Goal: Information Seeking & Learning: Learn about a topic

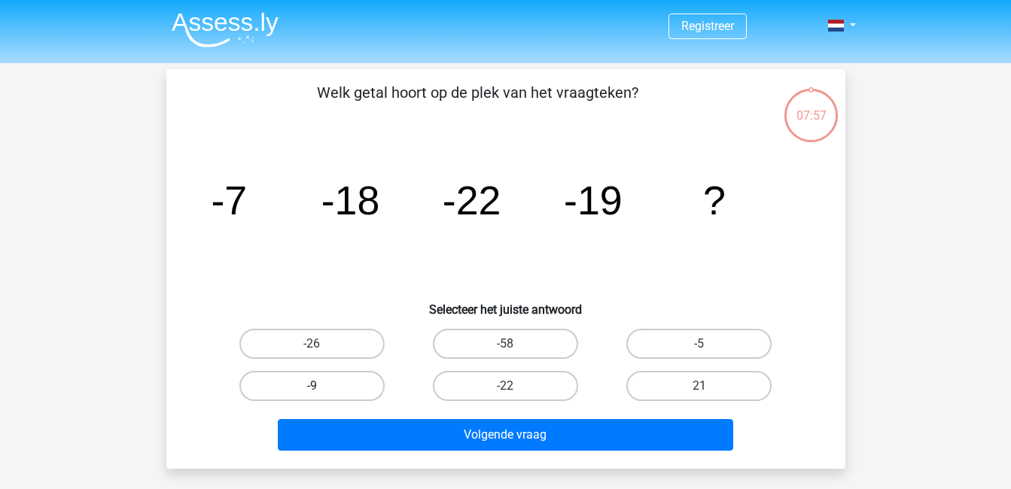
click at [342, 385] on label "-9" at bounding box center [311, 386] width 145 height 30
click at [321, 386] on input "-9" at bounding box center [317, 391] width 10 height 10
radio input "true"
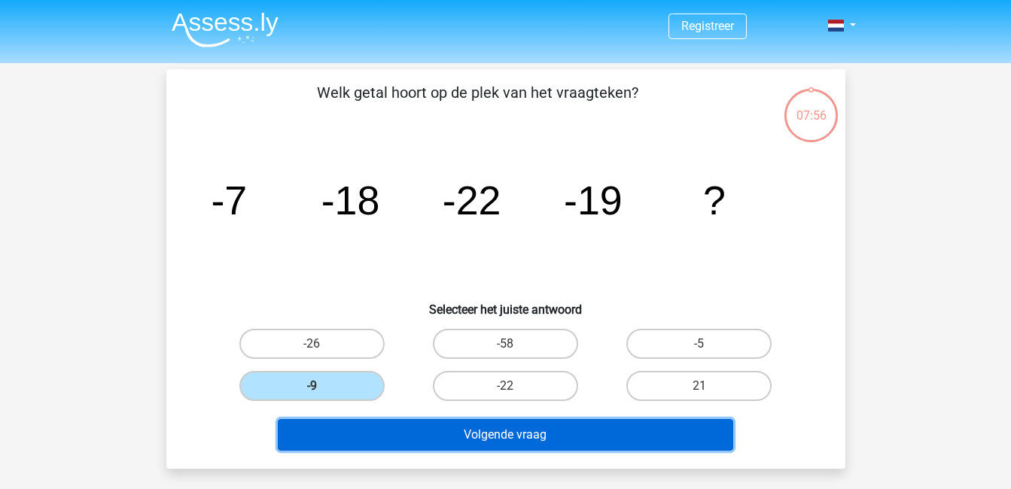
click at [453, 427] on button "Volgende vraag" at bounding box center [505, 435] width 455 height 32
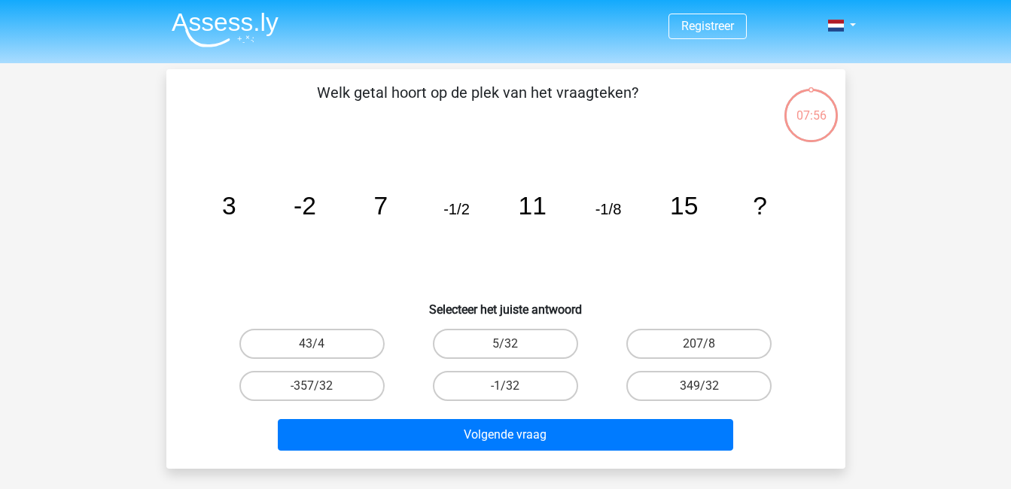
scroll to position [69, 0]
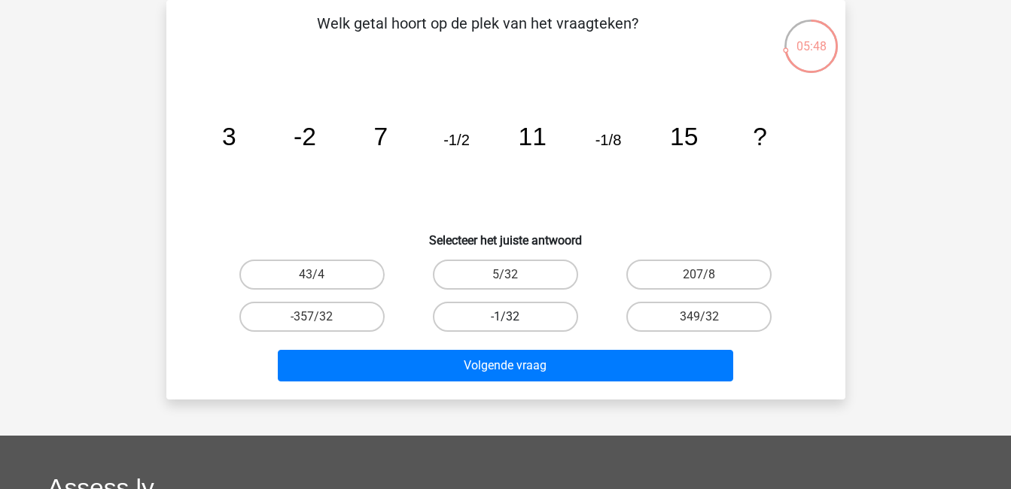
click at [535, 312] on label "-1/32" at bounding box center [505, 317] width 145 height 30
click at [515, 317] on input "-1/32" at bounding box center [510, 322] width 10 height 10
radio input "true"
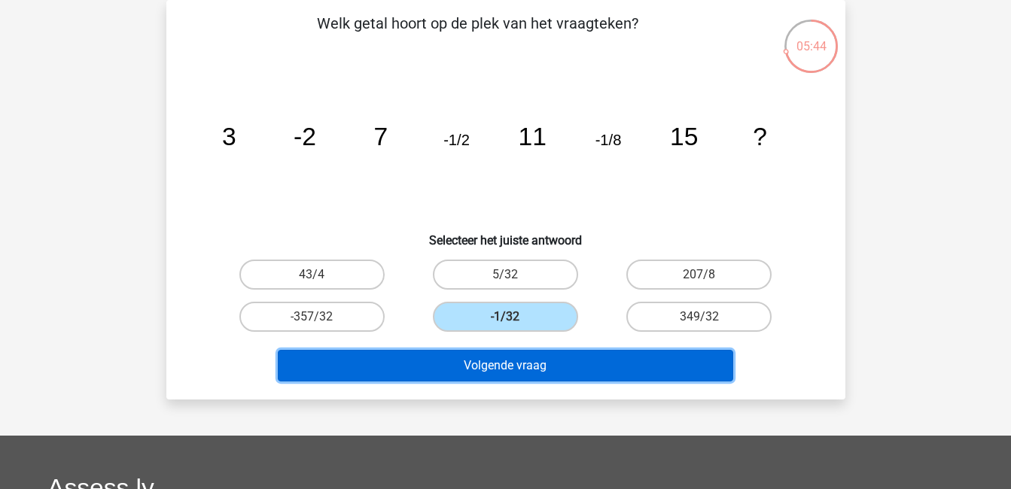
click at [592, 352] on button "Volgende vraag" at bounding box center [505, 366] width 455 height 32
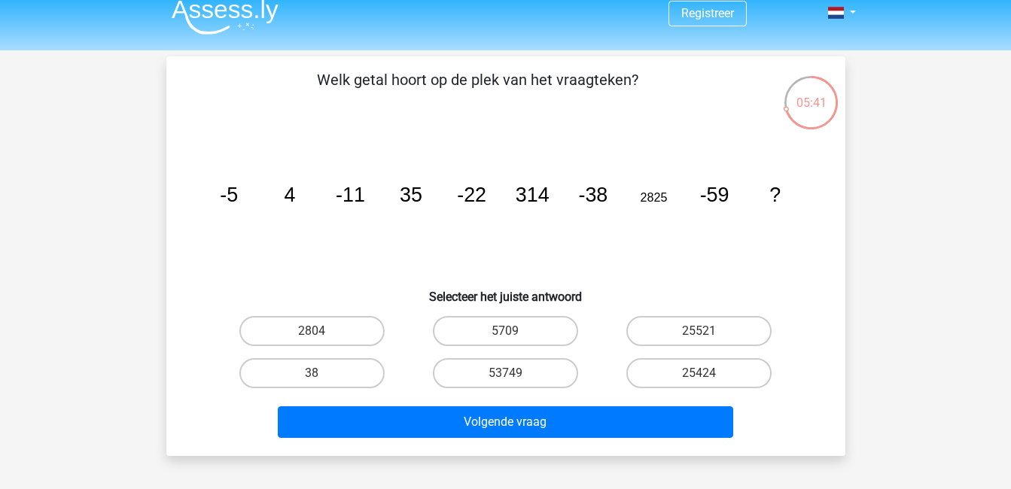
scroll to position [7, 0]
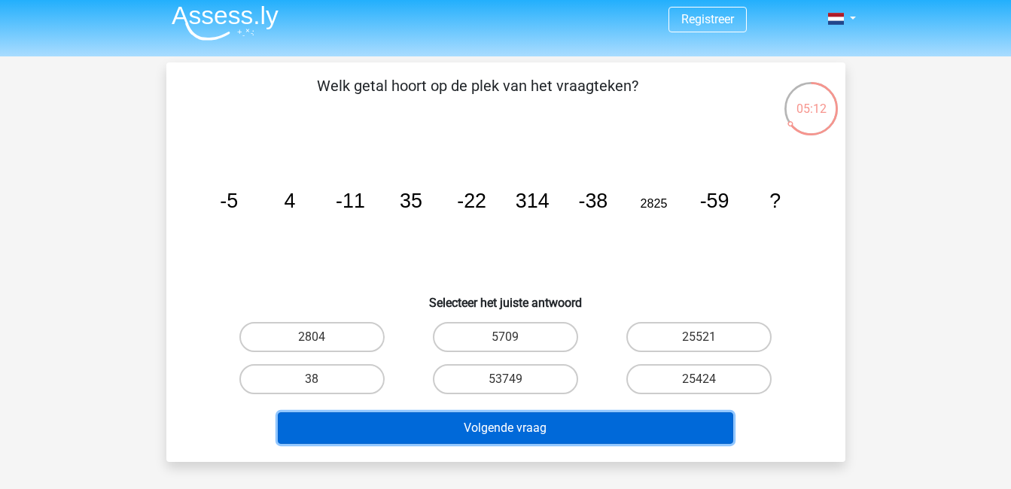
click at [513, 427] on button "Volgende vraag" at bounding box center [505, 428] width 455 height 32
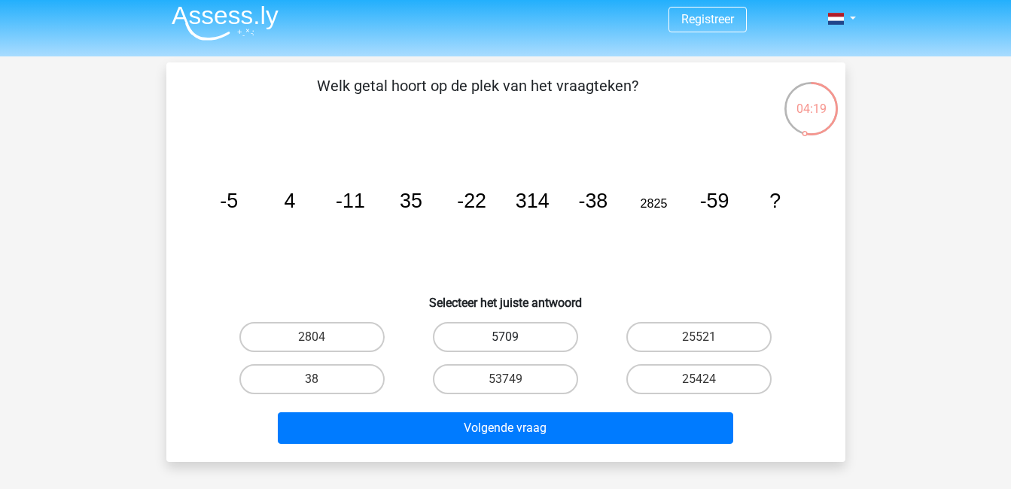
click at [472, 324] on label "5709" at bounding box center [505, 337] width 145 height 30
click at [505, 337] on input "5709" at bounding box center [510, 342] width 10 height 10
radio input "true"
click at [342, 382] on label "38" at bounding box center [311, 379] width 145 height 30
click at [321, 382] on input "38" at bounding box center [317, 384] width 10 height 10
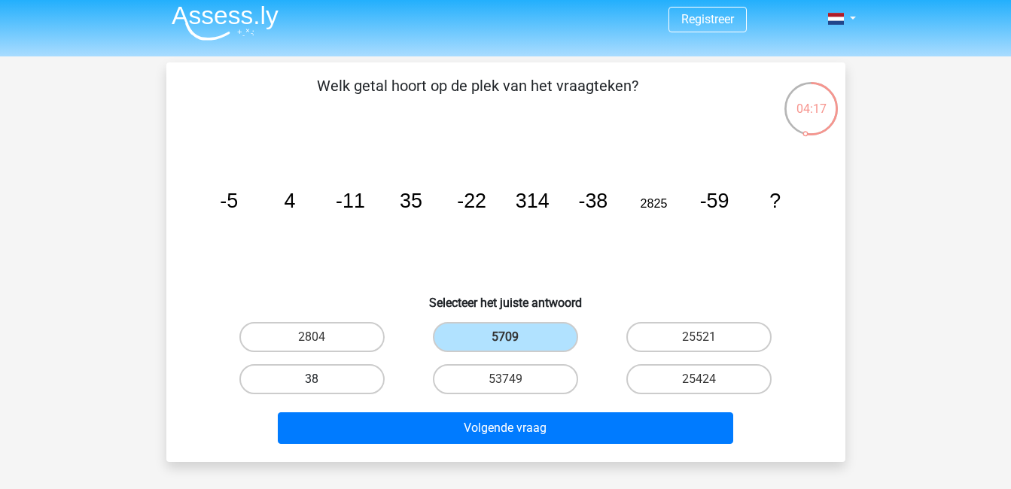
radio input "true"
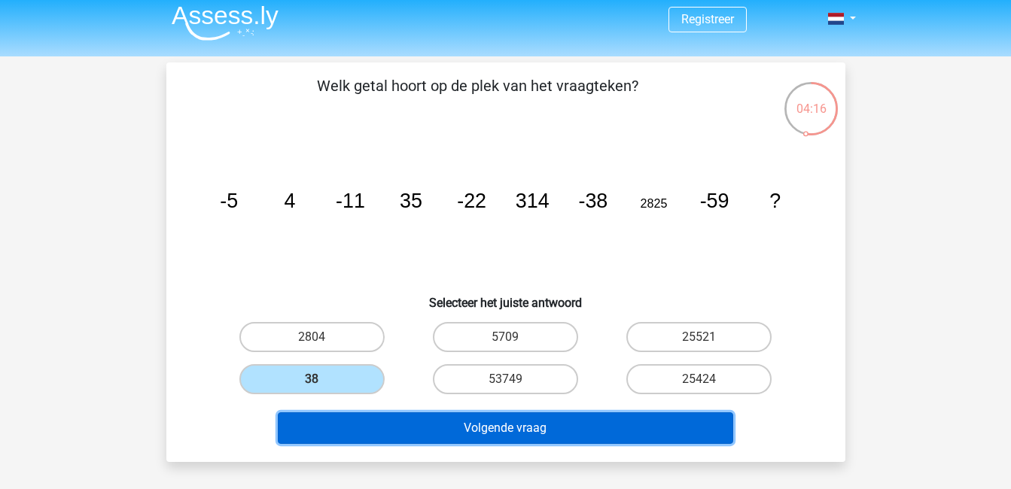
click at [489, 425] on button "Volgende vraag" at bounding box center [505, 428] width 455 height 32
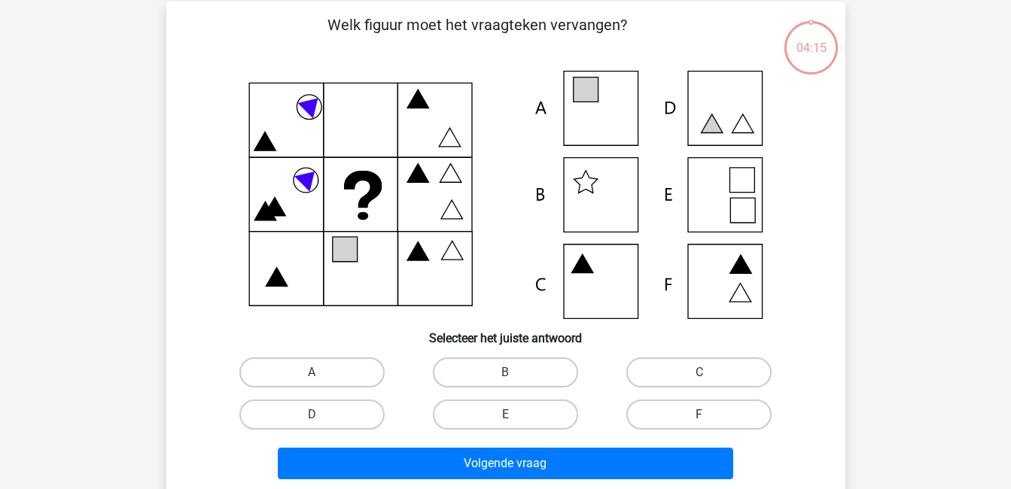
scroll to position [69, 0]
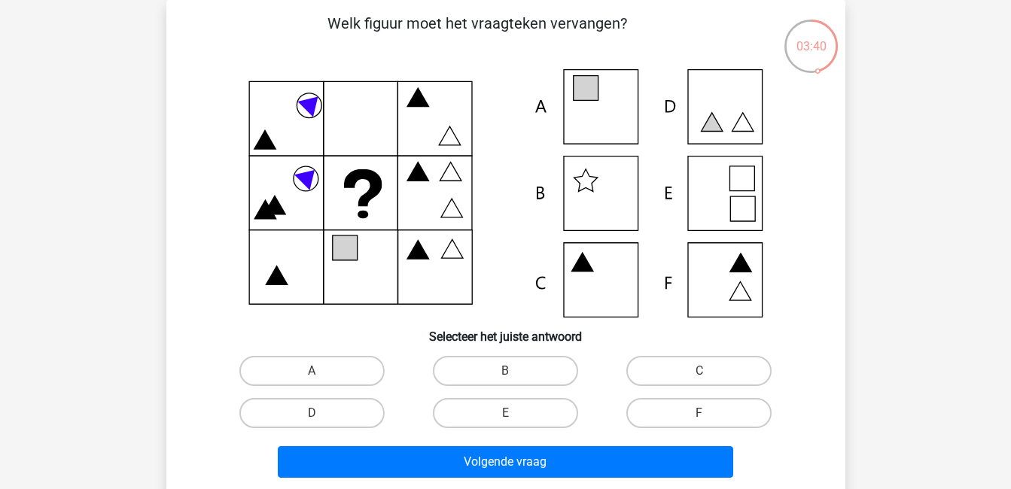
click at [722, 179] on icon at bounding box center [505, 193] width 607 height 248
click at [523, 408] on label "E" at bounding box center [505, 413] width 145 height 30
click at [515, 413] on input "E" at bounding box center [510, 418] width 10 height 10
radio input "true"
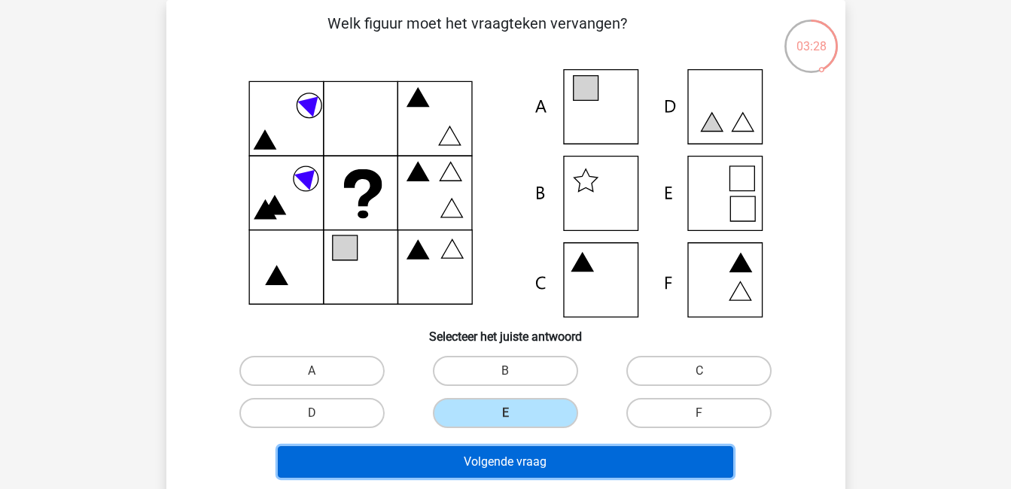
click at [568, 459] on button "Volgende vraag" at bounding box center [505, 462] width 455 height 32
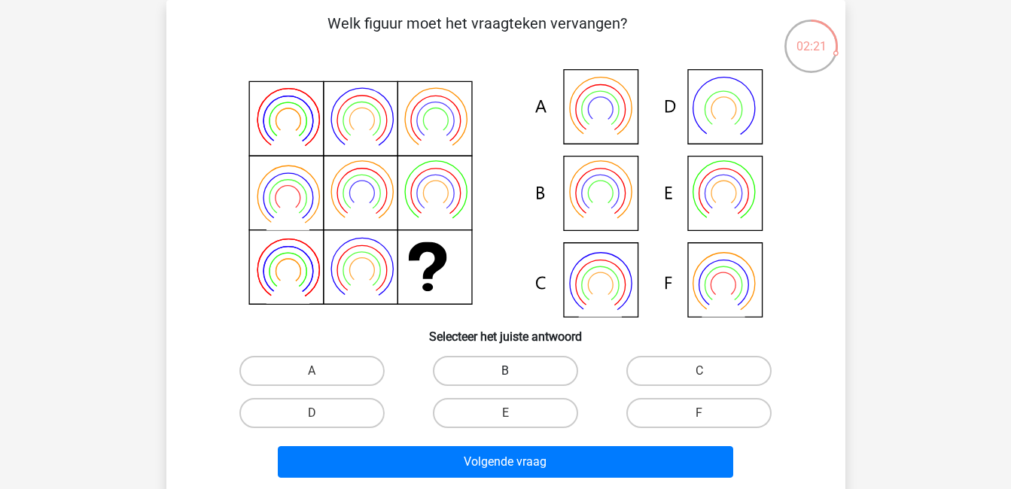
click at [495, 370] on label "B" at bounding box center [505, 371] width 145 height 30
click at [505, 371] on input "B" at bounding box center [510, 376] width 10 height 10
radio input "true"
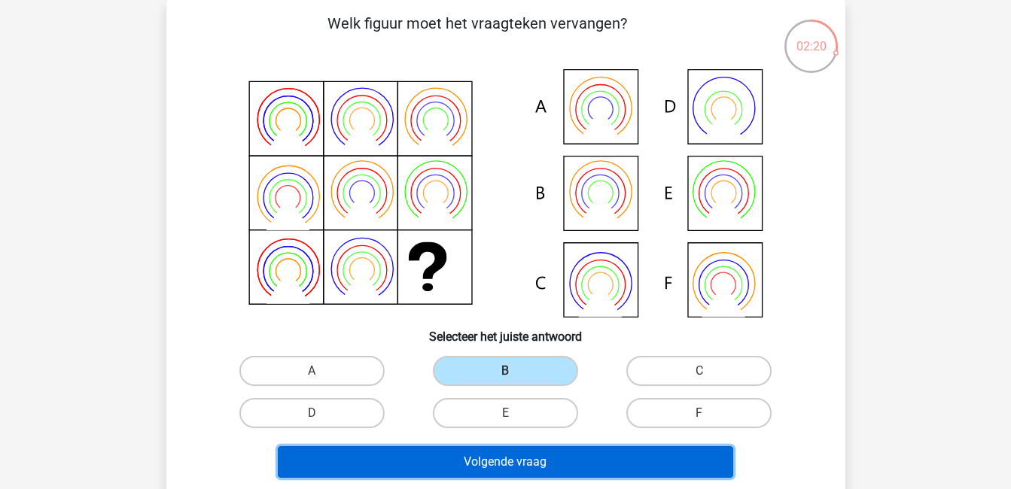
click at [603, 457] on button "Volgende vraag" at bounding box center [505, 462] width 455 height 32
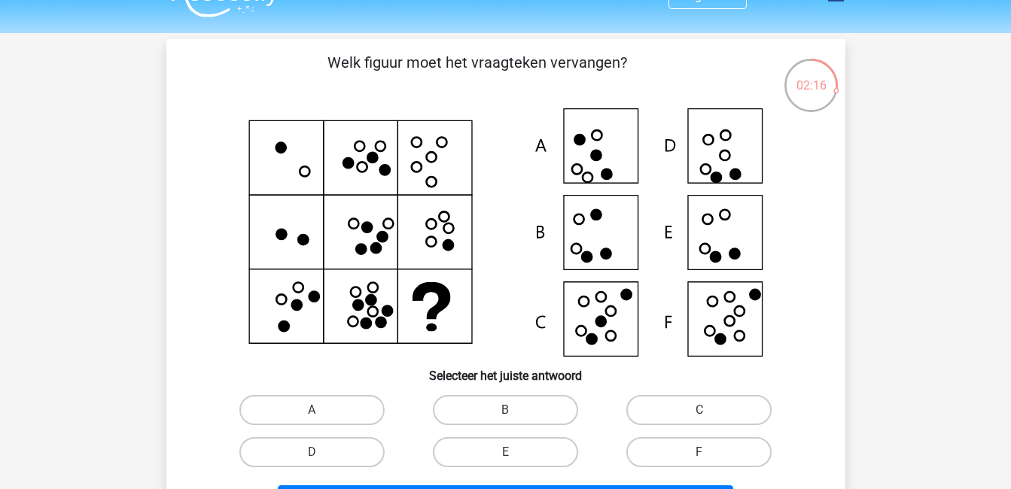
scroll to position [29, 0]
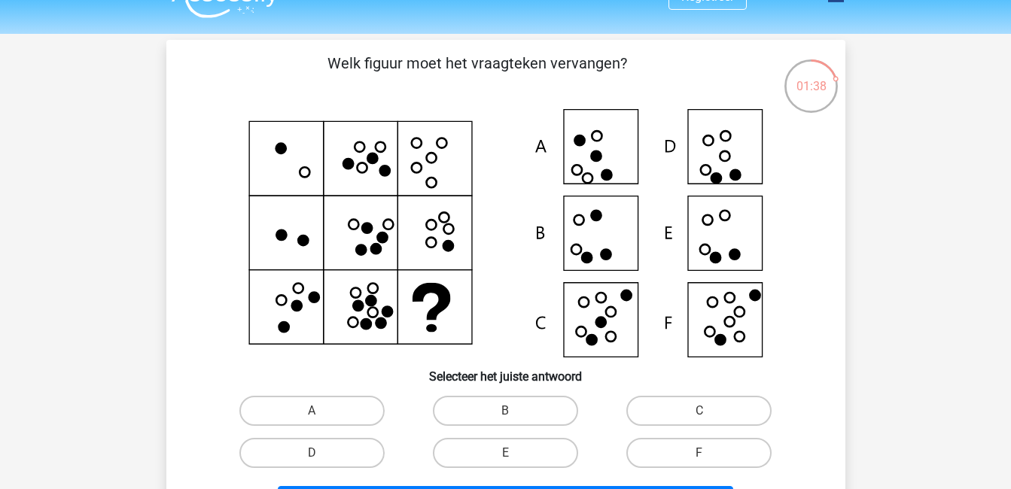
click at [515, 418] on input "B" at bounding box center [510, 416] width 10 height 10
radio input "true"
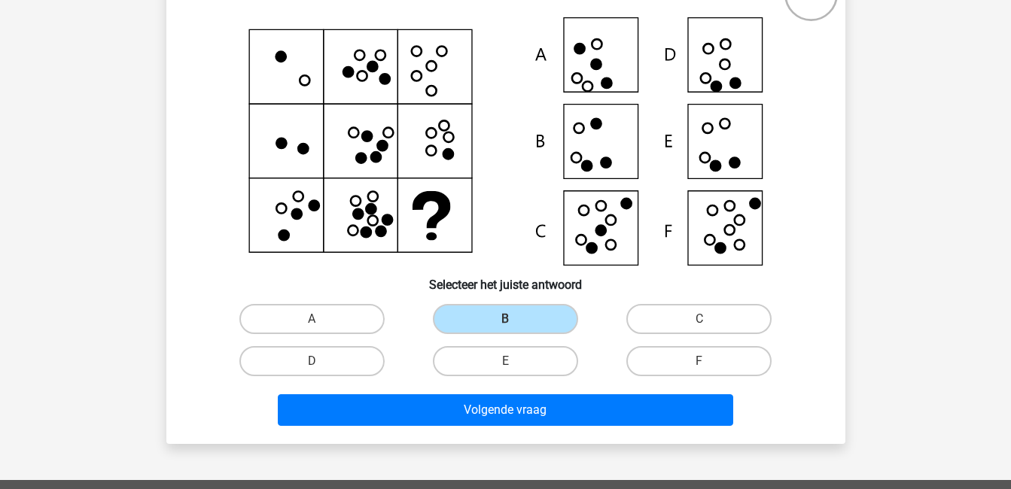
scroll to position [124, 0]
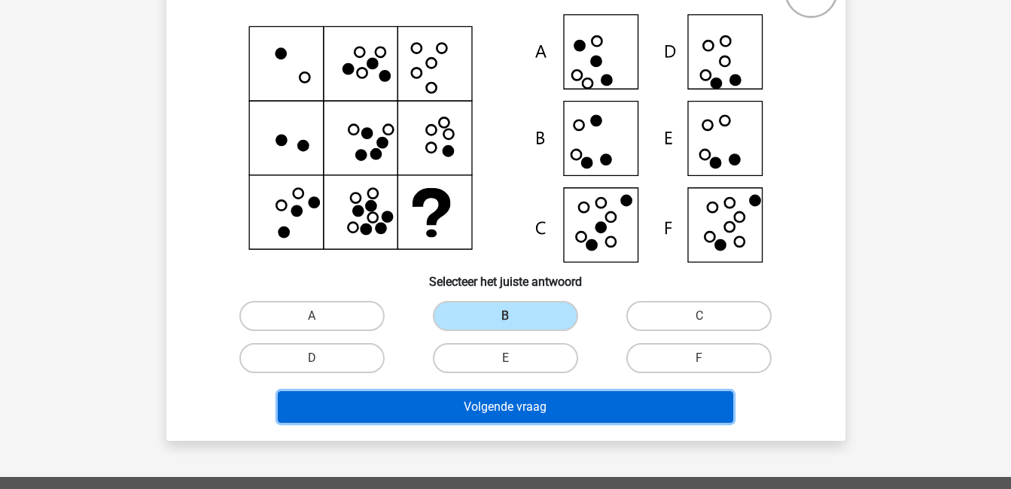
click at [679, 406] on button "Volgende vraag" at bounding box center [505, 407] width 455 height 32
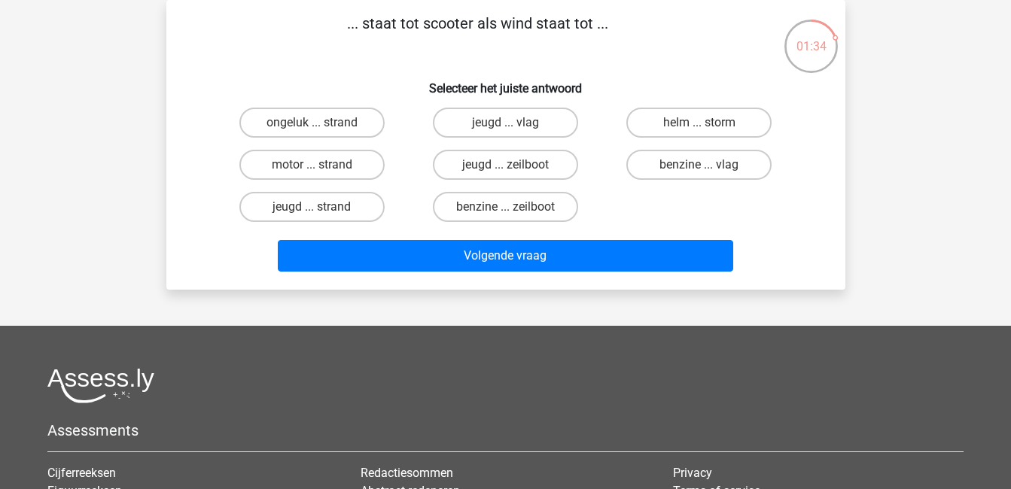
scroll to position [0, 0]
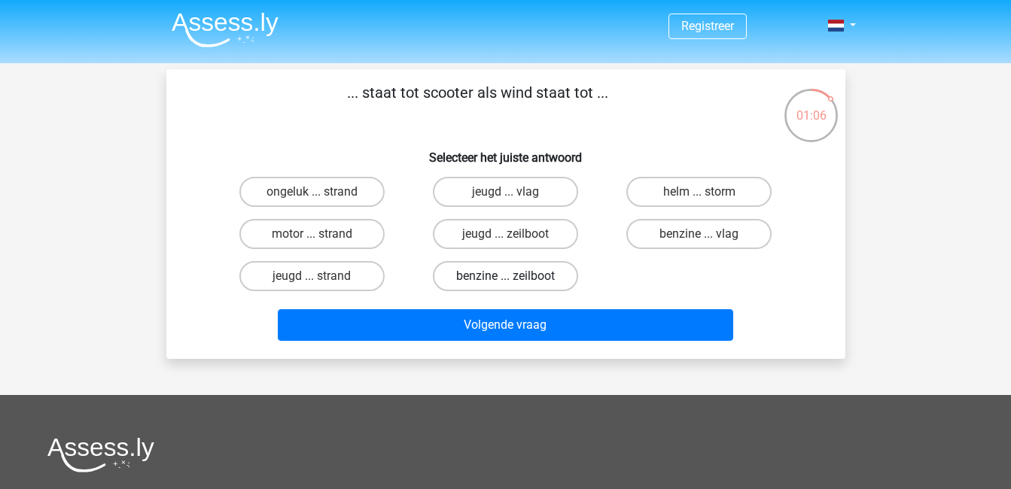
click at [521, 273] on label "benzine ... zeilboot" at bounding box center [505, 276] width 145 height 30
click at [515, 276] on input "benzine ... zeilboot" at bounding box center [510, 281] width 10 height 10
radio input "true"
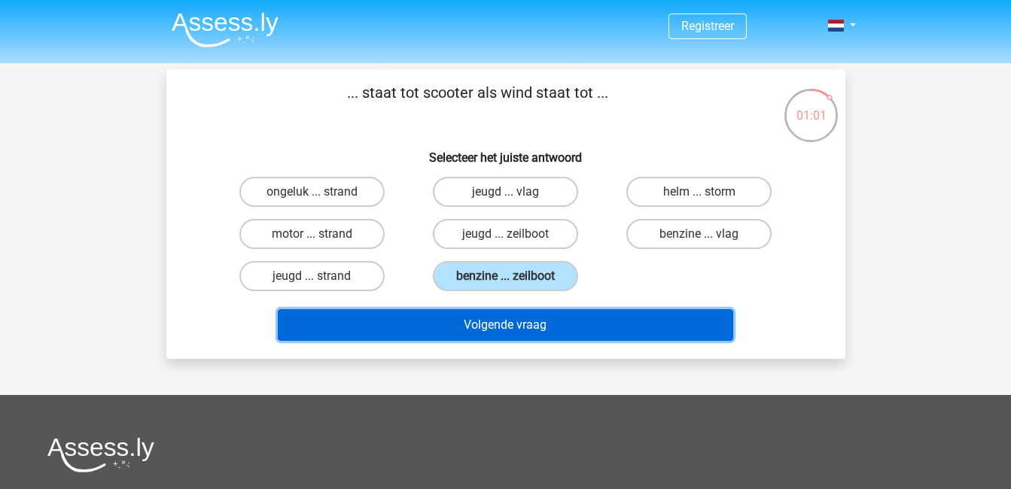
click at [543, 320] on button "Volgende vraag" at bounding box center [505, 325] width 455 height 32
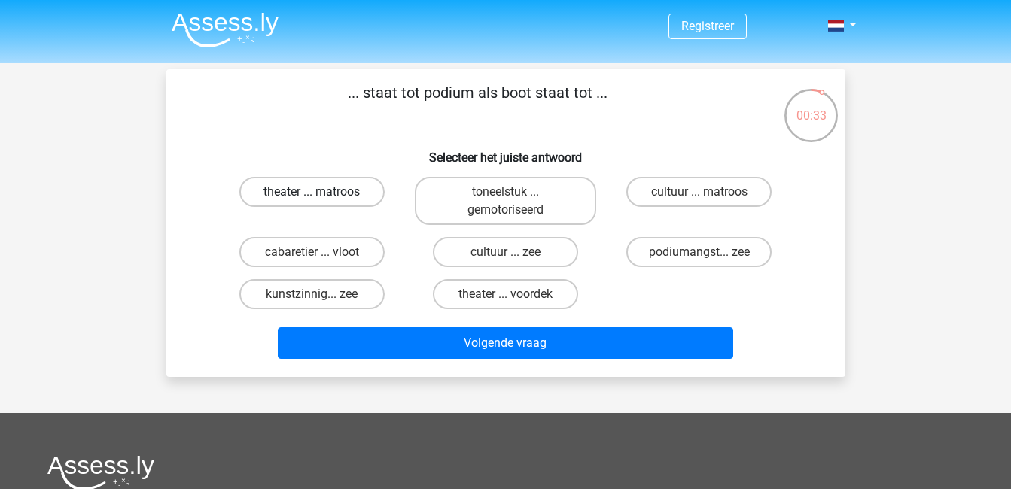
click at [307, 186] on label "theater ... matroos" at bounding box center [311, 192] width 145 height 30
click at [312, 192] on input "theater ... matroos" at bounding box center [317, 197] width 10 height 10
radio input "true"
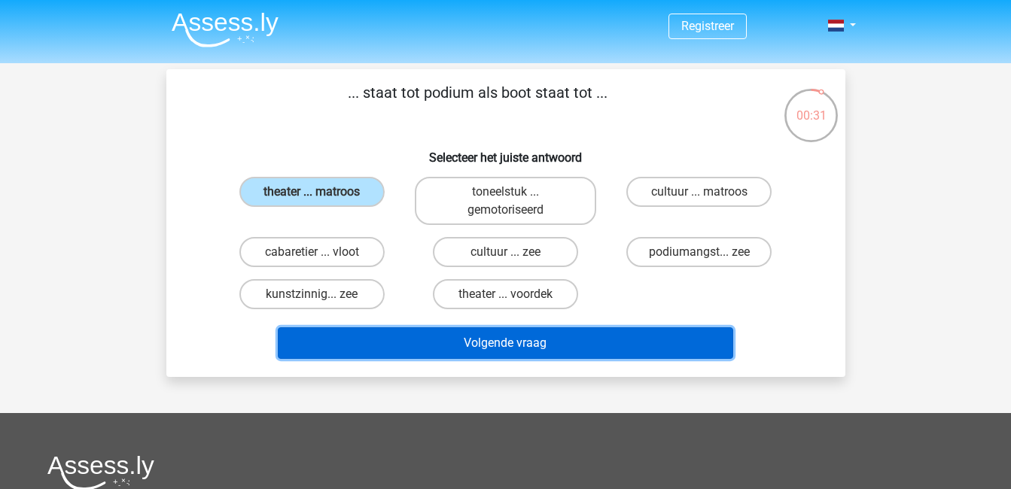
click at [516, 332] on button "Volgende vraag" at bounding box center [505, 343] width 455 height 32
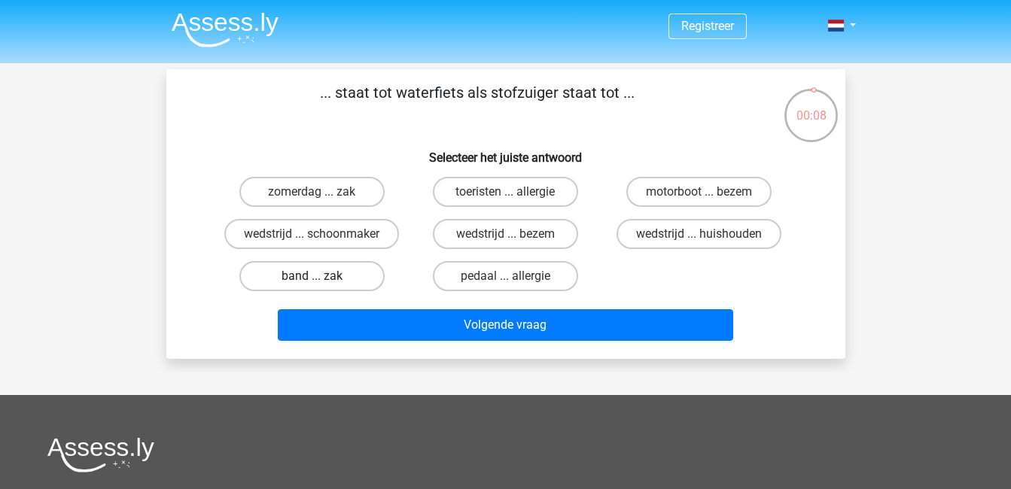
click at [367, 272] on label "band ... zak" at bounding box center [311, 276] width 145 height 30
click at [321, 276] on input "band ... zak" at bounding box center [317, 281] width 10 height 10
radio input "true"
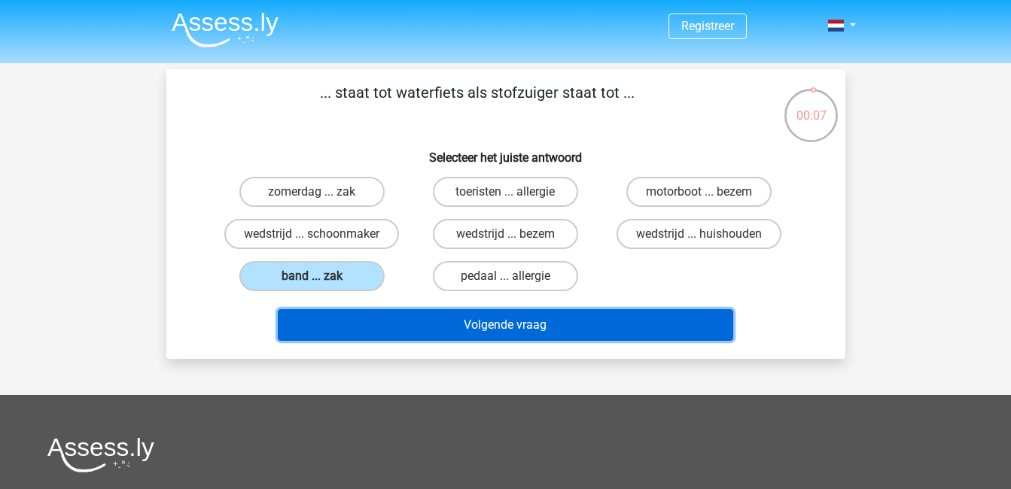
click at [492, 324] on button "Volgende vraag" at bounding box center [505, 325] width 455 height 32
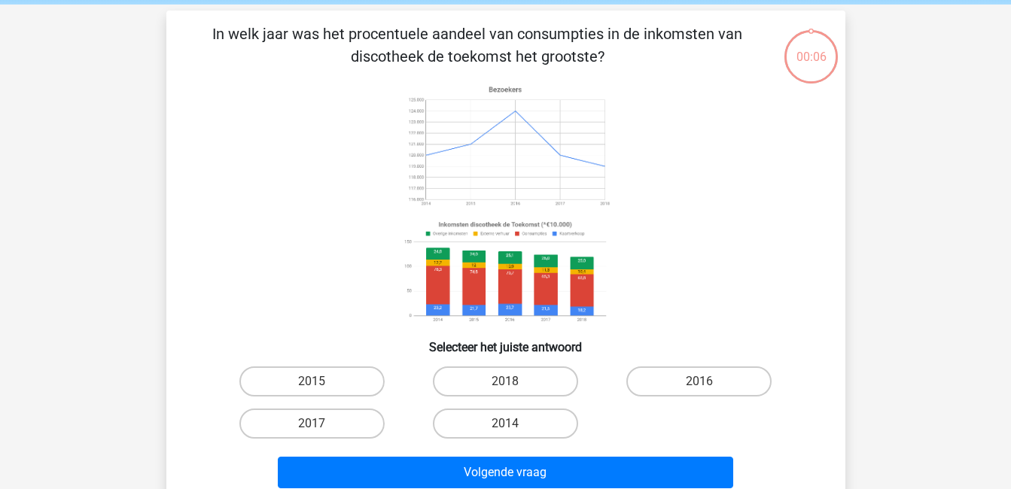
scroll to position [69, 0]
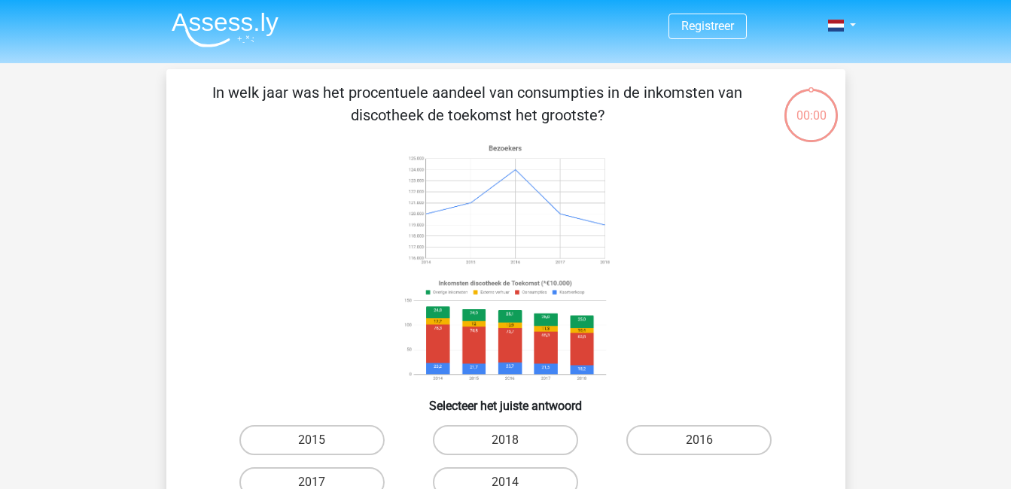
scroll to position [69, 0]
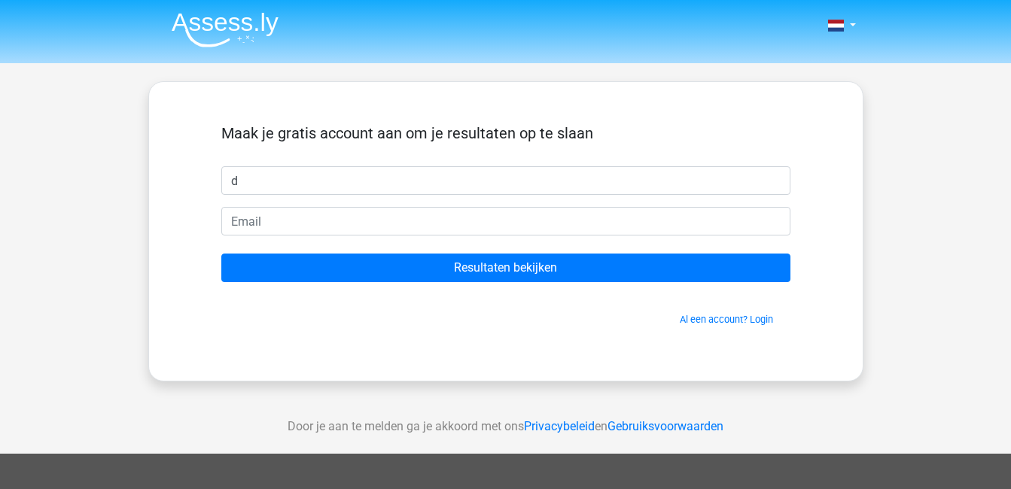
type input "Dione"
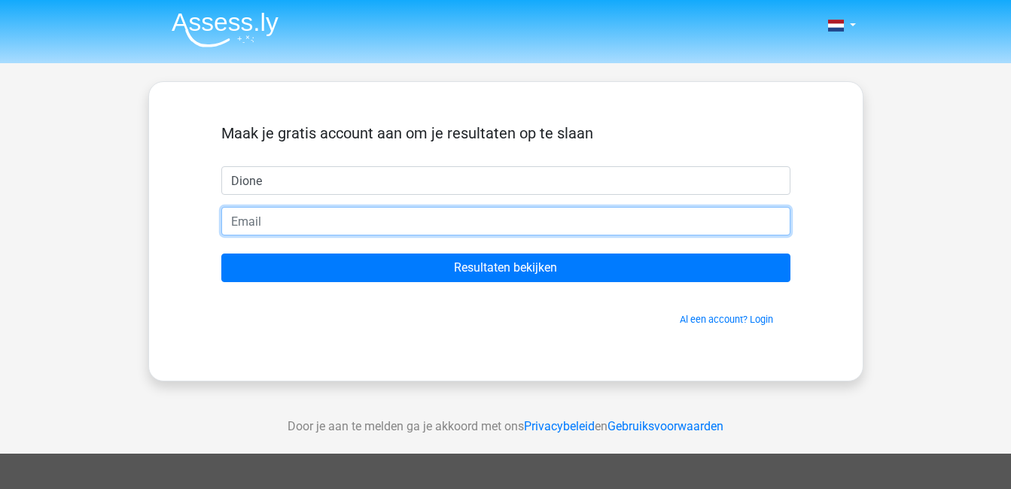
type input "dam.mart74@gmail.com"
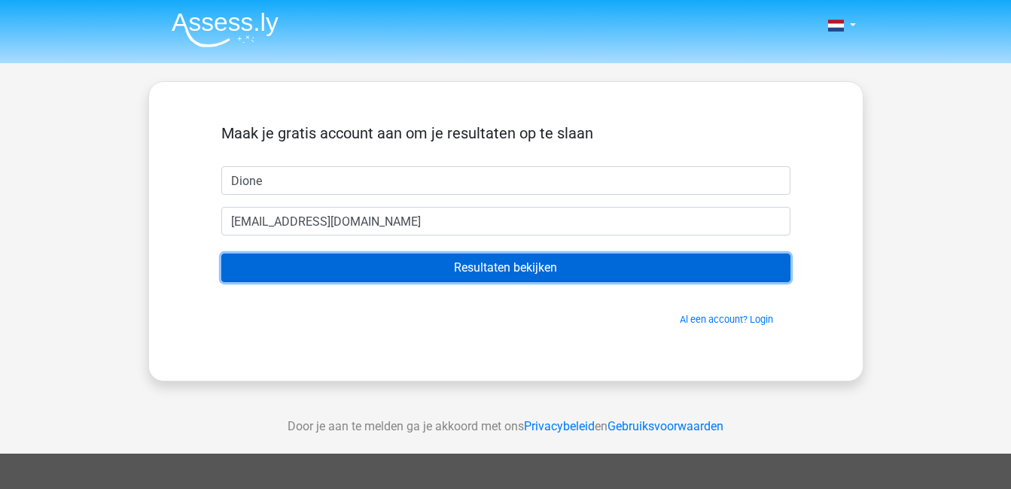
click at [416, 275] on input "Resultaten bekijken" at bounding box center [505, 268] width 569 height 29
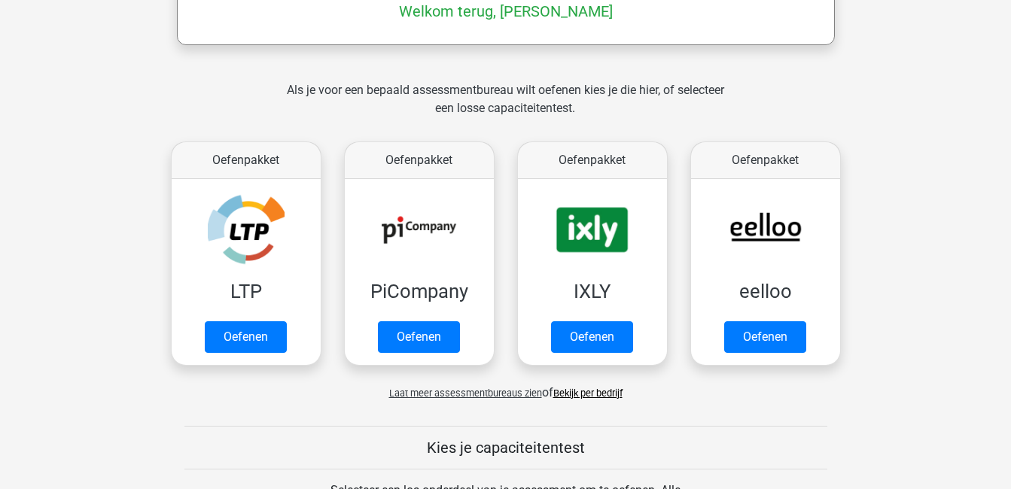
scroll to position [310, 0]
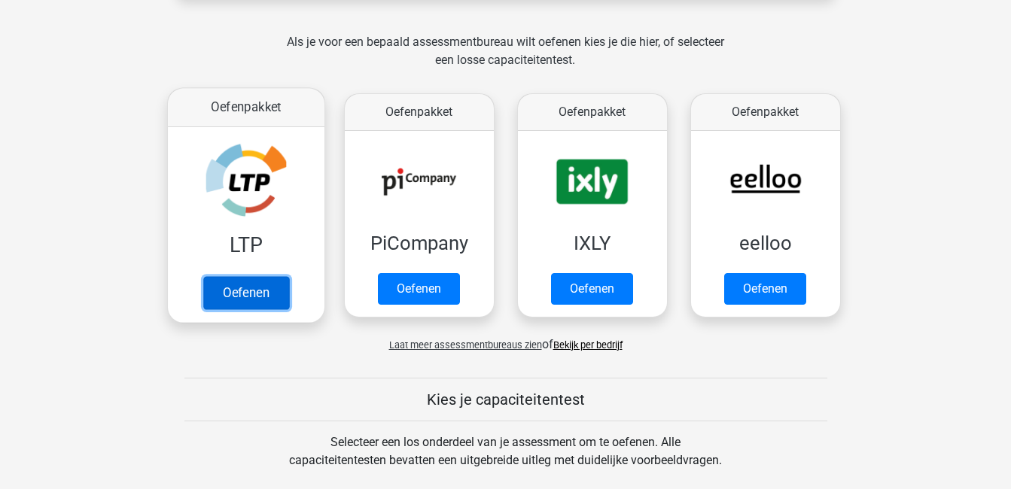
click at [250, 300] on link "Oefenen" at bounding box center [245, 292] width 86 height 33
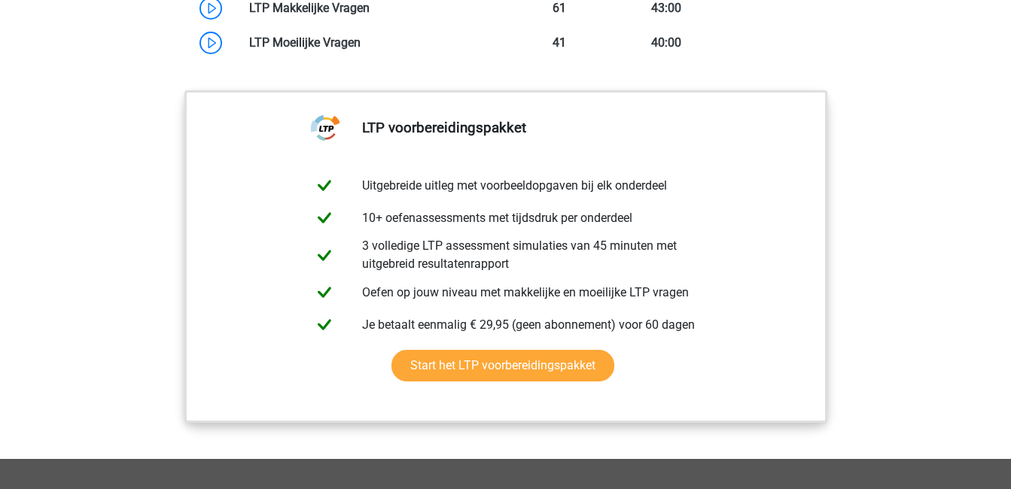
scroll to position [1487, 0]
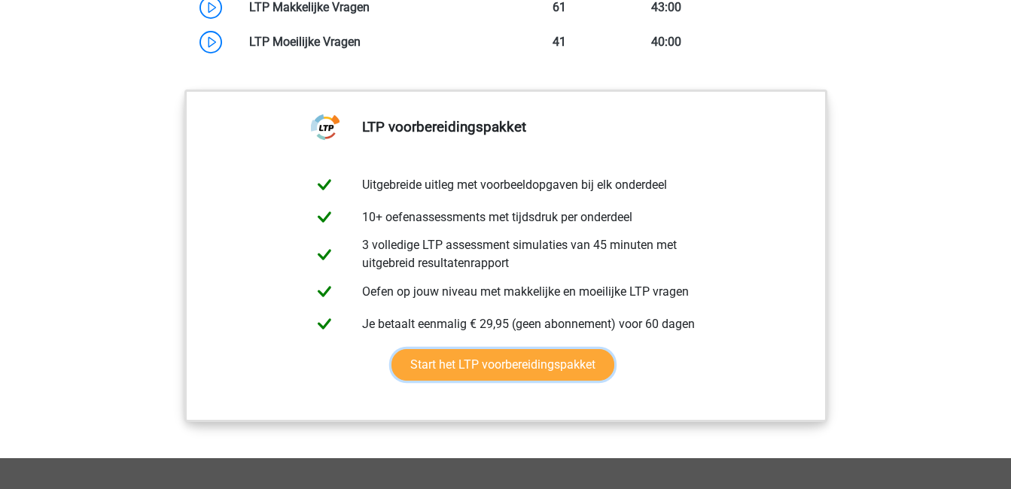
click at [474, 373] on link "Start het LTP voorbereidingspakket" at bounding box center [502, 365] width 223 height 32
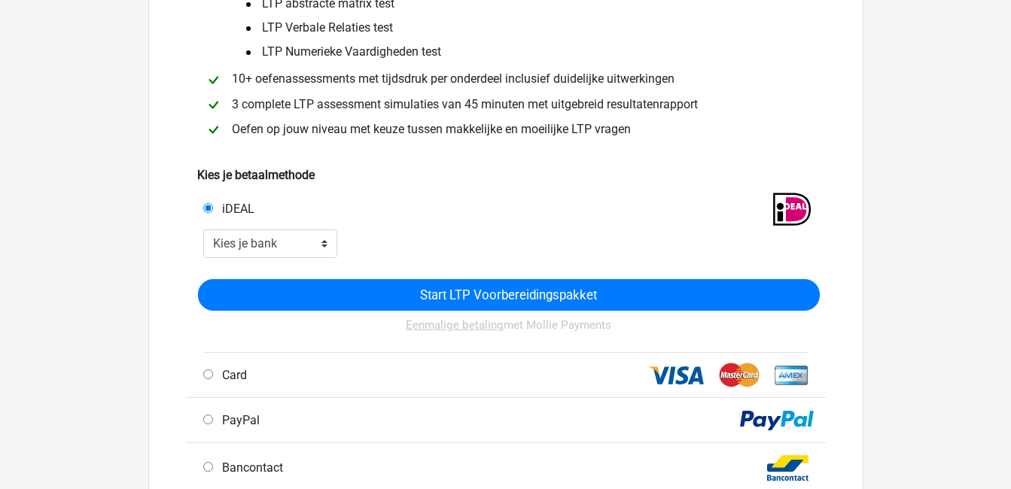
scroll to position [210, 0]
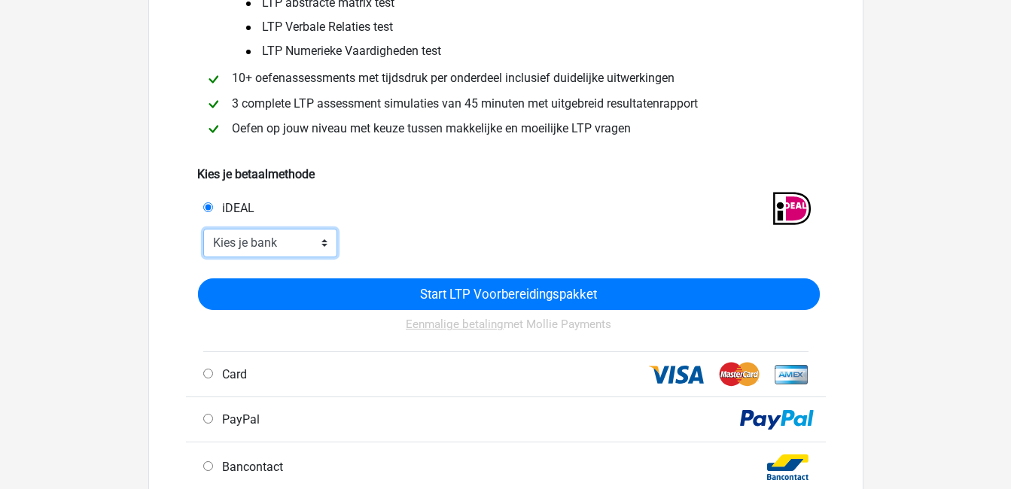
click at [329, 241] on select "Kies je bank ABN AMRO ING Rabobank ASN Bank bunq Knab N26 NN Regiobank Revolut …" at bounding box center [270, 243] width 135 height 29
select select "ideal_INGBNL2A"
click at [203, 229] on select "Kies je bank ABN AMRO ING Rabobank ASN Bank bunq Knab N26 NN Regiobank Revolut …" at bounding box center [270, 243] width 135 height 29
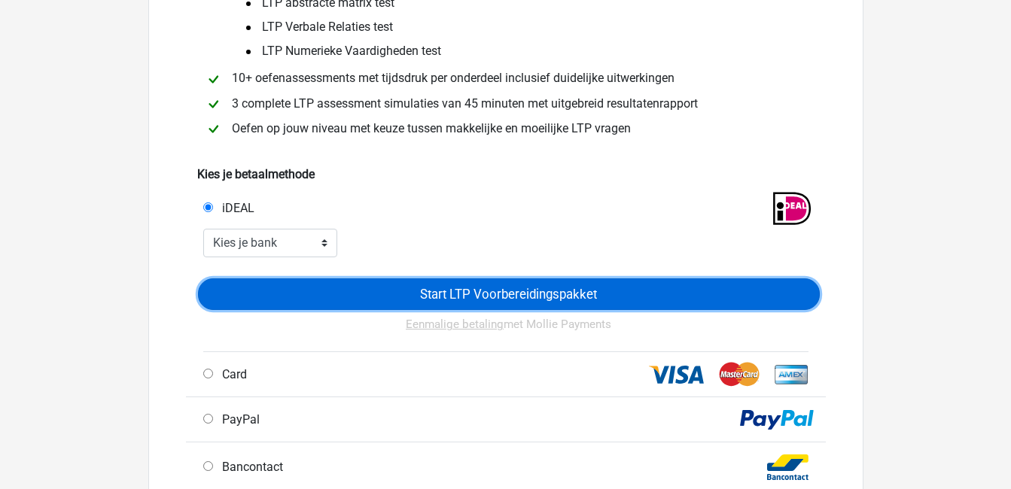
click at [504, 288] on input "Start LTP Voorbereidingspakket" at bounding box center [509, 295] width 622 height 32
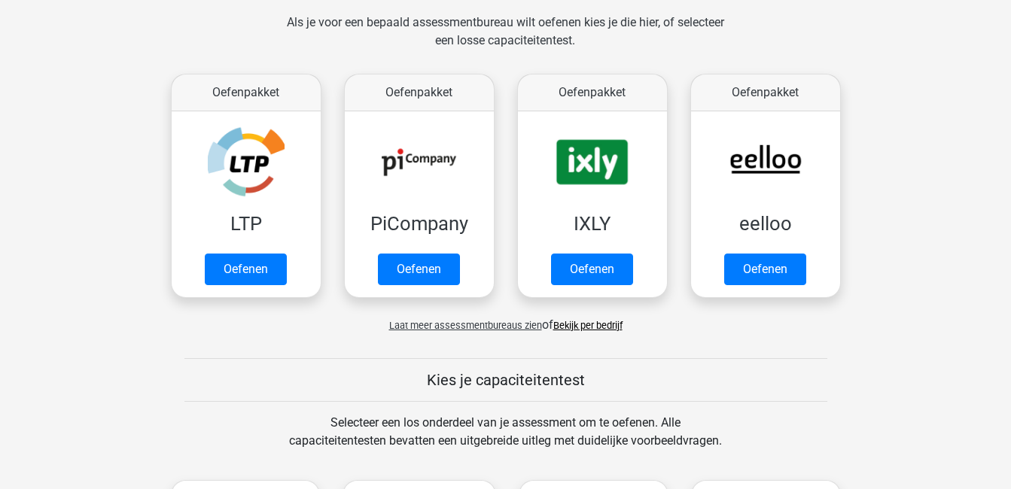
scroll to position [329, 0]
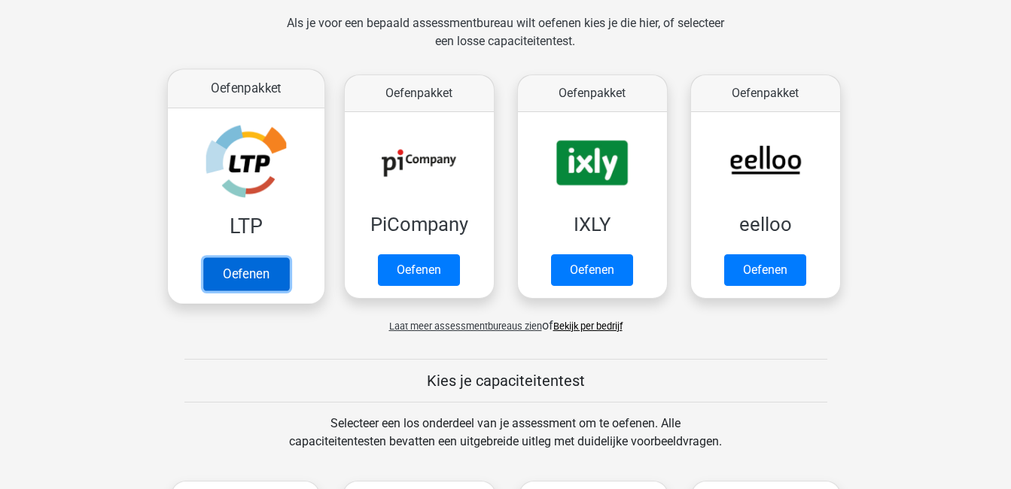
click at [249, 272] on link "Oefenen" at bounding box center [245, 273] width 86 height 33
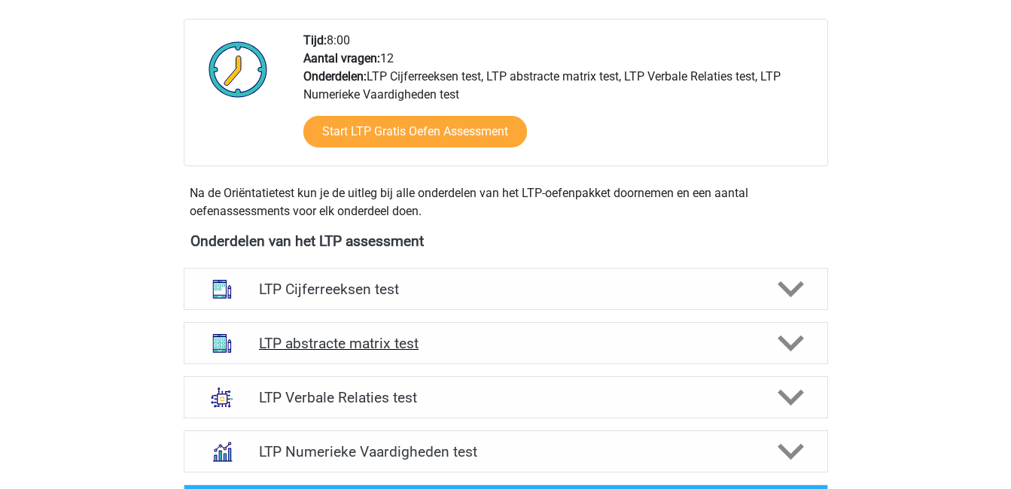
scroll to position [373, 0]
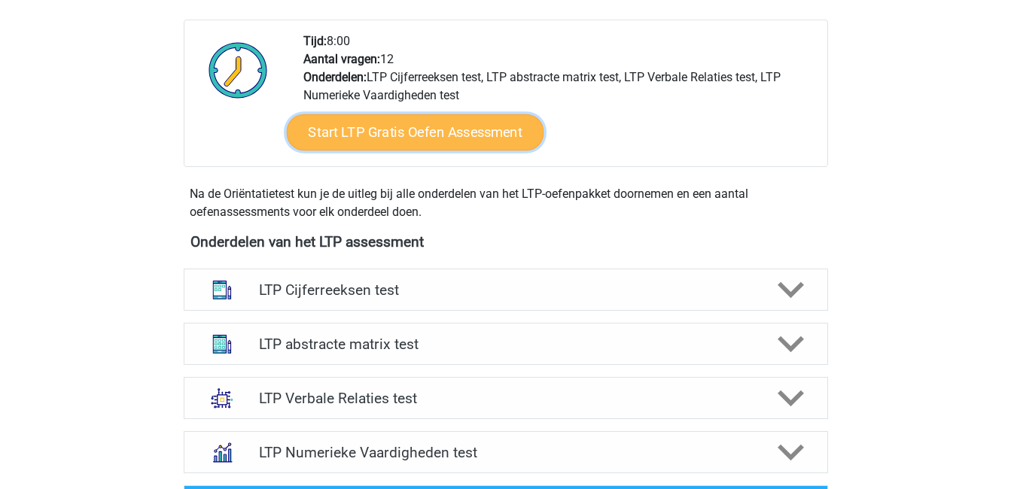
click at [464, 123] on link "Start LTP Gratis Oefen Assessment" at bounding box center [414, 132] width 257 height 36
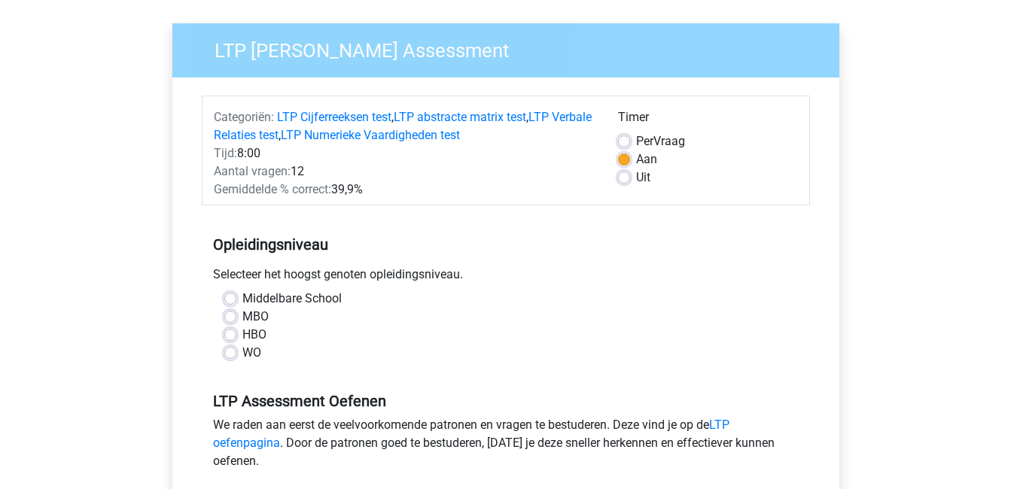
scroll to position [106, 0]
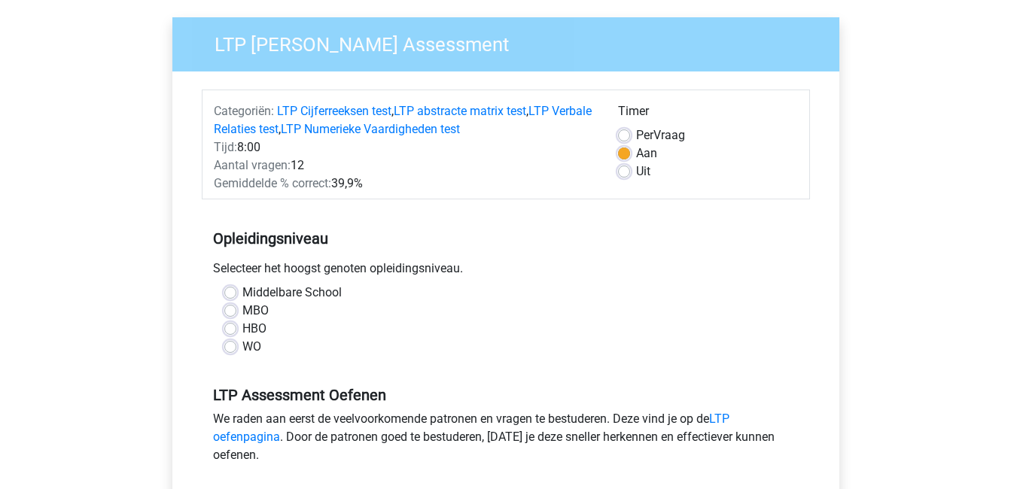
click at [242, 326] on label "HBO" at bounding box center [254, 329] width 24 height 18
click at [230, 326] on input "HBO" at bounding box center [230, 327] width 12 height 15
radio input "true"
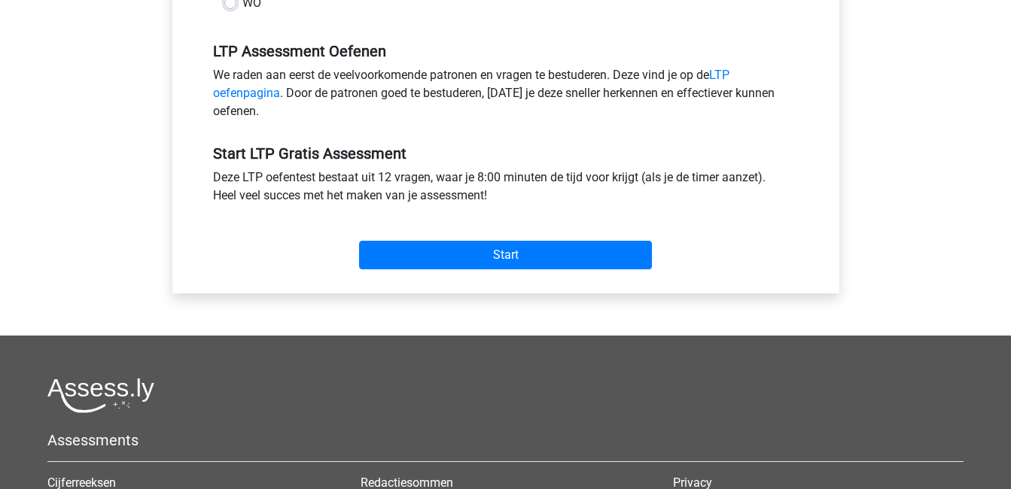
scroll to position [469, 0]
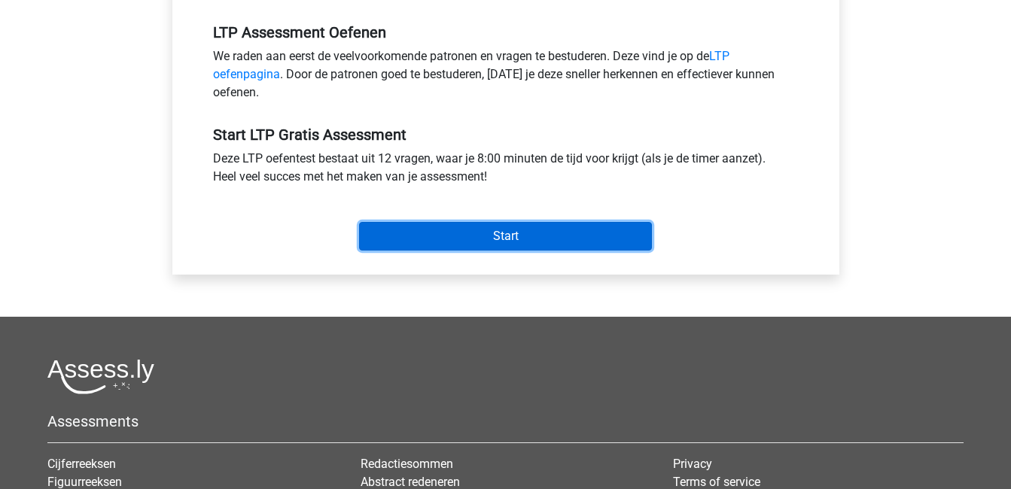
click at [506, 242] on input "Start" at bounding box center [505, 236] width 293 height 29
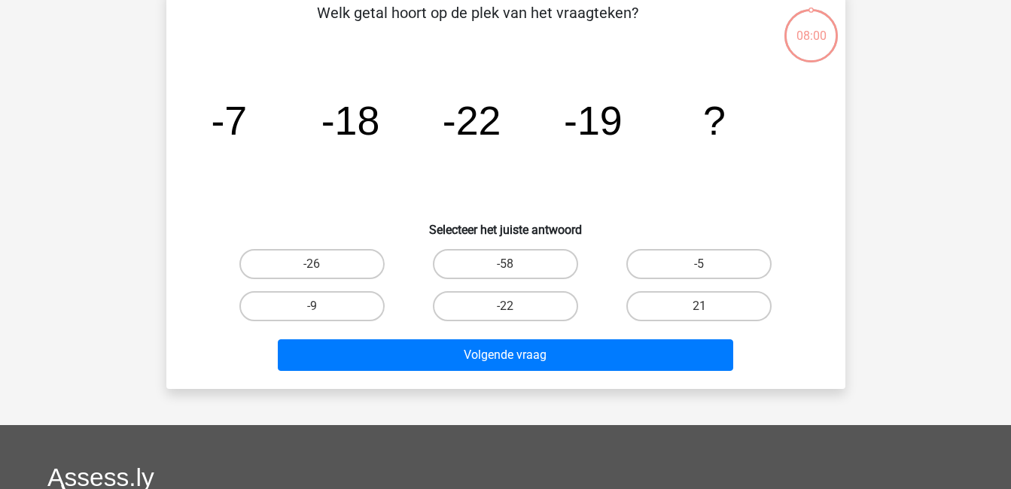
scroll to position [81, 0]
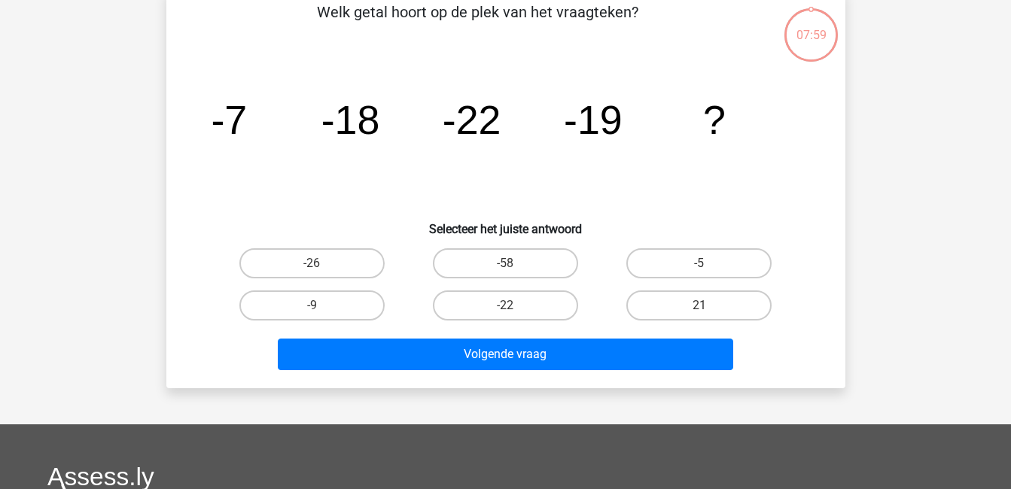
click at [321, 306] on input "-9" at bounding box center [317, 311] width 10 height 10
radio input "true"
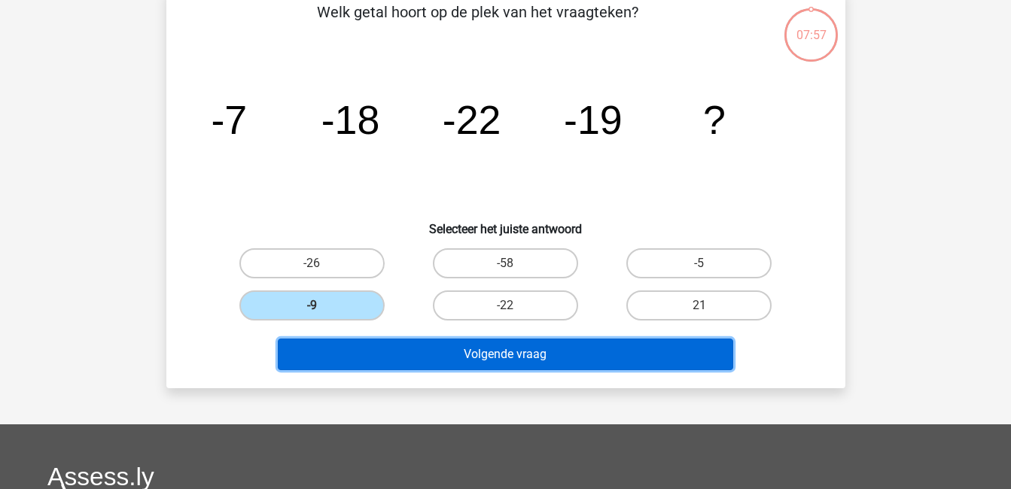
click at [444, 358] on button "Volgende vraag" at bounding box center [505, 355] width 455 height 32
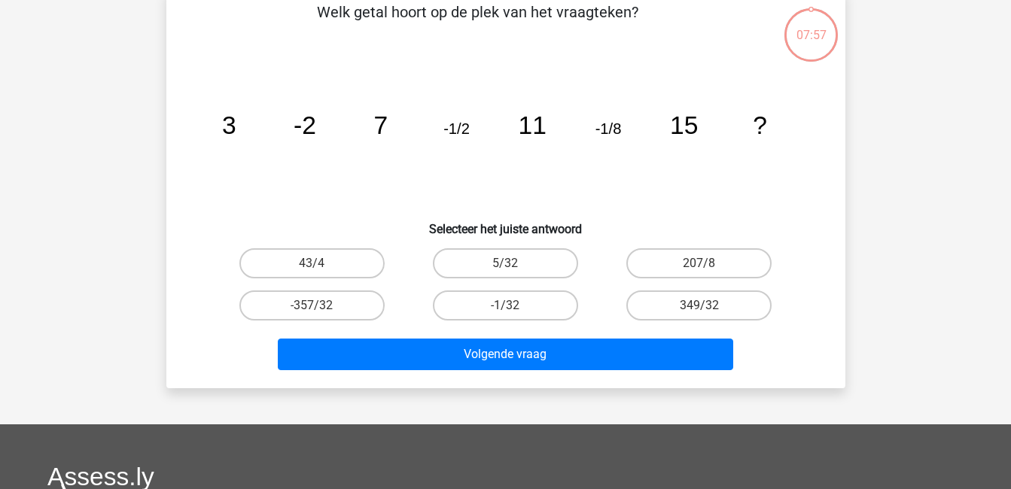
scroll to position [69, 0]
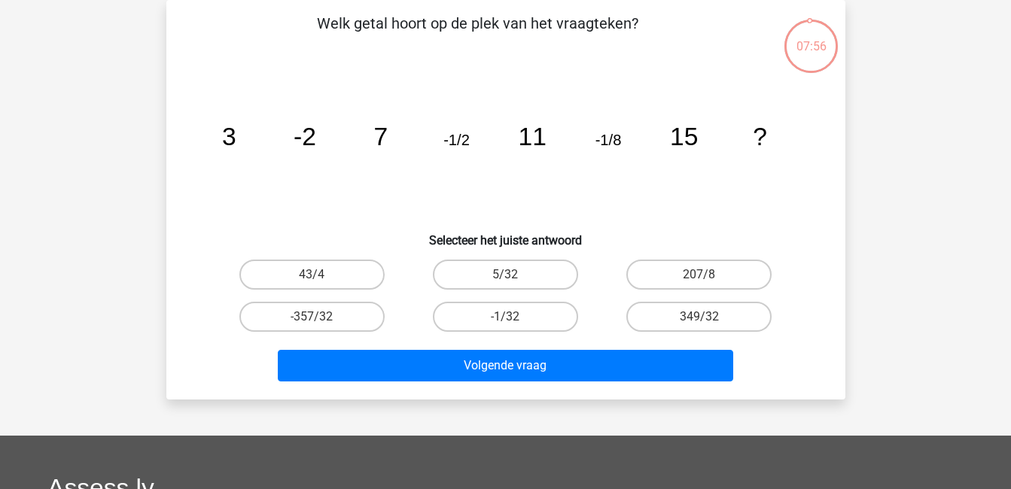
click at [507, 320] on input "-1/32" at bounding box center [510, 322] width 10 height 10
radio input "true"
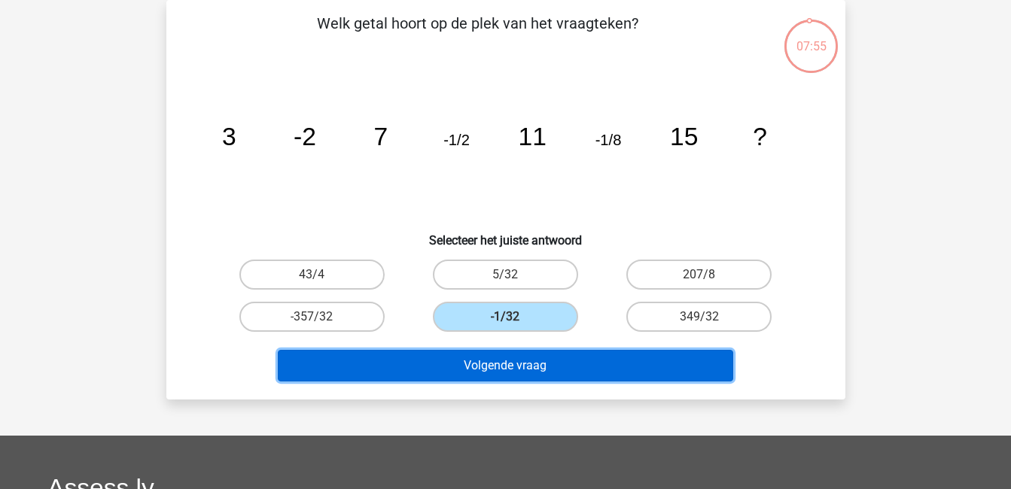
click at [524, 362] on button "Volgende vraag" at bounding box center [505, 366] width 455 height 32
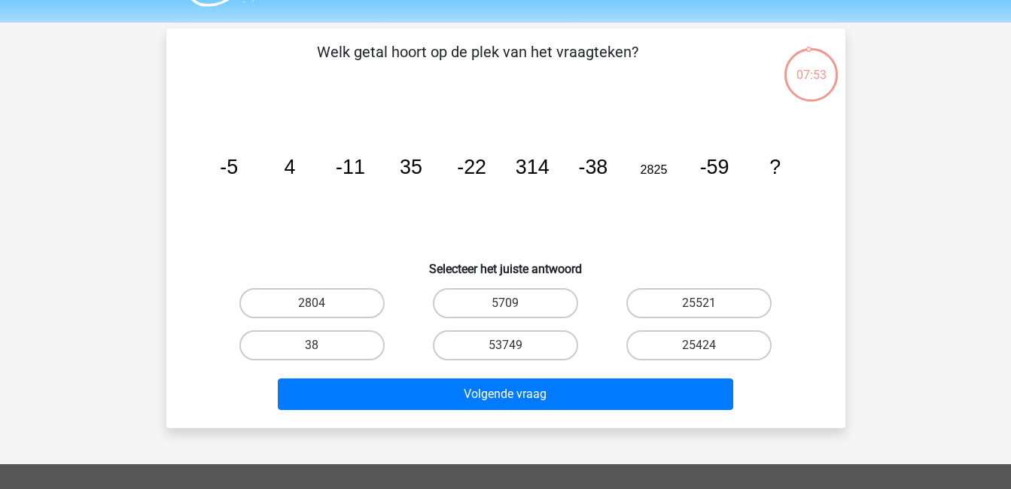
scroll to position [38, 0]
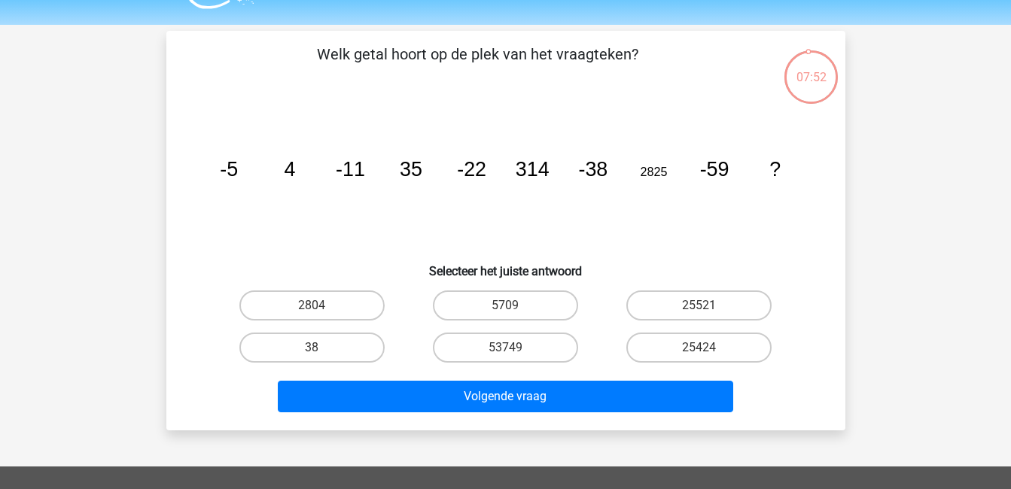
click at [510, 306] on input "5709" at bounding box center [510, 311] width 10 height 10
radio input "true"
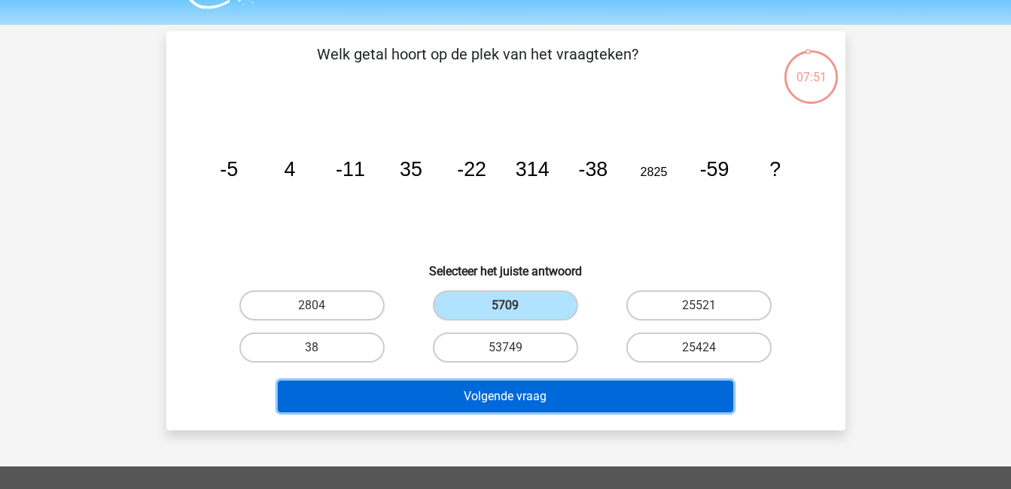
click at [552, 394] on button "Volgende vraag" at bounding box center [505, 397] width 455 height 32
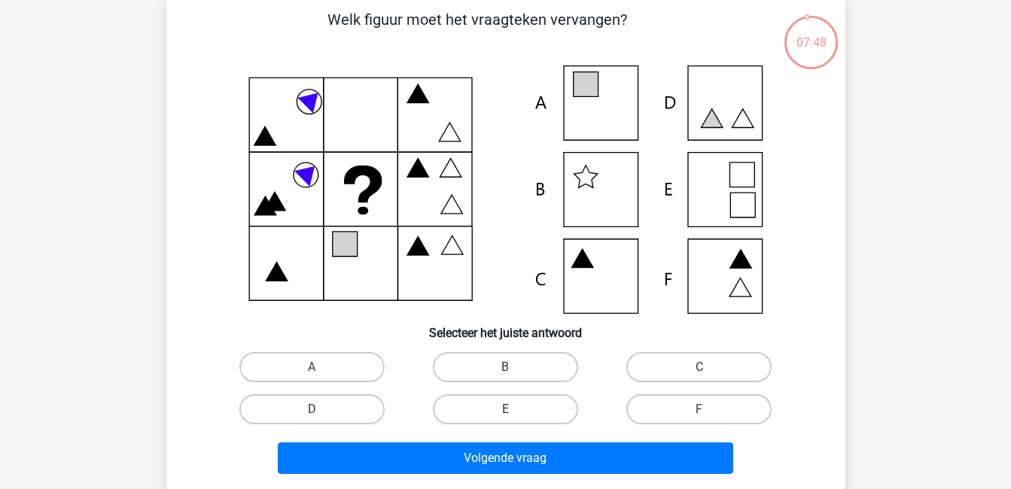
scroll to position [75, 0]
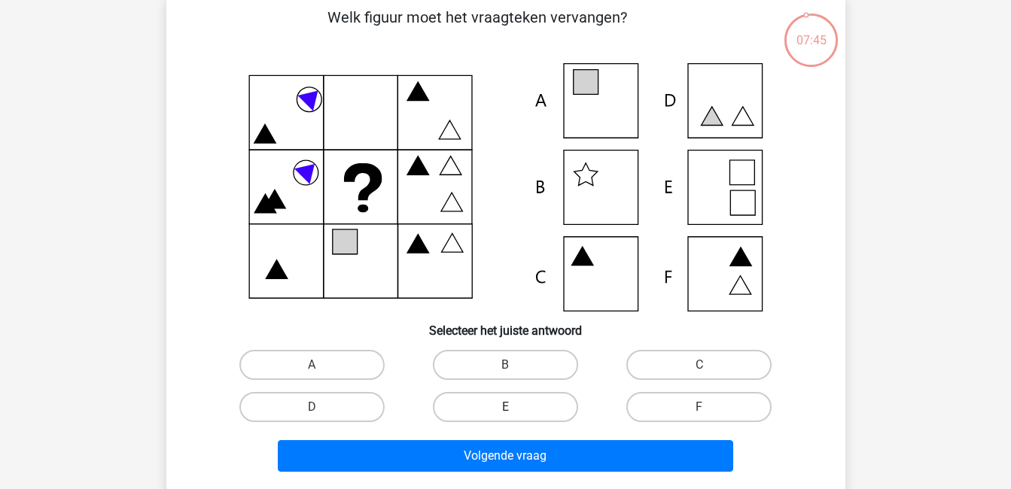
click at [545, 400] on label "E" at bounding box center [505, 407] width 145 height 30
click at [515, 407] on input "E" at bounding box center [510, 412] width 10 height 10
radio input "true"
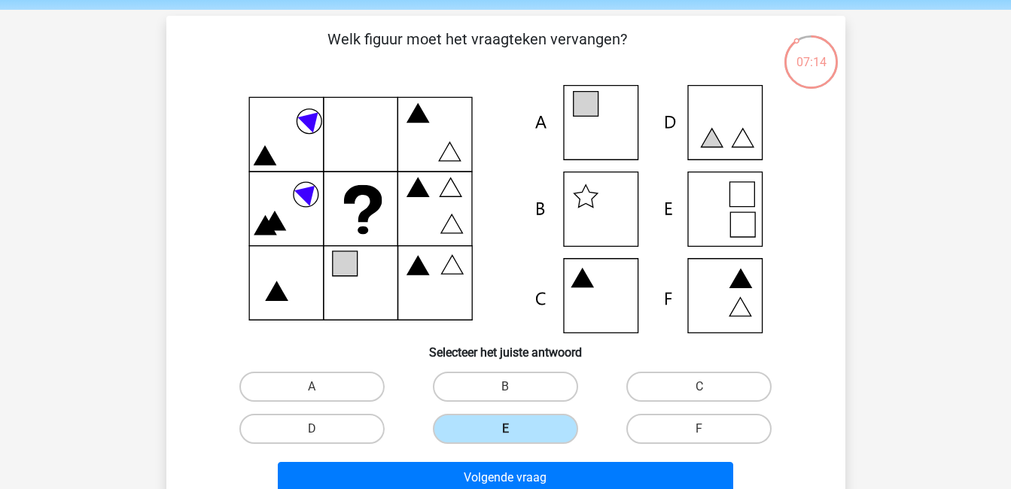
scroll to position [53, 0]
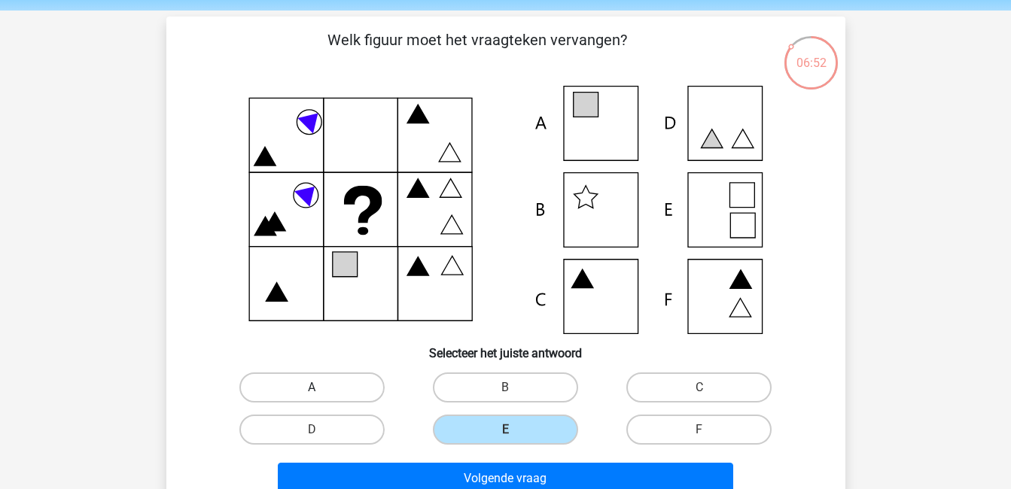
click at [342, 379] on label "A" at bounding box center [311, 388] width 145 height 30
click at [321, 388] on input "A" at bounding box center [317, 393] width 10 height 10
radio input "true"
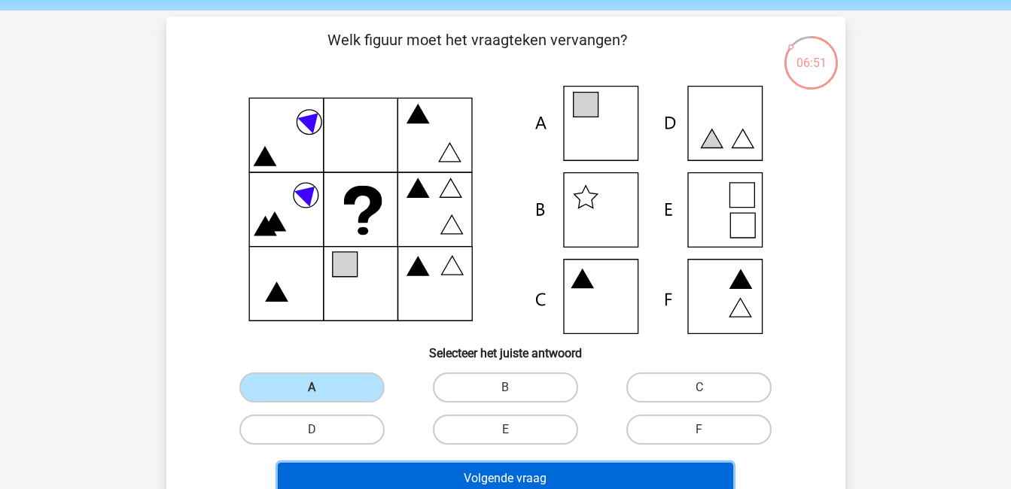
click at [563, 472] on button "Volgende vraag" at bounding box center [505, 479] width 455 height 32
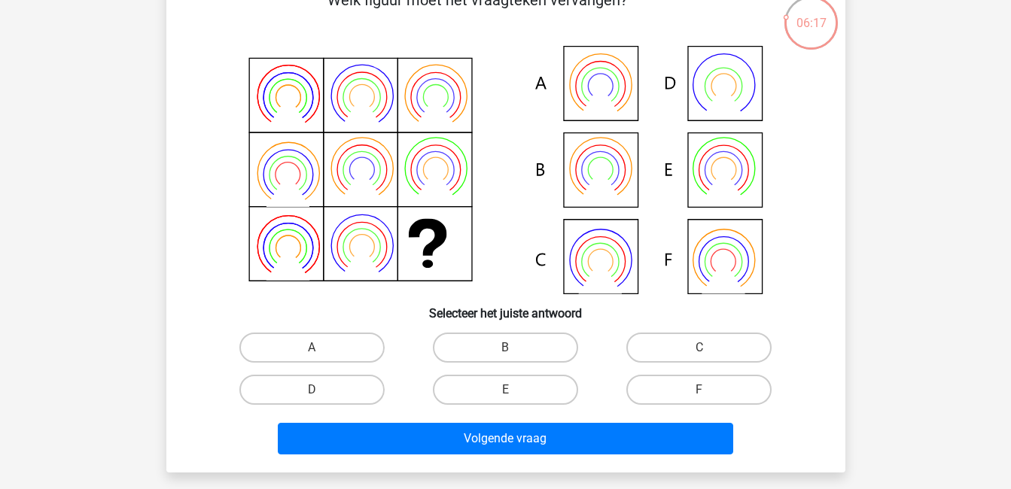
scroll to position [93, 0]
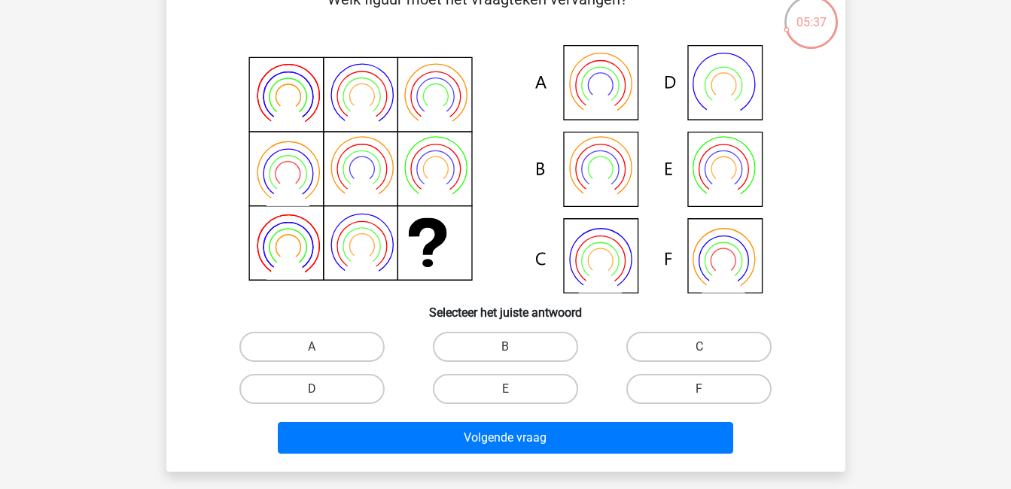
click at [613, 167] on icon at bounding box center [600, 169] width 25 height 25
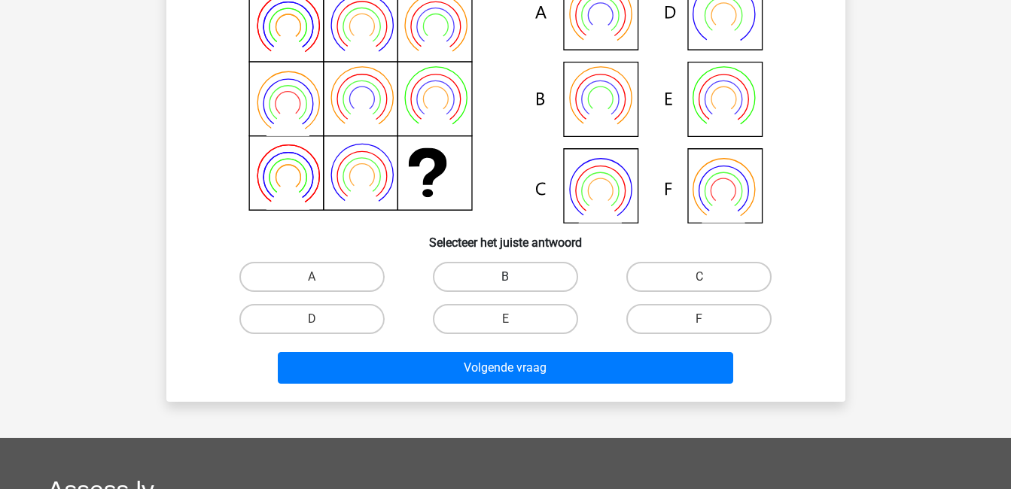
click at [517, 267] on label "B" at bounding box center [505, 277] width 145 height 30
click at [515, 277] on input "B" at bounding box center [510, 282] width 10 height 10
radio input "true"
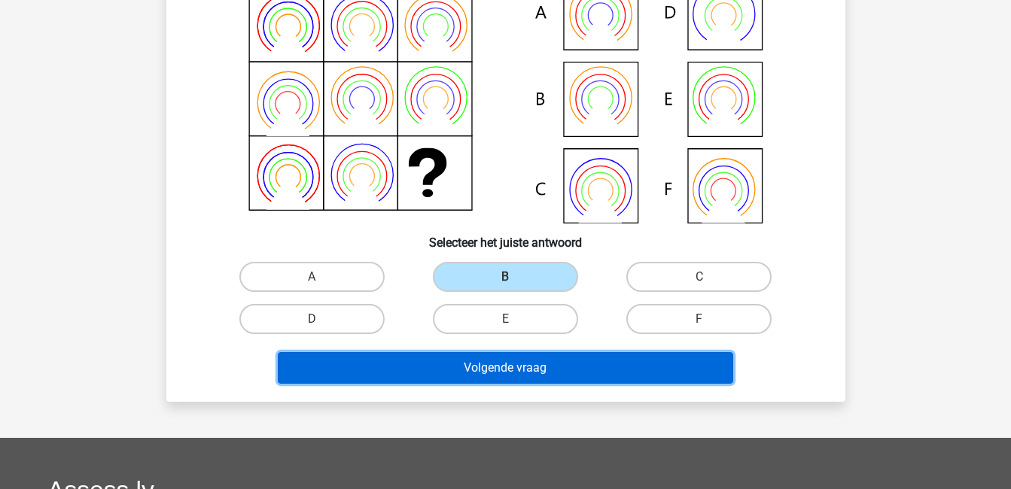
click at [614, 364] on button "Volgende vraag" at bounding box center [505, 368] width 455 height 32
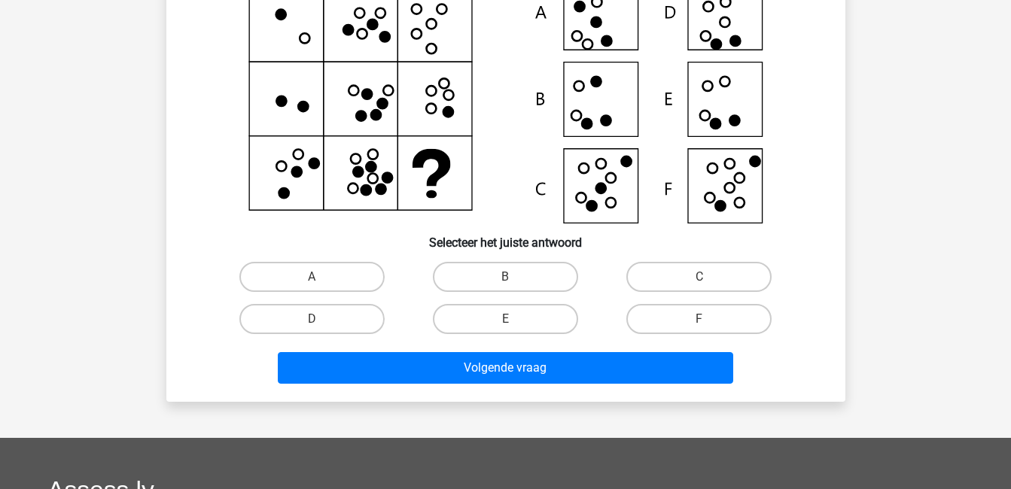
scroll to position [69, 0]
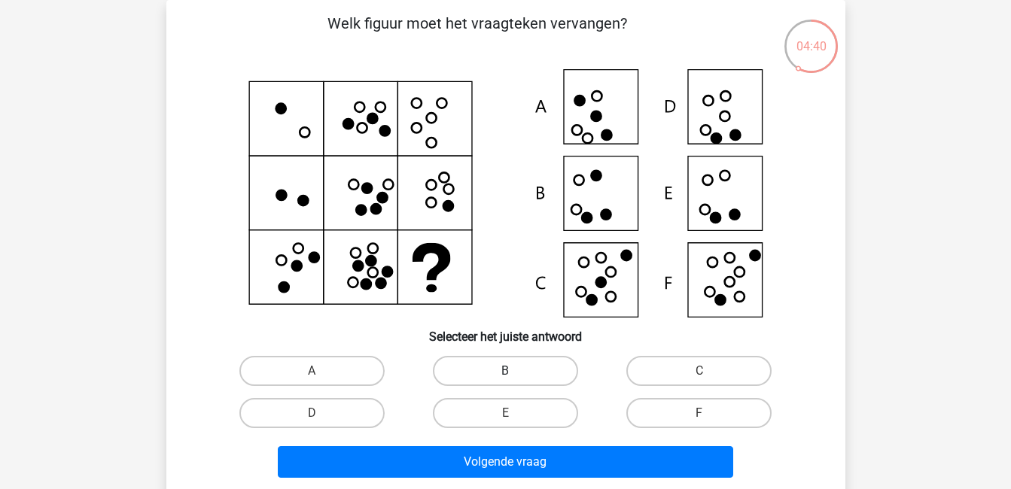
click at [499, 366] on label "B" at bounding box center [505, 371] width 145 height 30
click at [505, 371] on input "B" at bounding box center [510, 376] width 10 height 10
radio input "true"
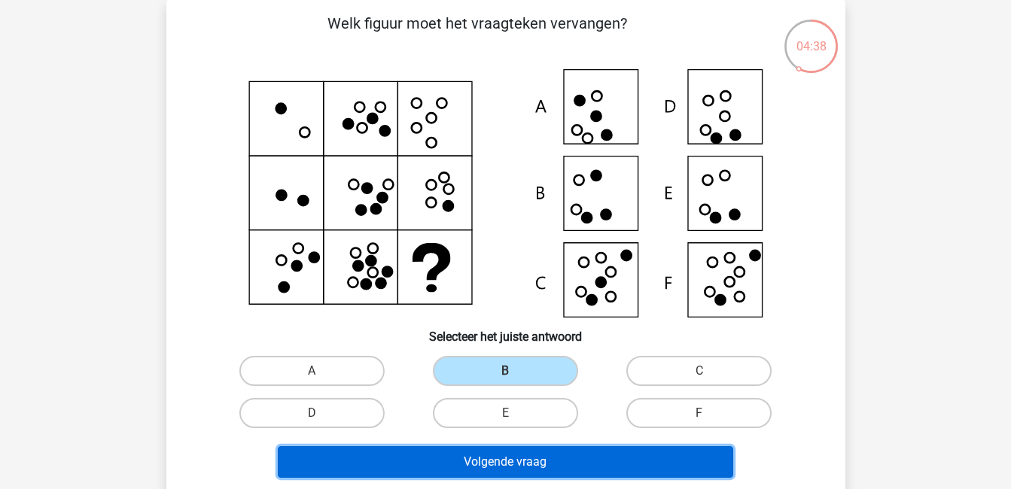
click at [568, 467] on button "Volgende vraag" at bounding box center [505, 462] width 455 height 32
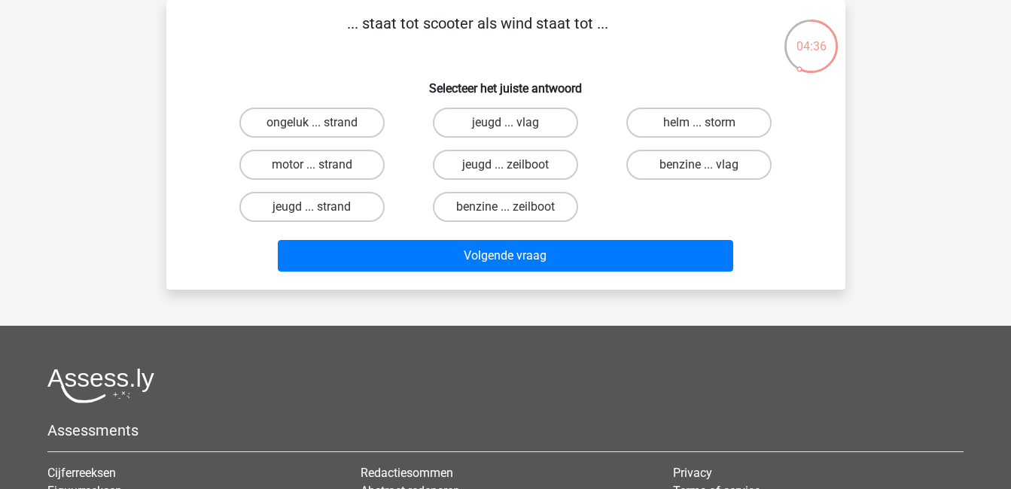
scroll to position [0, 0]
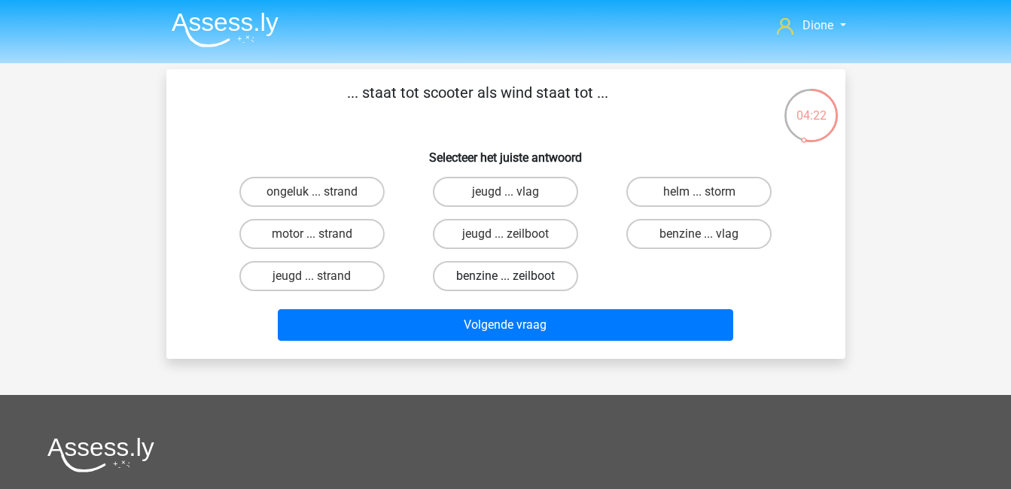
click at [466, 287] on label "benzine ... zeilboot" at bounding box center [505, 276] width 145 height 30
click at [505, 286] on input "benzine ... zeilboot" at bounding box center [510, 281] width 10 height 10
radio input "true"
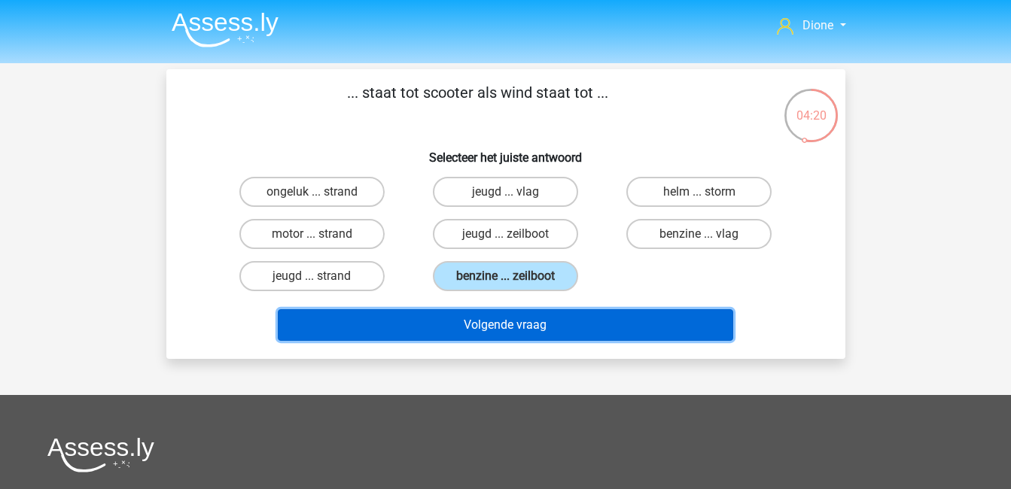
click at [506, 328] on button "Volgende vraag" at bounding box center [505, 325] width 455 height 32
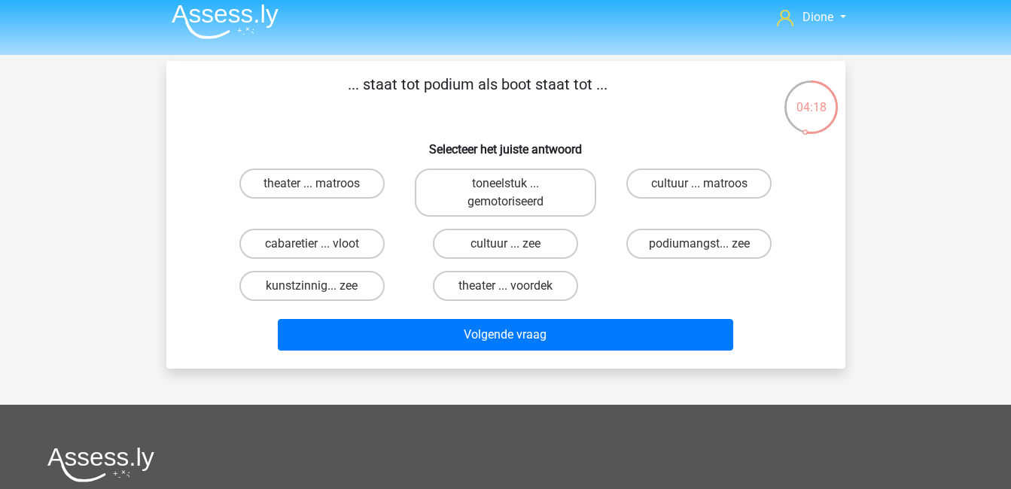
scroll to position [8, 0]
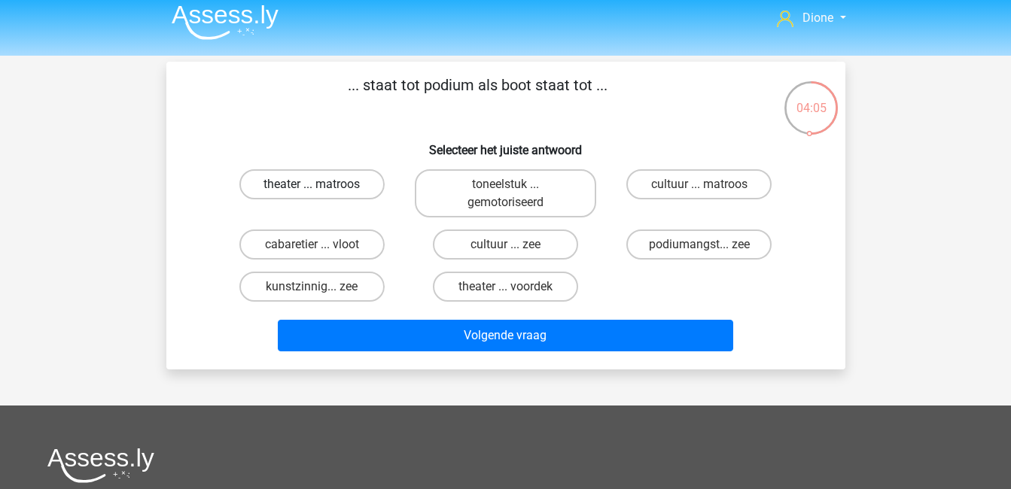
click at [331, 182] on label "theater ... matroos" at bounding box center [311, 184] width 145 height 30
click at [321, 184] on input "theater ... matroos" at bounding box center [317, 189] width 10 height 10
radio input "true"
click at [532, 279] on label "theater ... voordek" at bounding box center [505, 287] width 145 height 30
click at [515, 287] on input "theater ... voordek" at bounding box center [510, 292] width 10 height 10
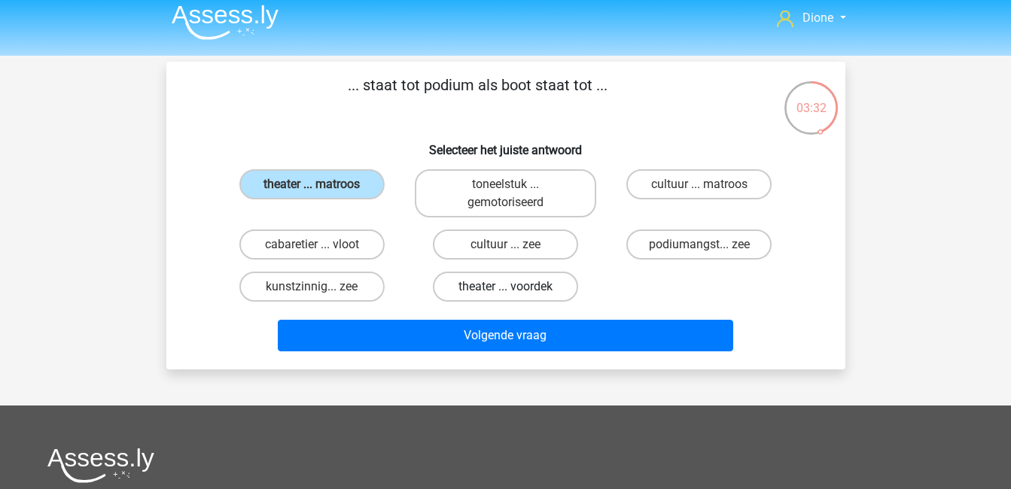
radio input "true"
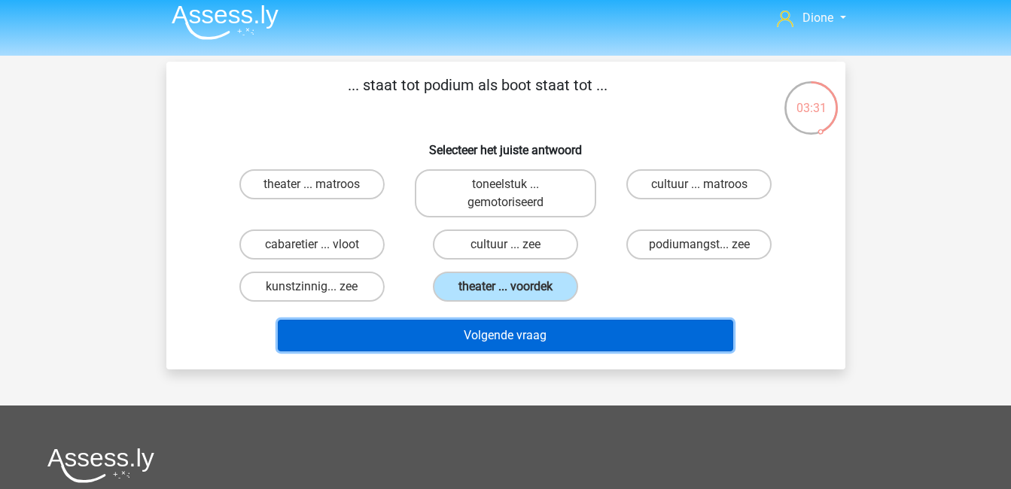
click at [576, 336] on button "Volgende vraag" at bounding box center [505, 336] width 455 height 32
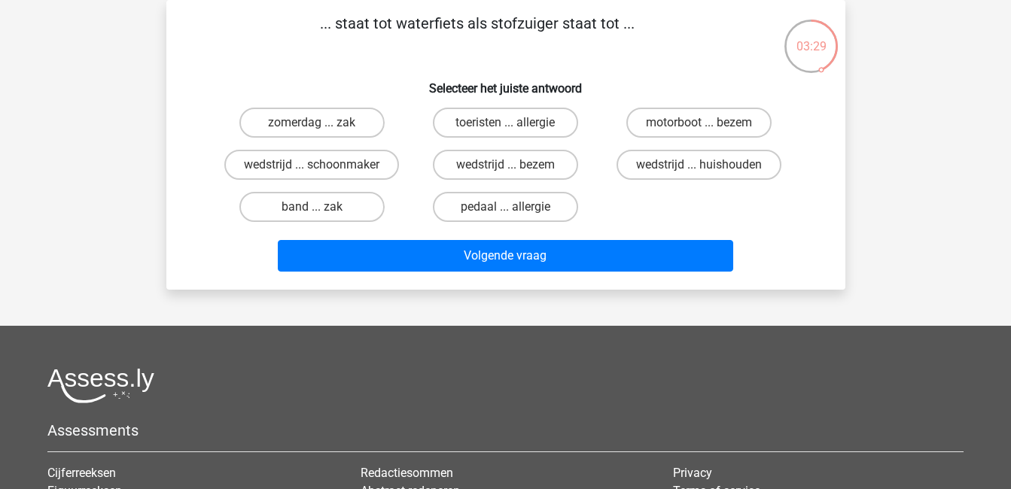
scroll to position [0, 0]
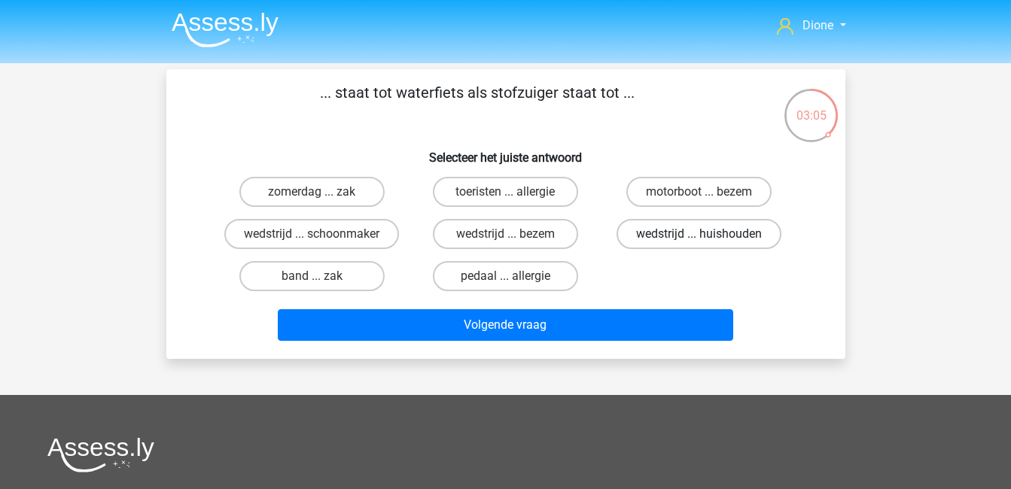
click at [672, 238] on label "wedstrijd ... huishouden" at bounding box center [698, 234] width 165 height 30
click at [699, 238] on input "wedstrijd ... huishouden" at bounding box center [704, 239] width 10 height 10
radio input "true"
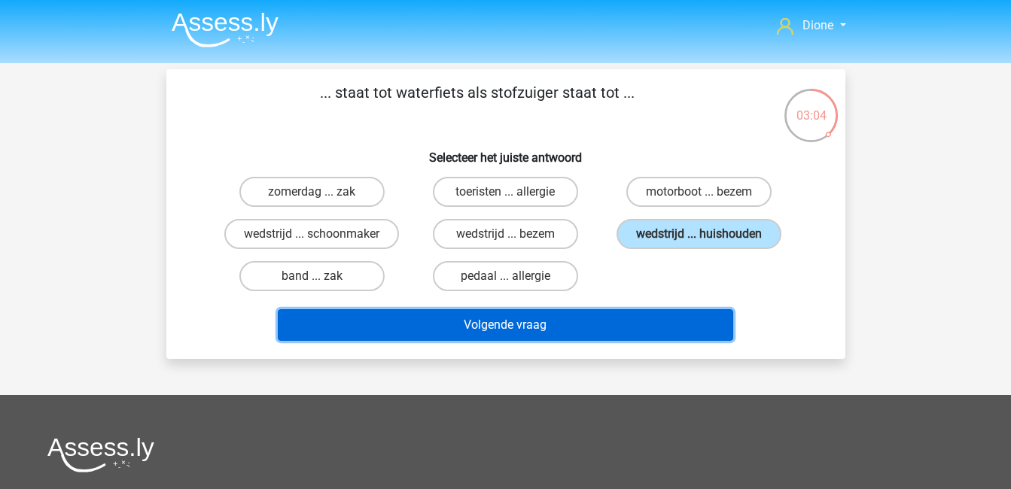
click at [679, 323] on button "Volgende vraag" at bounding box center [505, 325] width 455 height 32
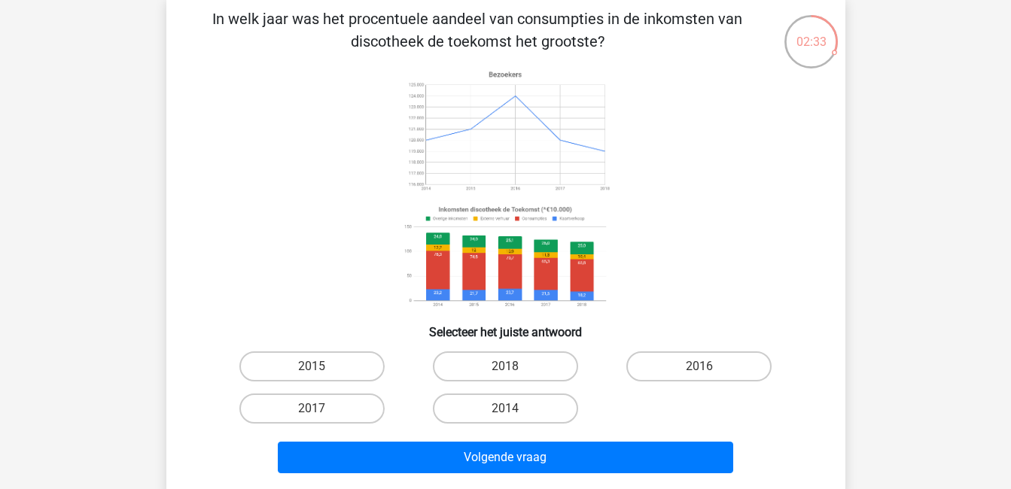
scroll to position [75, 0]
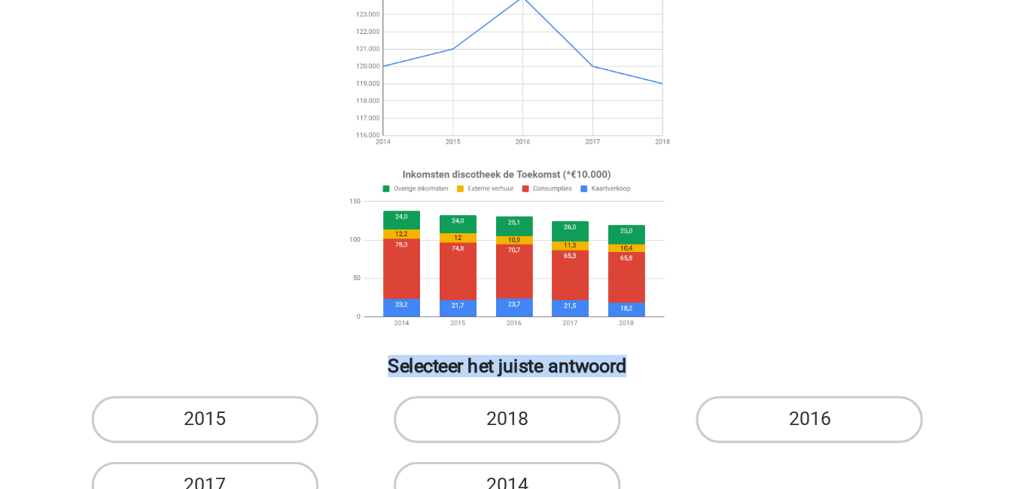
drag, startPoint x: 665, startPoint y: 225, endPoint x: 667, endPoint y: 331, distance: 106.1
click at [667, 331] on div "In welk jaar was het procentuele aandeel van consumpties in de inkomsten van di…" at bounding box center [505, 243] width 667 height 472
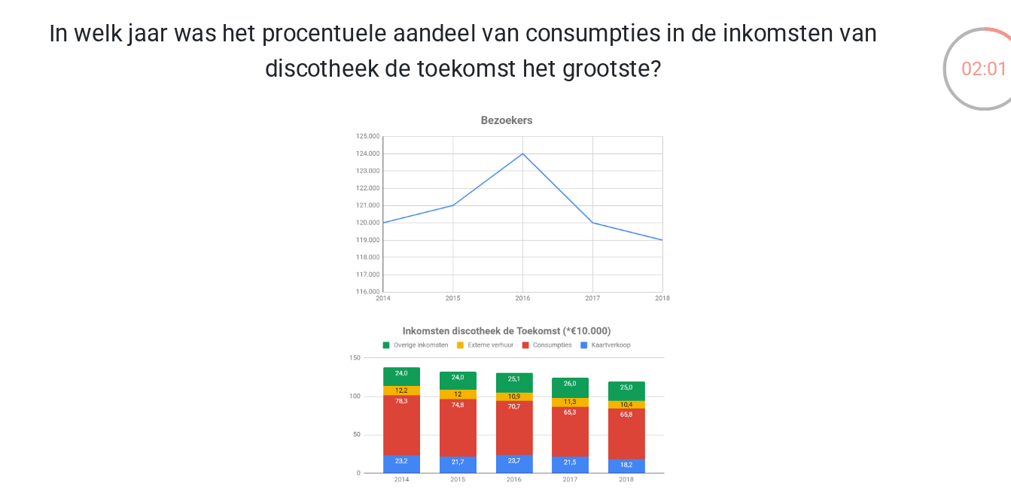
scroll to position [68, 0]
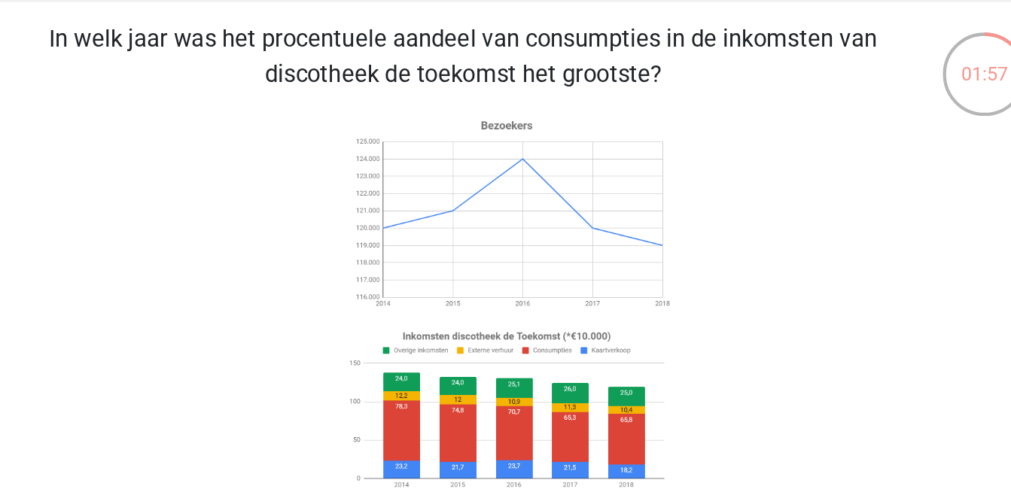
drag, startPoint x: 667, startPoint y: 331, endPoint x: 691, endPoint y: 108, distance: 224.1
click at [691, 108] on icon at bounding box center [505, 195] width 607 height 248
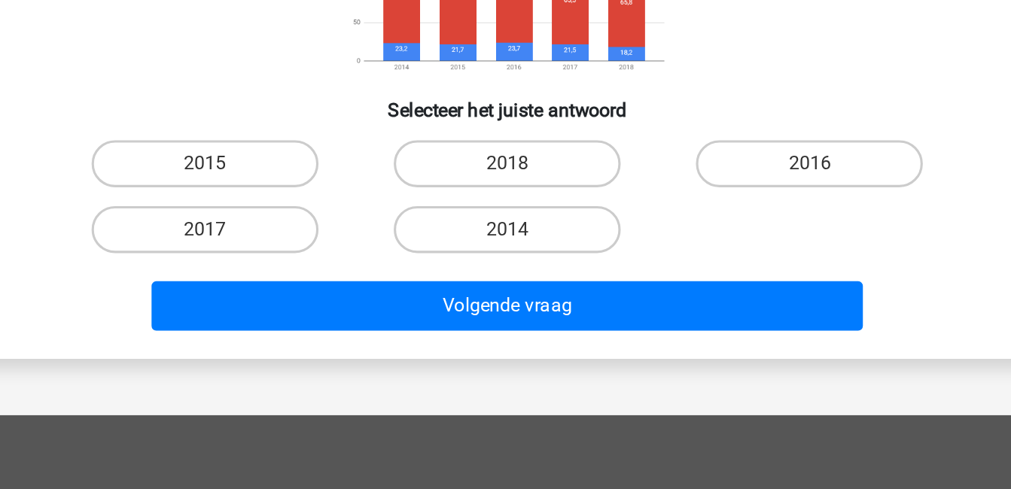
scroll to position [159, 0]
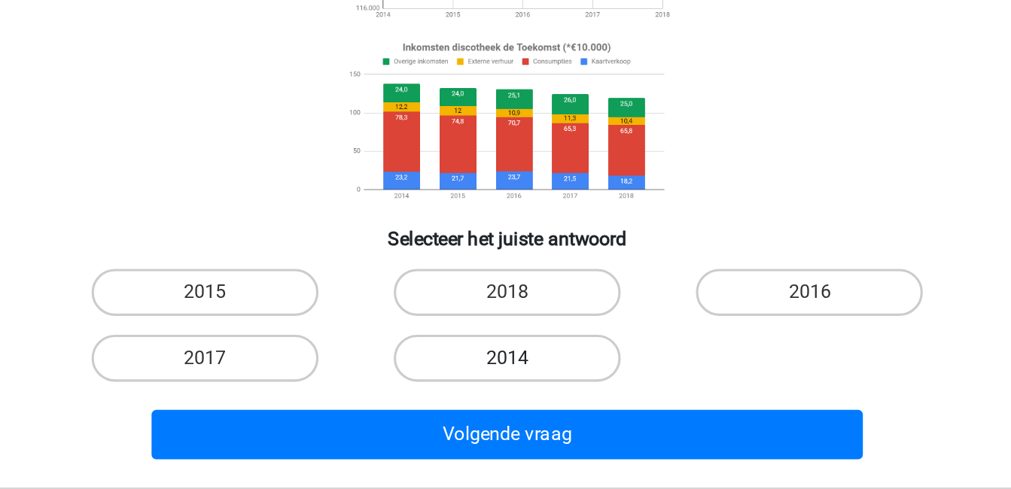
click at [545, 314] on label "2014" at bounding box center [505, 324] width 145 height 30
click at [515, 324] on input "2014" at bounding box center [510, 329] width 10 height 10
radio input "true"
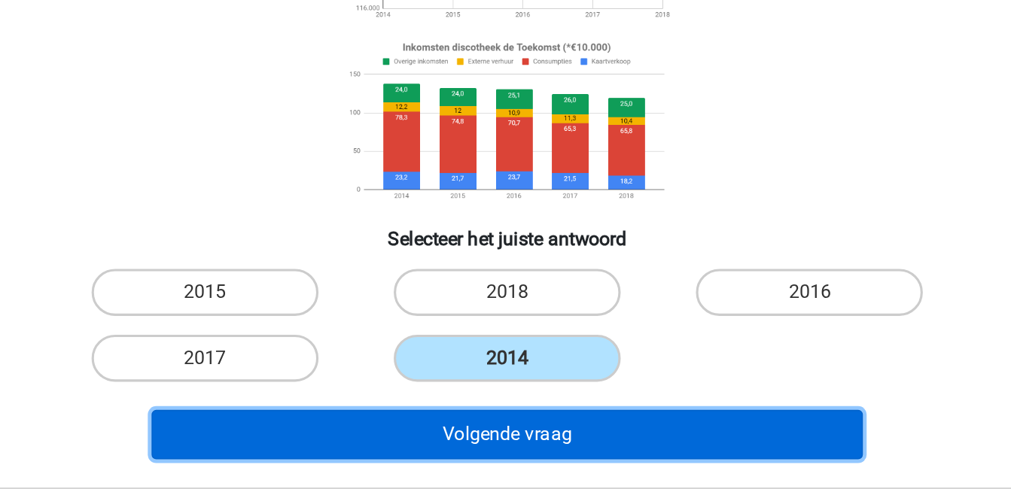
click at [571, 381] on button "Volgende vraag" at bounding box center [505, 373] width 455 height 32
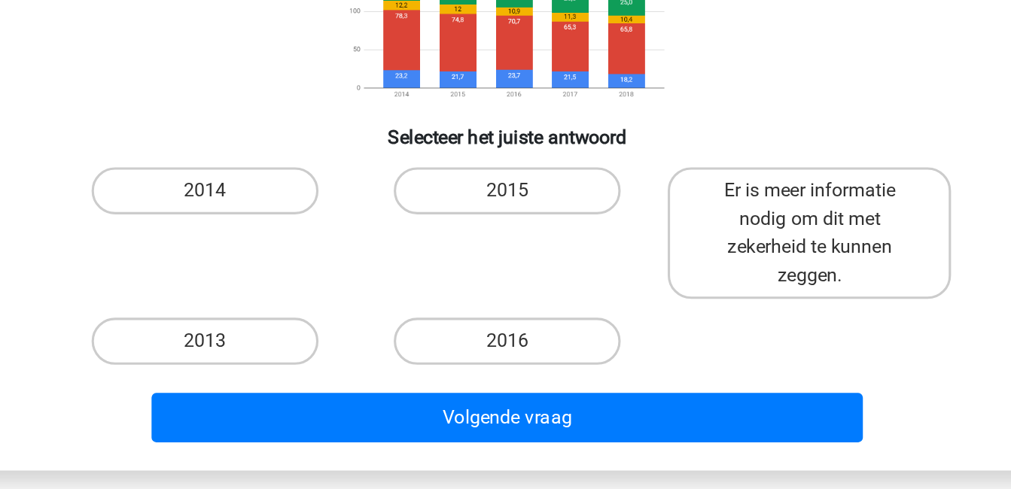
scroll to position [153, 0]
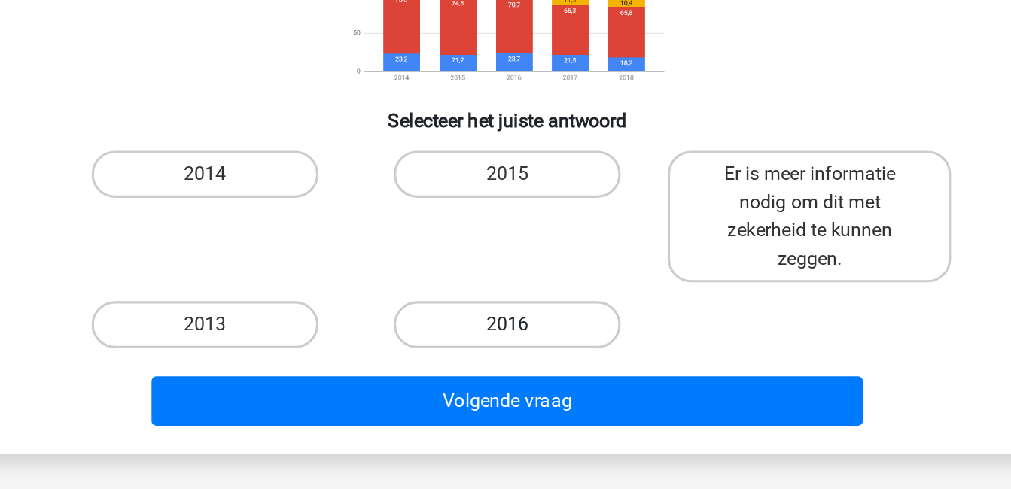
click at [549, 376] on label "2016" at bounding box center [505, 384] width 145 height 30
click at [515, 384] on input "2016" at bounding box center [510, 389] width 10 height 10
radio input "true"
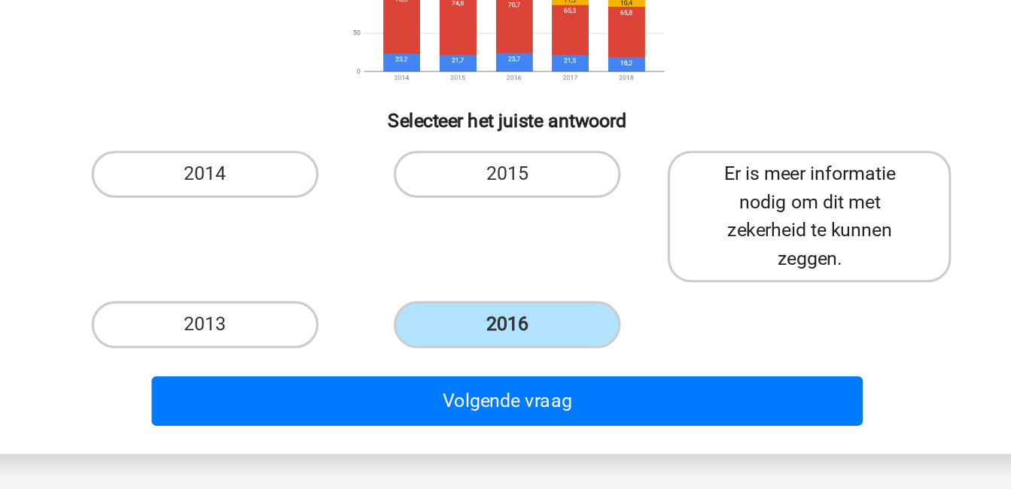
click at [712, 319] on label "Er is meer informatie nodig om dit met zekerheid te kunnen zeggen." at bounding box center [698, 314] width 181 height 84
click at [709, 297] on input "Er is meer informatie nodig om dit met zekerheid te kunnen zeggen." at bounding box center [704, 293] width 10 height 10
radio input "true"
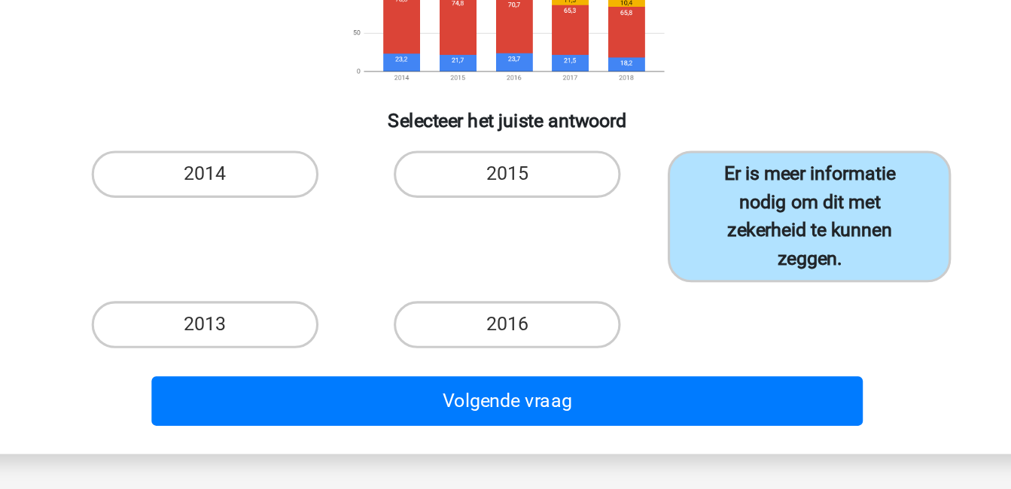
click at [712, 319] on label "Er is meer informatie nodig om dit met zekerheid te kunnen zeggen." at bounding box center [698, 314] width 181 height 84
click at [709, 297] on input "Er is meer informatie nodig om dit met zekerheid te kunnen zeggen." at bounding box center [704, 293] width 10 height 10
click at [554, 382] on label "2016" at bounding box center [505, 384] width 145 height 30
click at [515, 384] on input "2016" at bounding box center [510, 389] width 10 height 10
radio input "true"
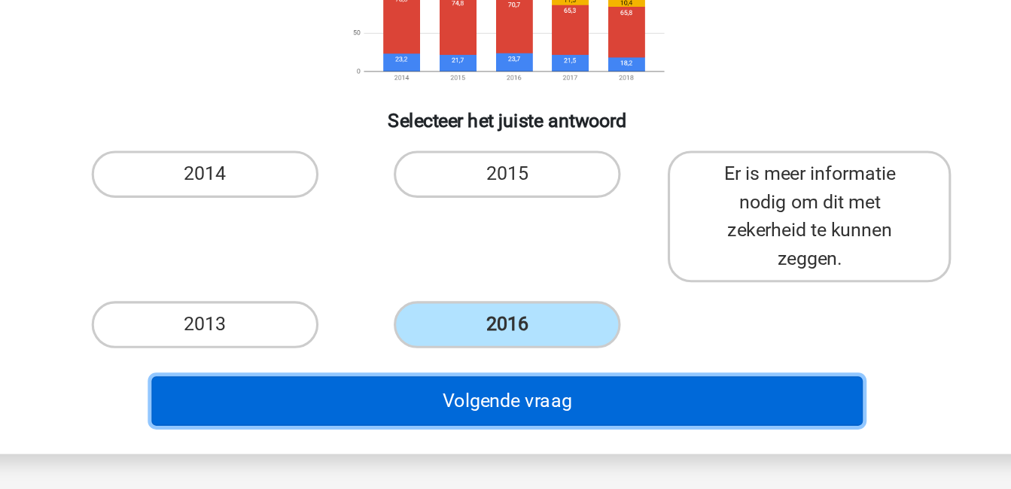
click at [581, 425] on button "Volgende vraag" at bounding box center [505, 433] width 455 height 32
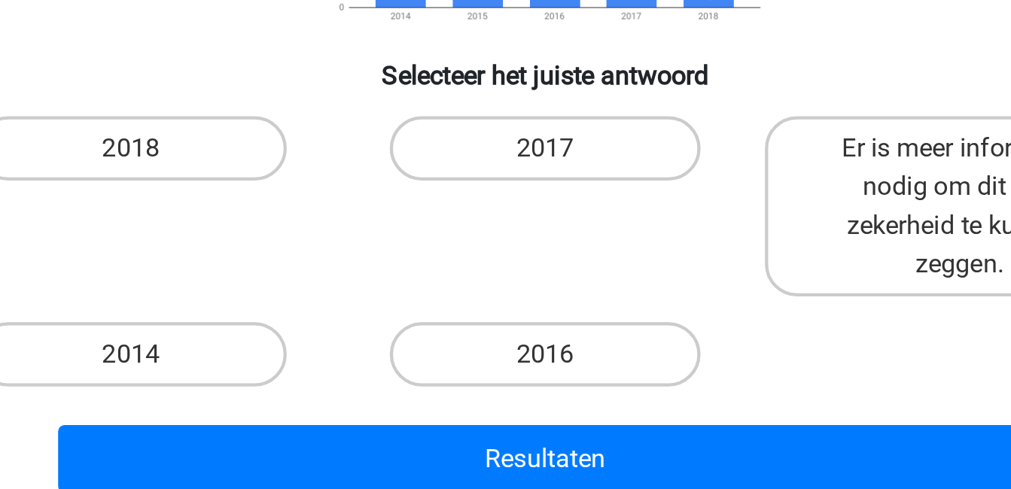
scroll to position [110, 0]
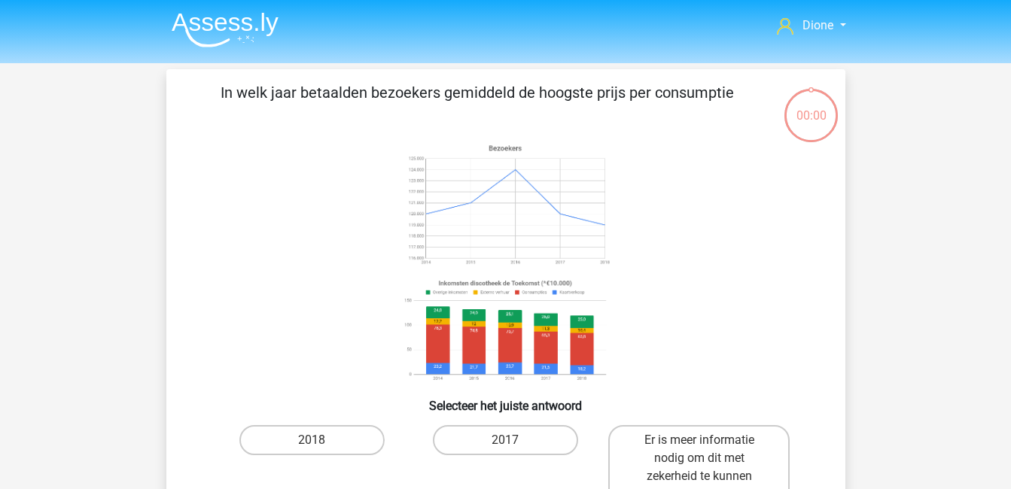
scroll to position [245, 0]
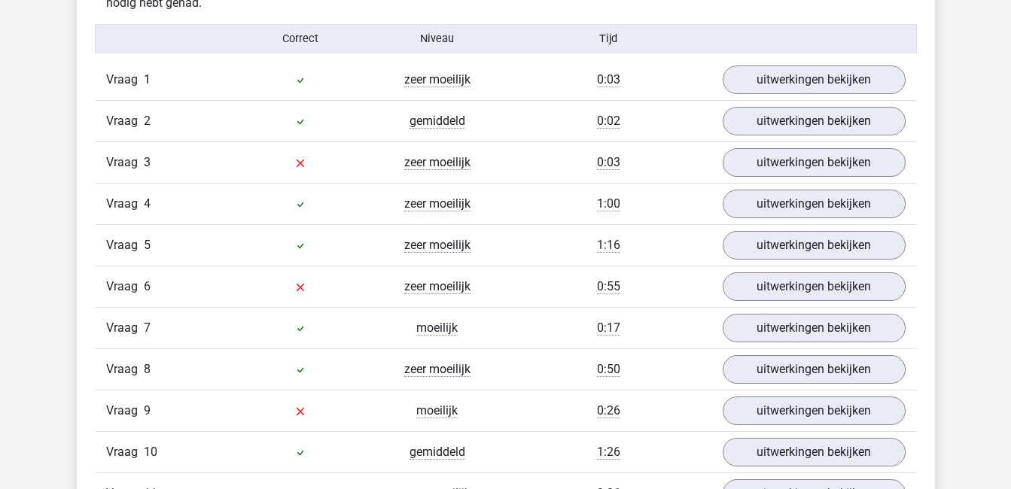
scroll to position [1315, 0]
click at [831, 77] on link "uitwerkingen bekijken" at bounding box center [813, 79] width 210 height 33
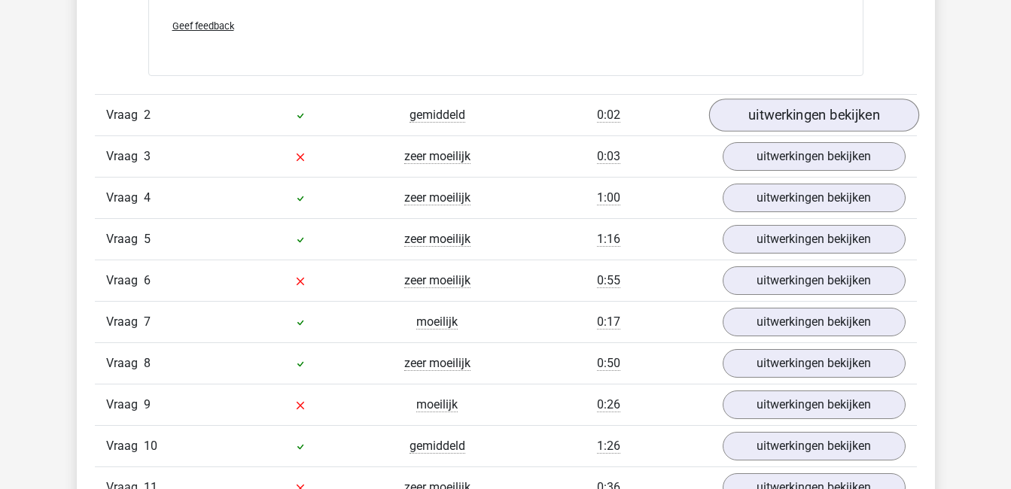
scroll to position [2091, 0]
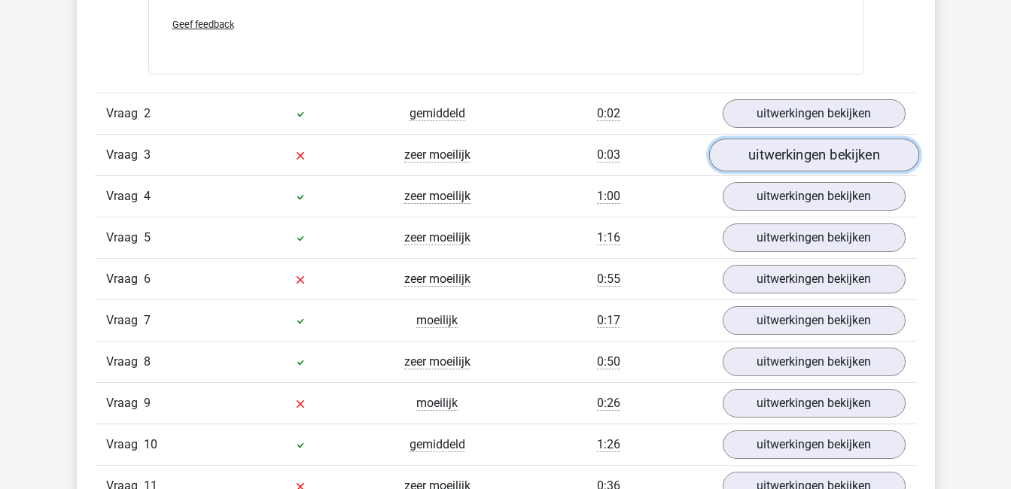
click at [798, 149] on link "uitwerkingen bekijken" at bounding box center [813, 155] width 210 height 33
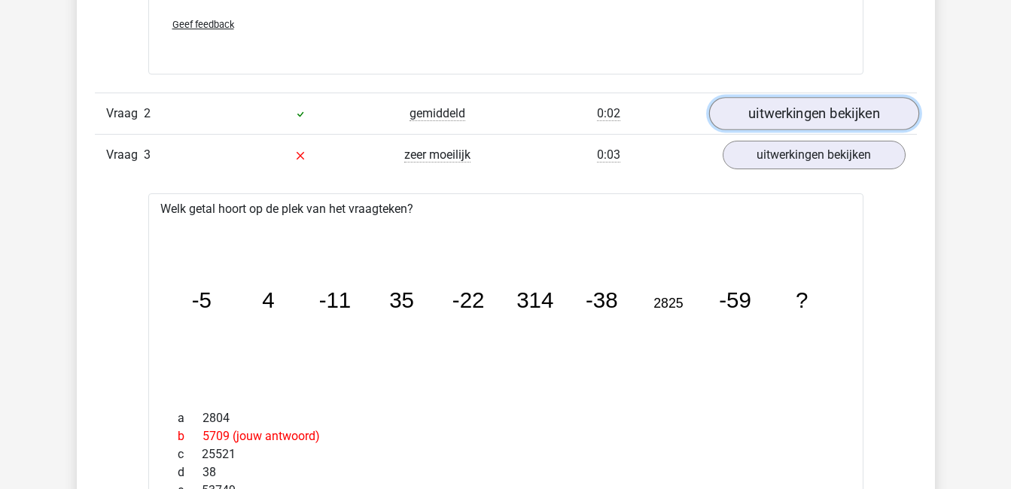
click at [805, 114] on link "uitwerkingen bekijken" at bounding box center [813, 113] width 210 height 33
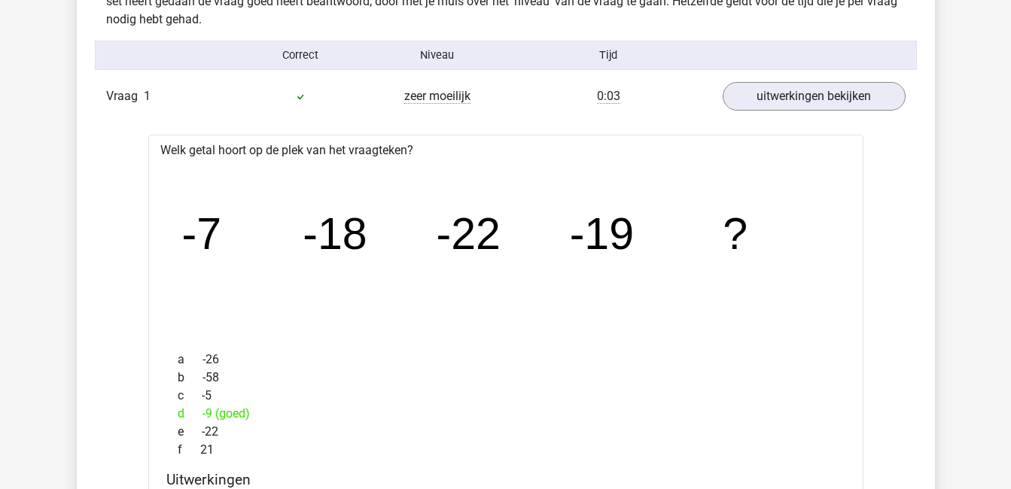
scroll to position [1301, 0]
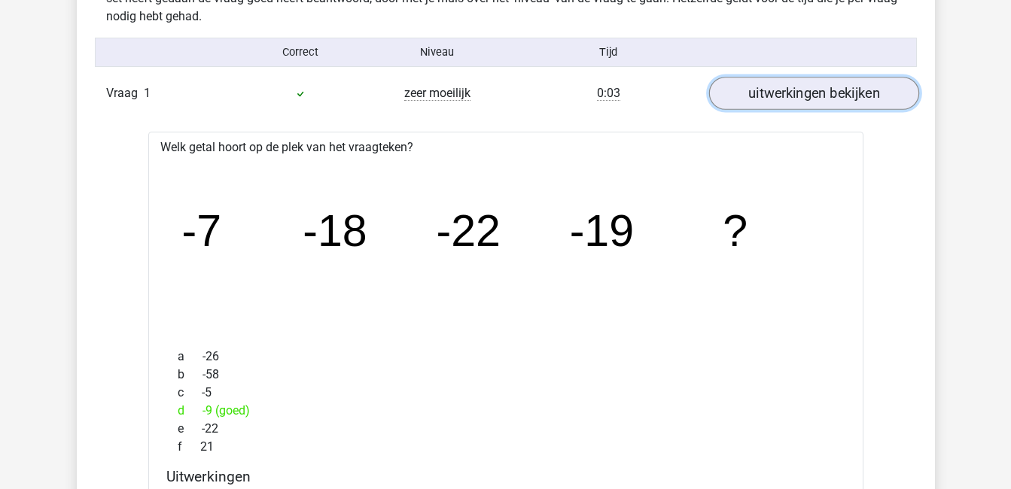
click at [800, 87] on link "uitwerkingen bekijken" at bounding box center [813, 94] width 210 height 33
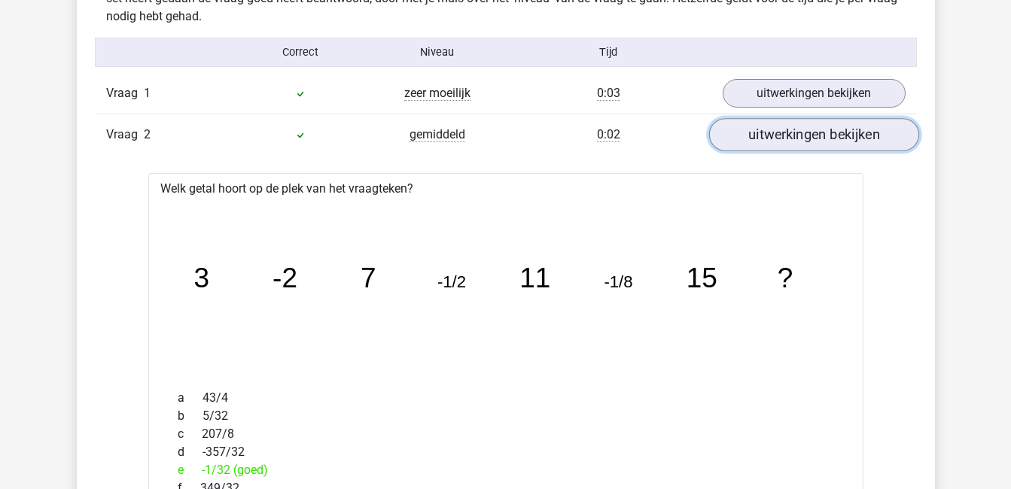
click at [804, 143] on link "uitwerkingen bekijken" at bounding box center [813, 135] width 210 height 33
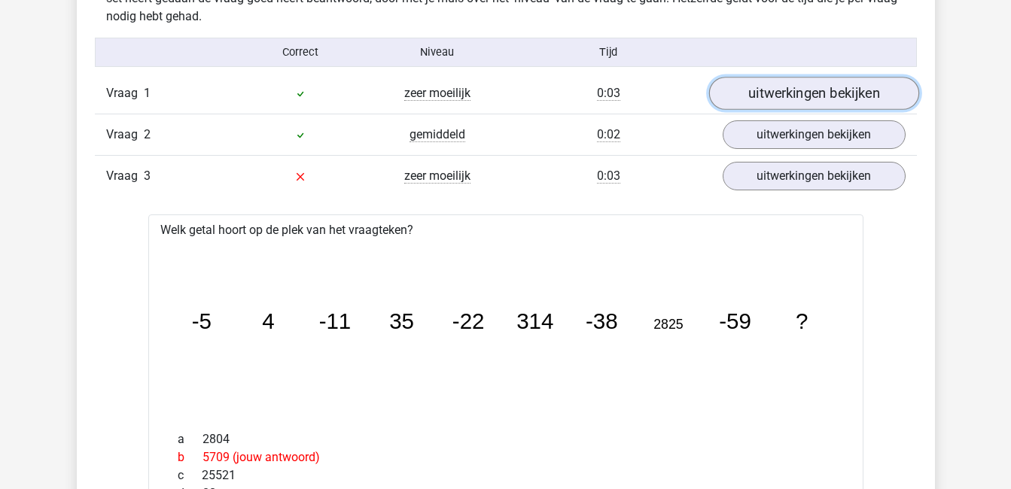
click at [807, 100] on link "uitwerkingen bekijken" at bounding box center [813, 94] width 210 height 33
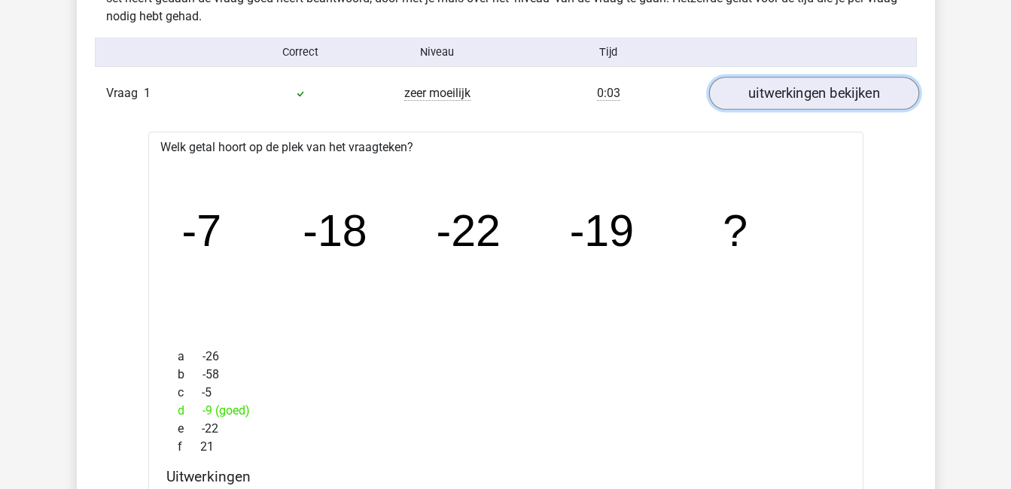
click at [802, 95] on link "uitwerkingen bekijken" at bounding box center [813, 94] width 210 height 33
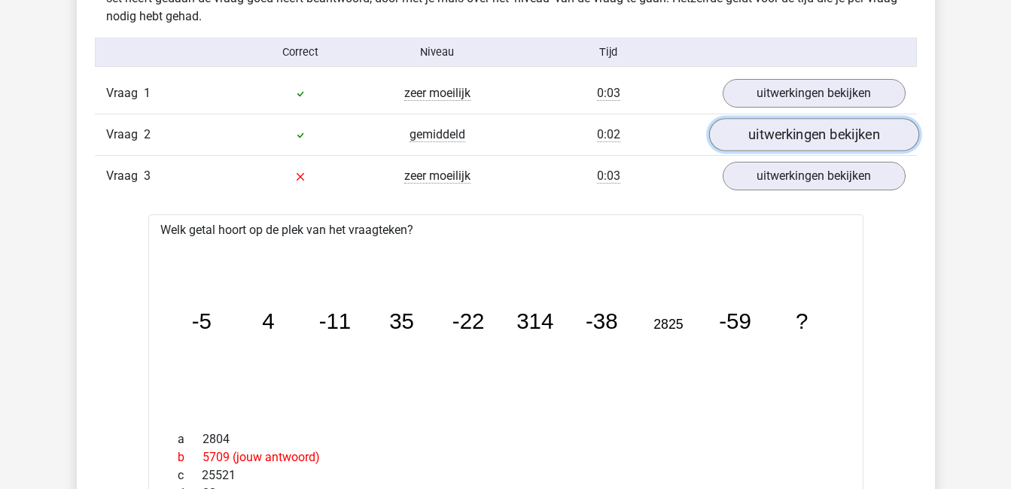
click at [808, 132] on link "uitwerkingen bekijken" at bounding box center [813, 135] width 210 height 33
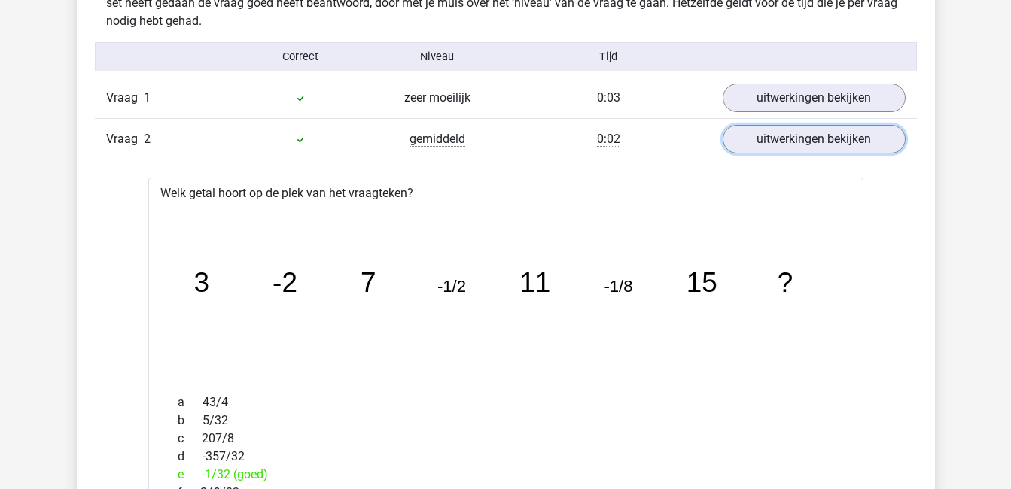
scroll to position [1295, 0]
click at [759, 149] on link "uitwerkingen bekijken" at bounding box center [813, 140] width 210 height 33
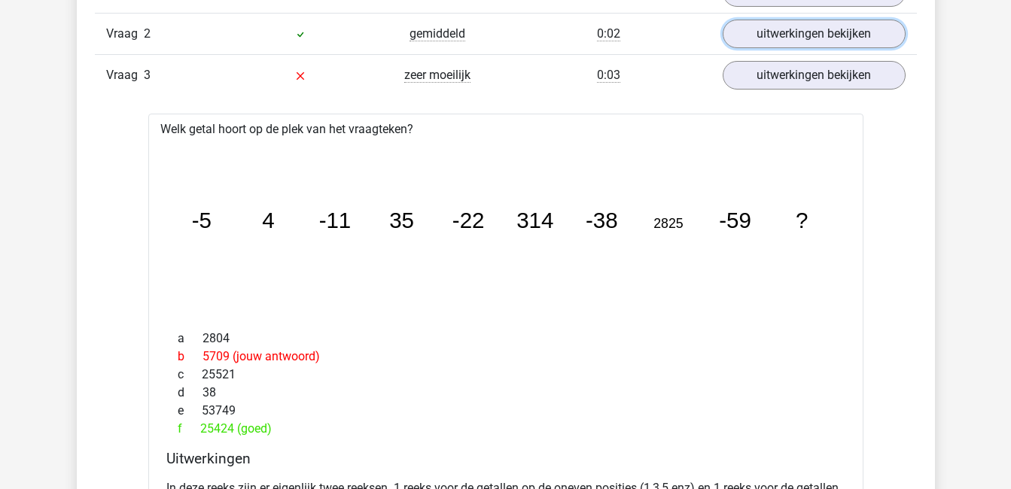
scroll to position [1401, 0]
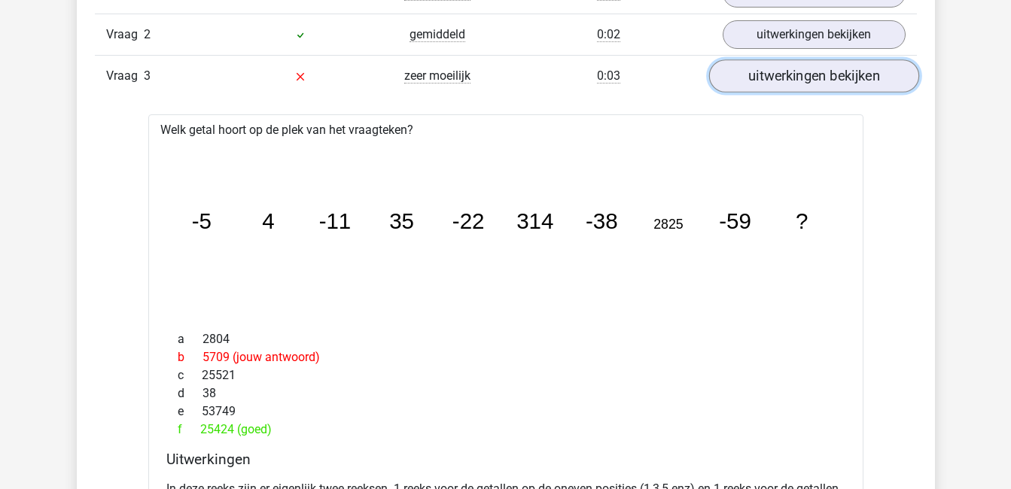
click at [813, 77] on link "uitwerkingen bekijken" at bounding box center [813, 76] width 210 height 33
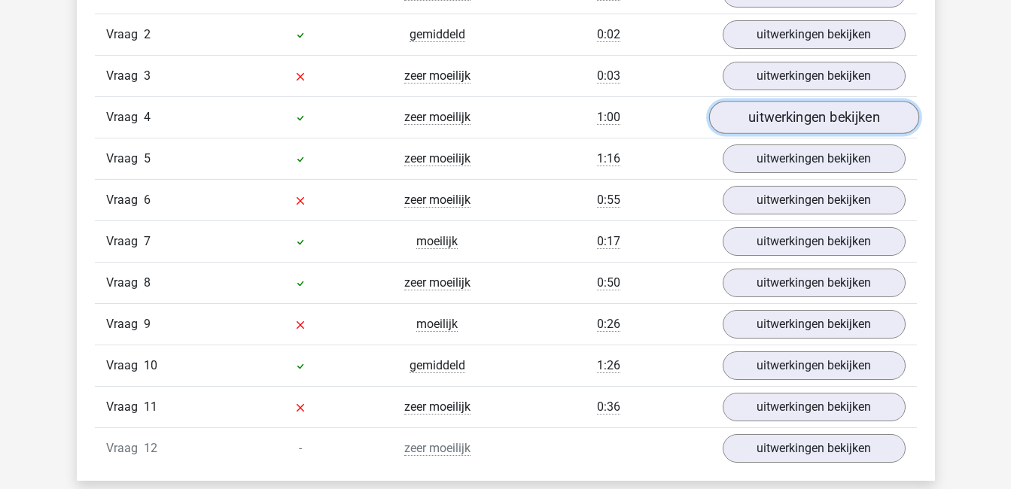
click at [818, 120] on link "uitwerkingen bekijken" at bounding box center [813, 118] width 210 height 33
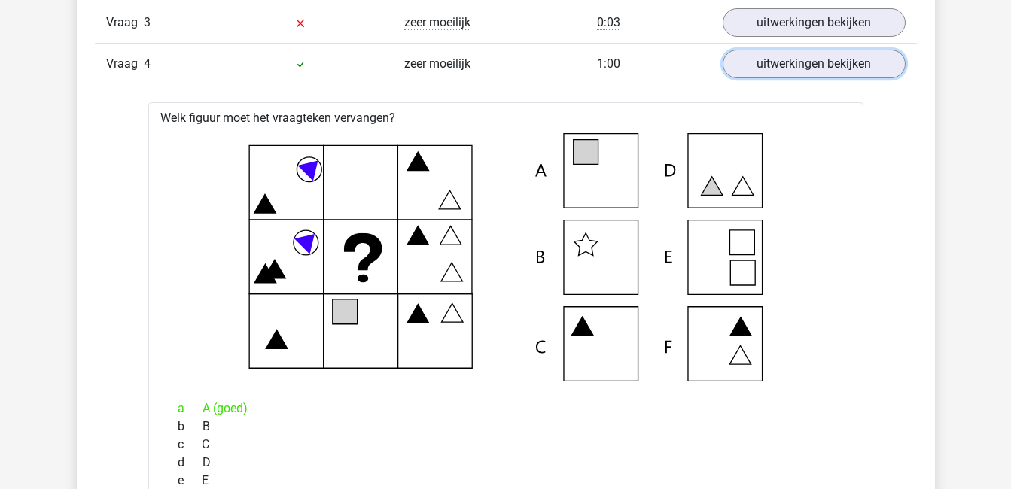
scroll to position [1349, 0]
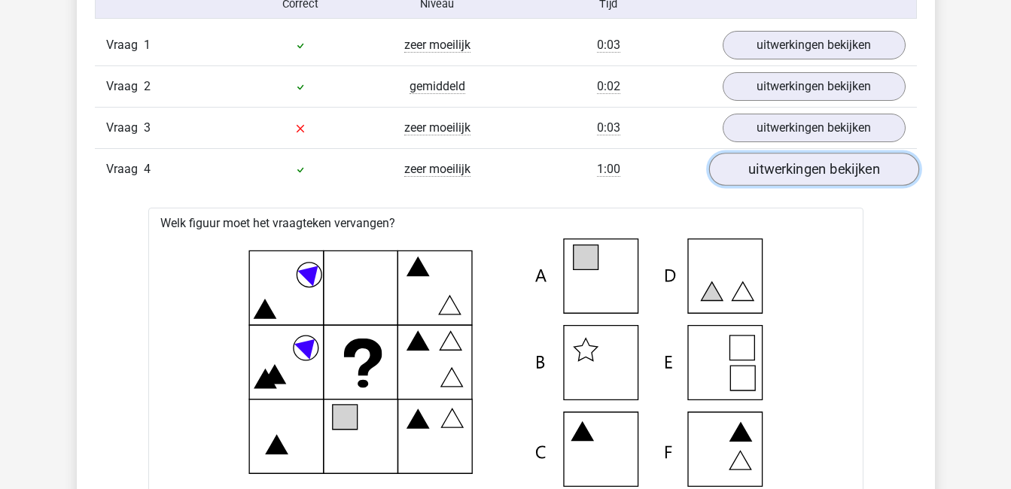
click at [800, 166] on link "uitwerkingen bekijken" at bounding box center [813, 170] width 210 height 33
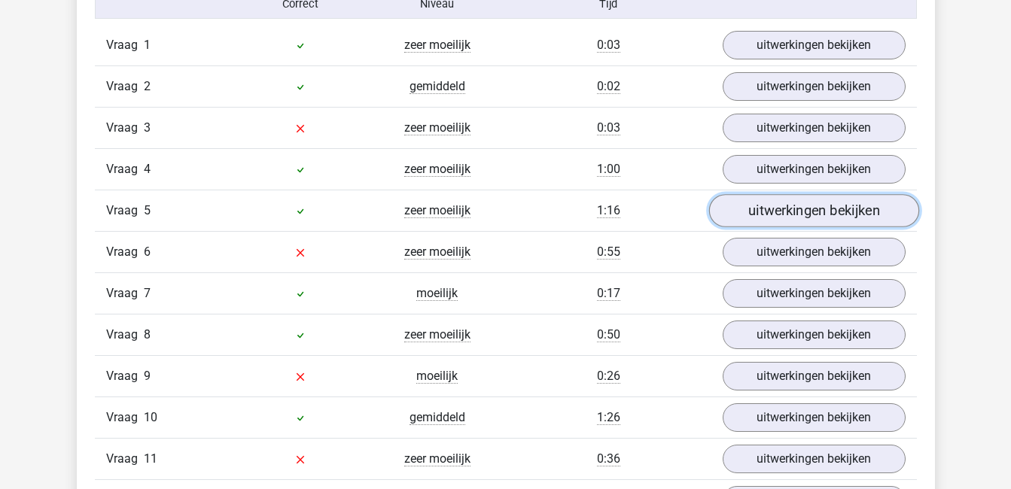
click at [808, 209] on link "uitwerkingen bekijken" at bounding box center [813, 211] width 210 height 33
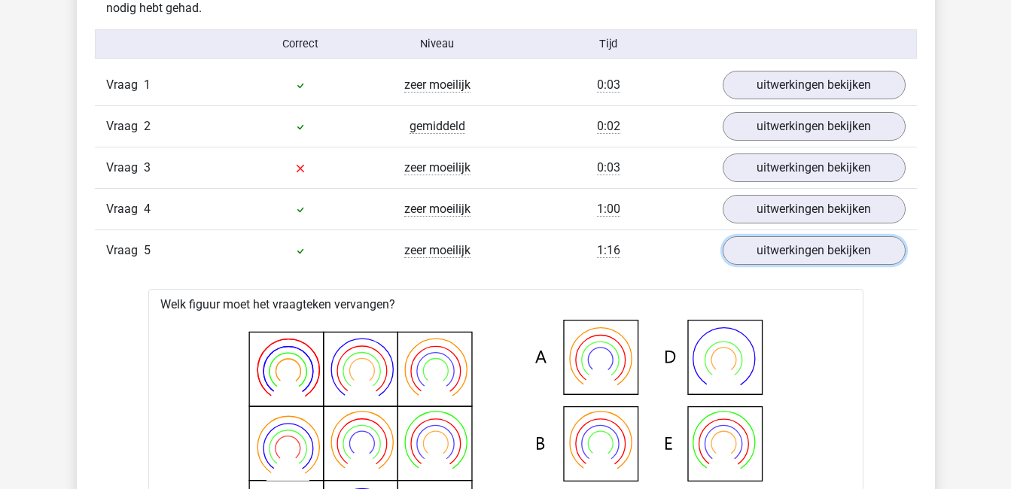
scroll to position [1308, 0]
click at [793, 258] on link "uitwerkingen bekijken" at bounding box center [813, 252] width 210 height 33
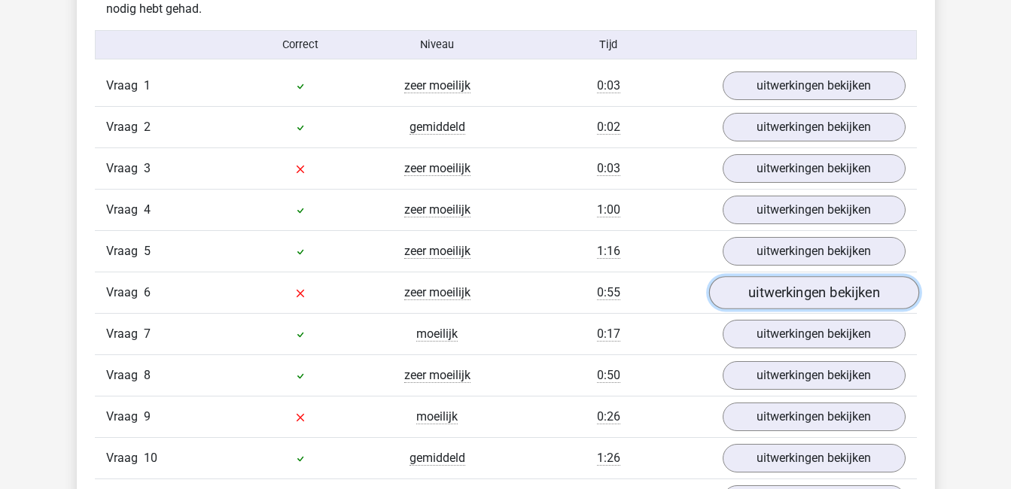
click at [811, 288] on link "uitwerkingen bekijken" at bounding box center [813, 293] width 210 height 33
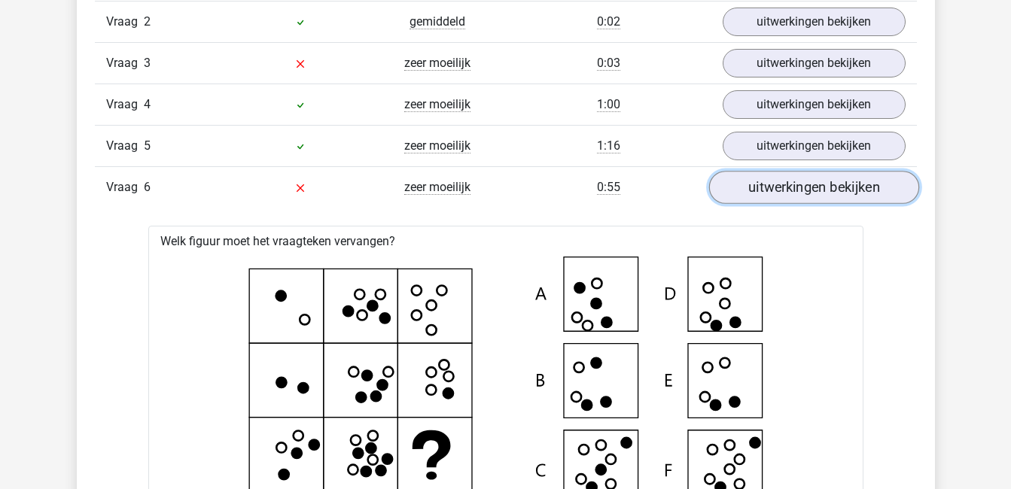
scroll to position [1413, 0]
click at [826, 183] on link "uitwerkingen bekijken" at bounding box center [813, 188] width 210 height 33
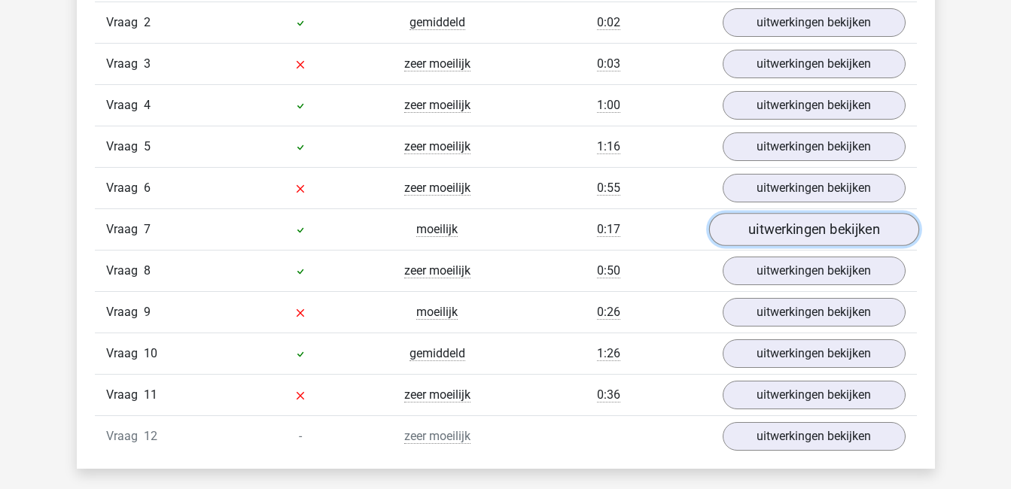
click at [840, 229] on link "uitwerkingen bekijken" at bounding box center [813, 230] width 210 height 33
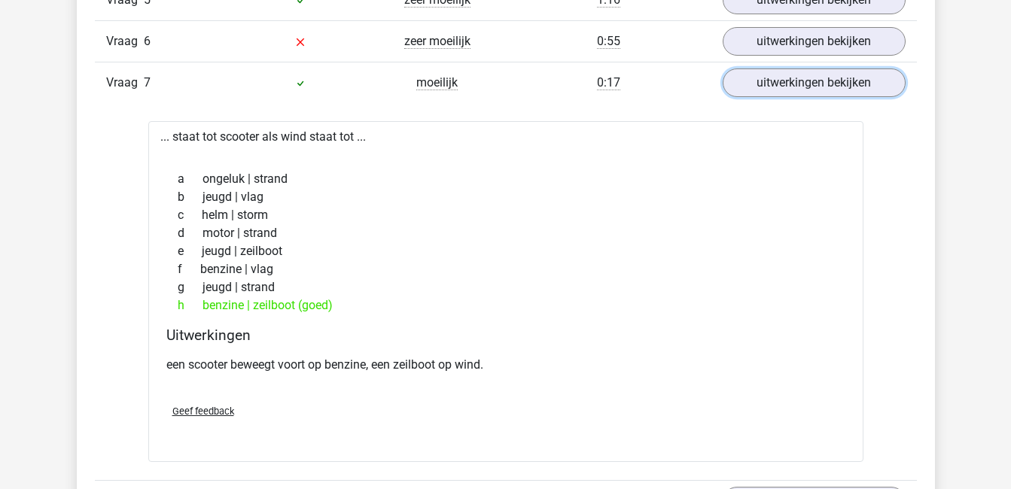
scroll to position [1560, 0]
click at [858, 78] on link "uitwerkingen bekijken" at bounding box center [813, 82] width 210 height 33
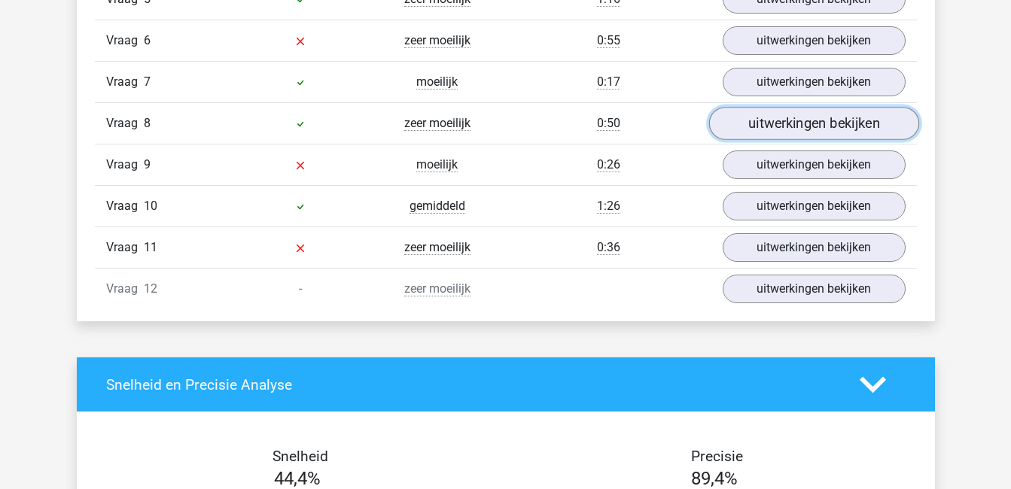
click at [850, 120] on link "uitwerkingen bekijken" at bounding box center [813, 124] width 210 height 33
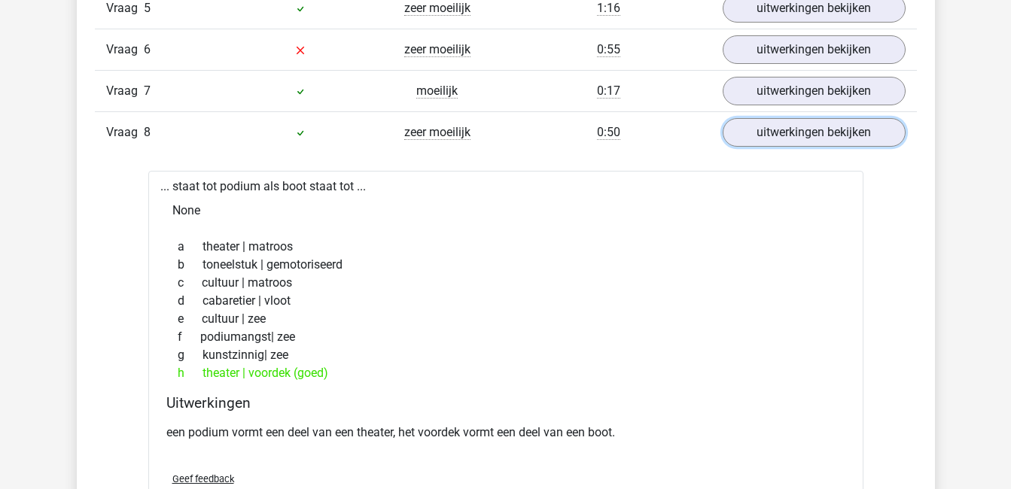
scroll to position [1551, 0]
click at [793, 139] on link "uitwerkingen bekijken" at bounding box center [813, 133] width 210 height 33
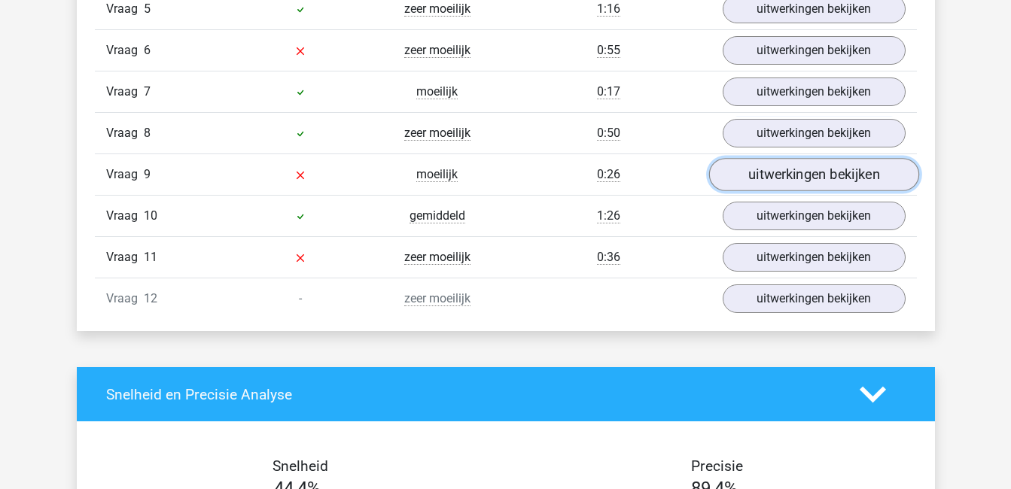
click at [794, 176] on link "uitwerkingen bekijken" at bounding box center [813, 175] width 210 height 33
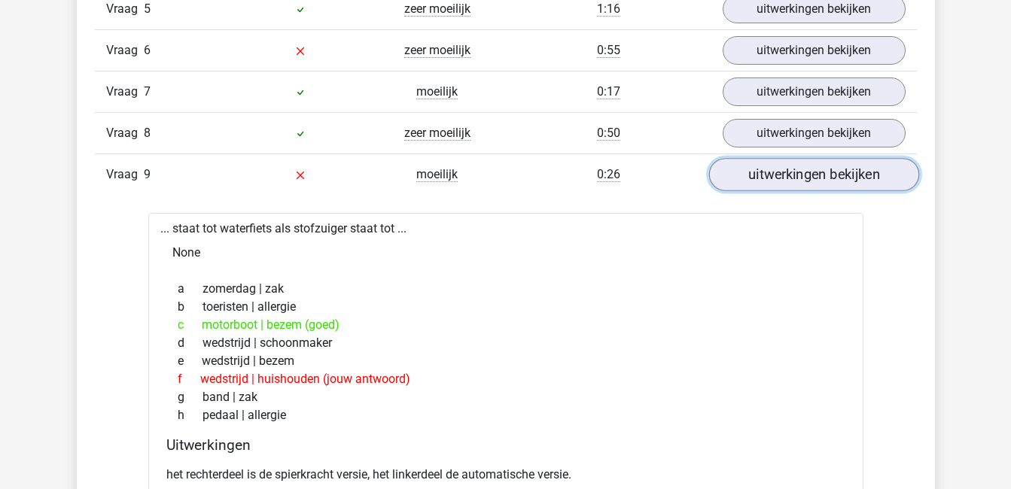
click at [794, 176] on link "uitwerkingen bekijken" at bounding box center [813, 175] width 210 height 33
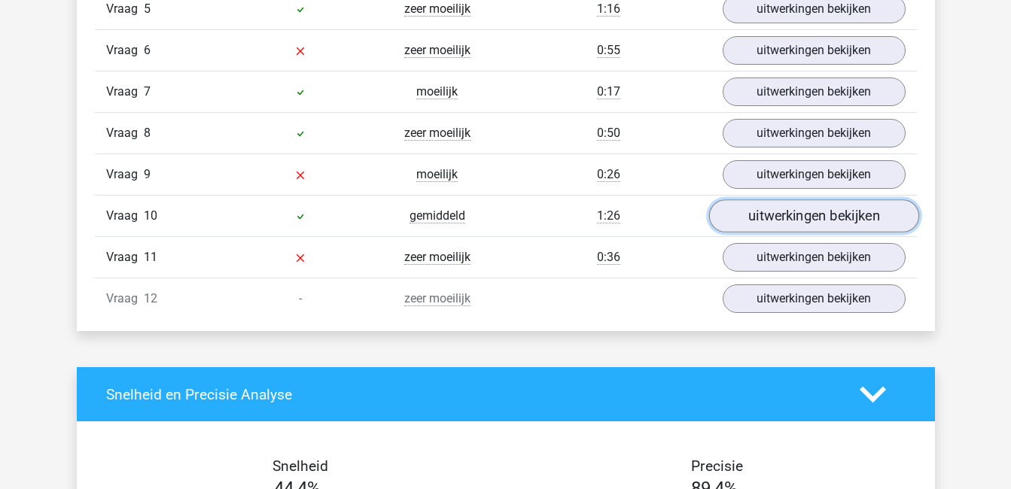
click at [799, 212] on link "uitwerkingen bekijken" at bounding box center [813, 216] width 210 height 33
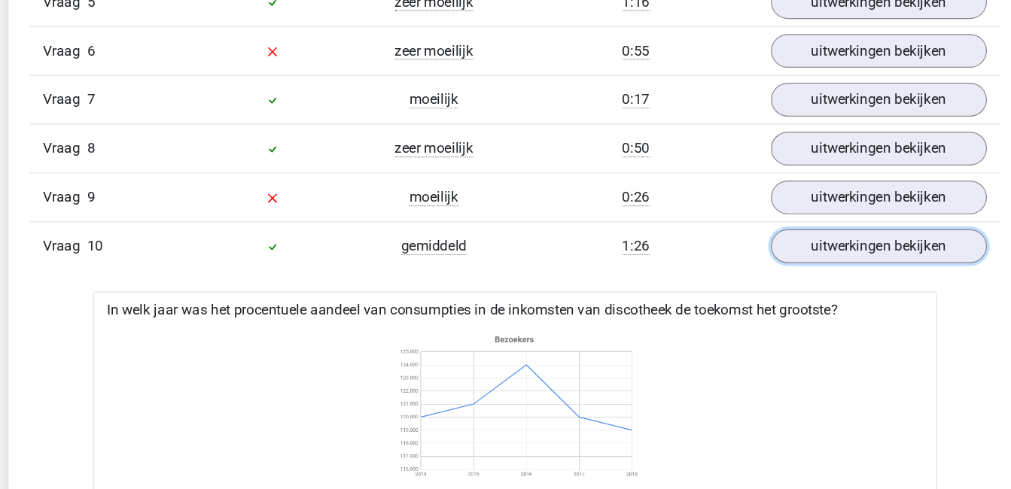
scroll to position [1557, 0]
click at [827, 214] on link "uitwerkingen bekijken" at bounding box center [813, 209] width 210 height 33
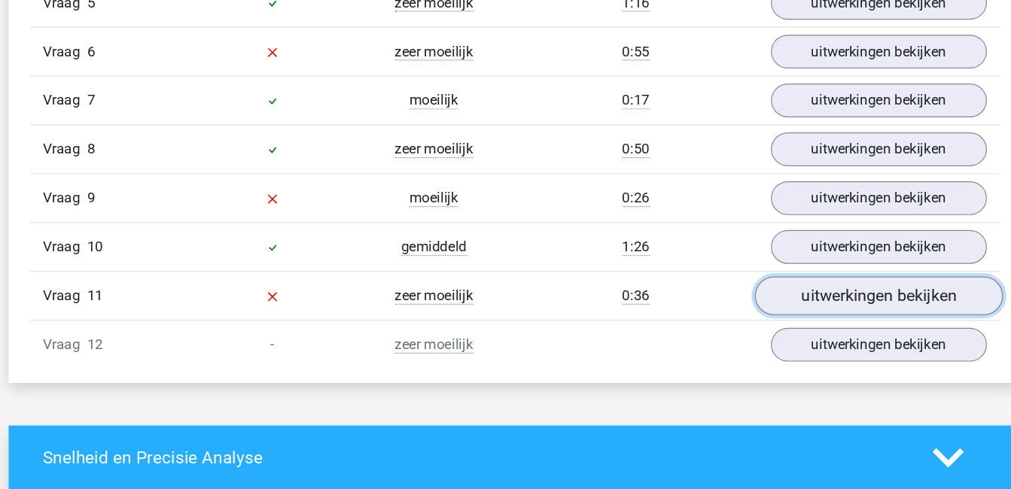
click at [818, 253] on link "uitwerkingen bekijken" at bounding box center [813, 251] width 210 height 33
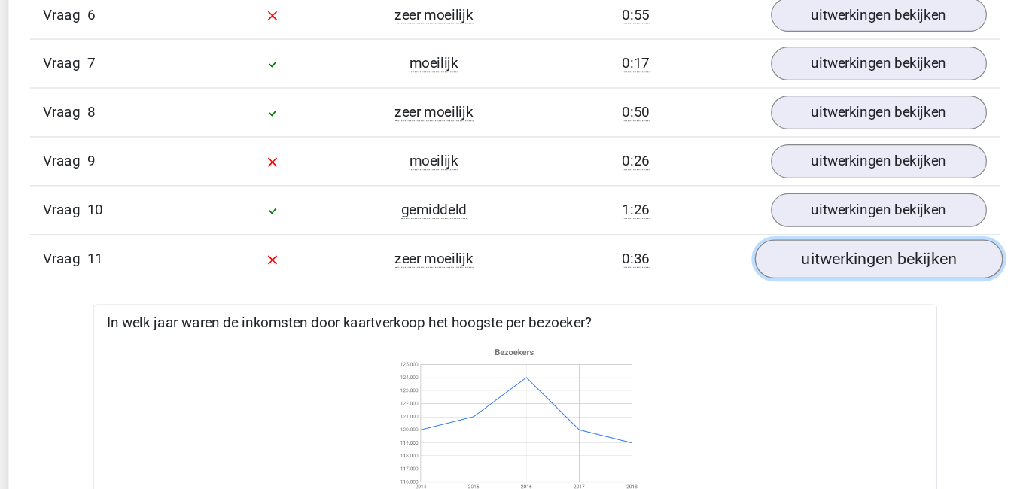
click at [758, 257] on link "uitwerkingen bekijken" at bounding box center [813, 251] width 210 height 33
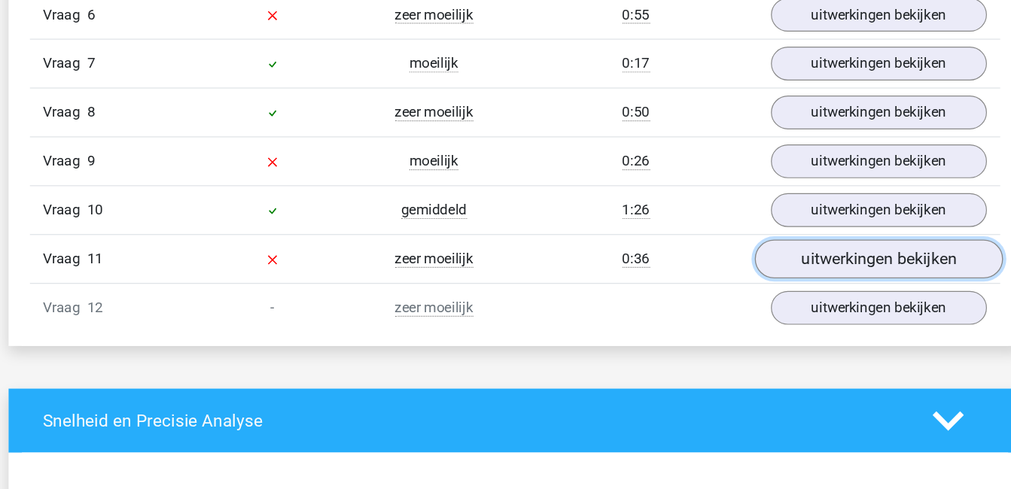
click at [788, 250] on link "uitwerkingen bekijken" at bounding box center [813, 251] width 210 height 33
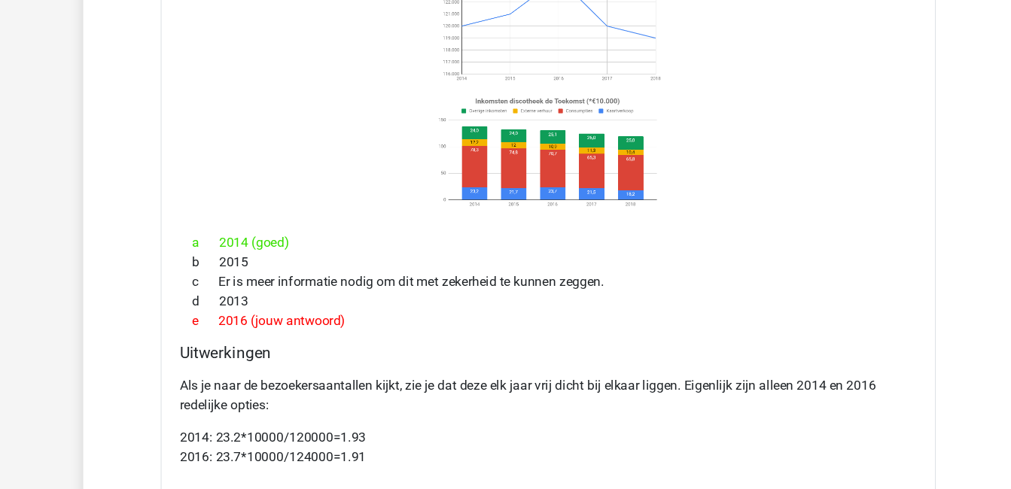
scroll to position [1891, 0]
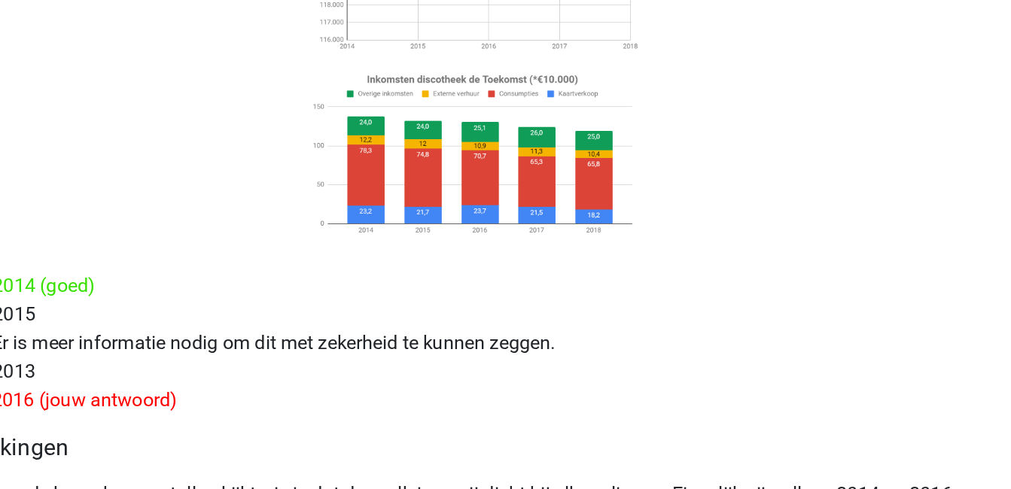
drag, startPoint x: 416, startPoint y: 251, endPoint x: 479, endPoint y: 236, distance: 65.0
click at [479, 236] on div "In welk jaar waren de inkomsten door kaartverkoop het hoogste per bezoeker? a 2…" at bounding box center [505, 256] width 715 height 601
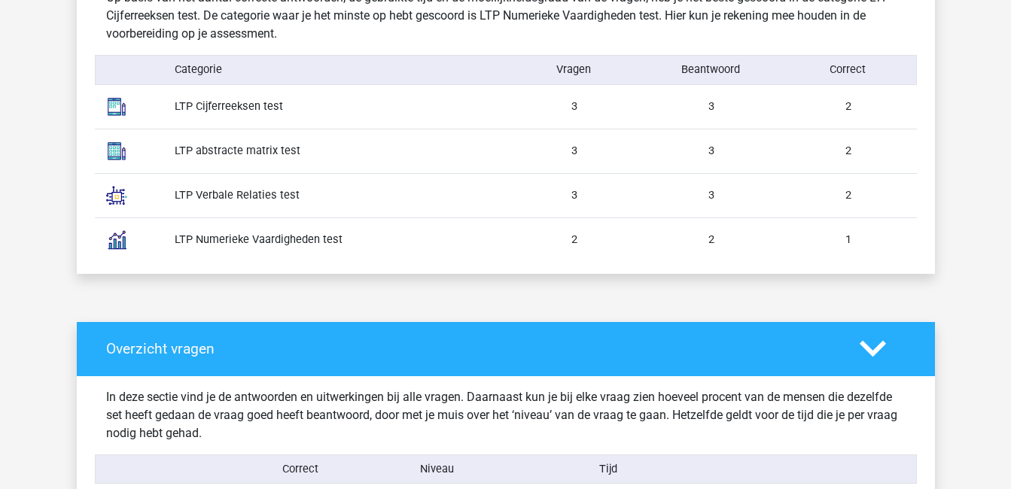
scroll to position [884, 0]
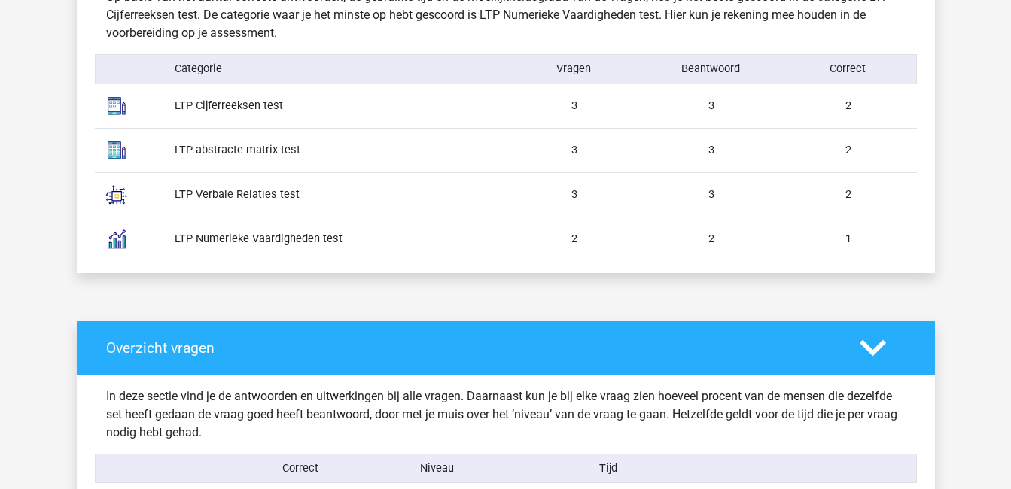
click at [114, 243] on img at bounding box center [117, 240] width 38 height 38
click at [229, 245] on div "LTP Numerieke Vaardigheden test" at bounding box center [334, 239] width 342 height 17
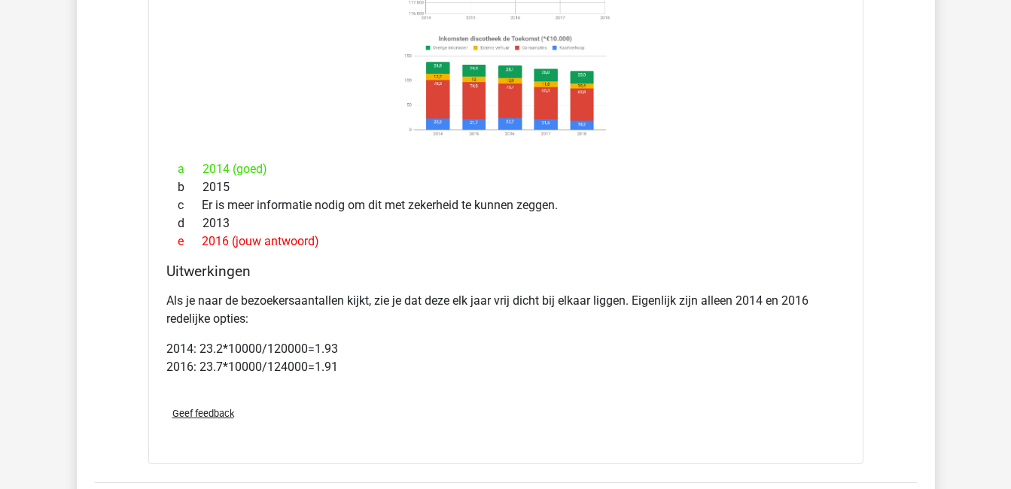
scroll to position [1981, 0]
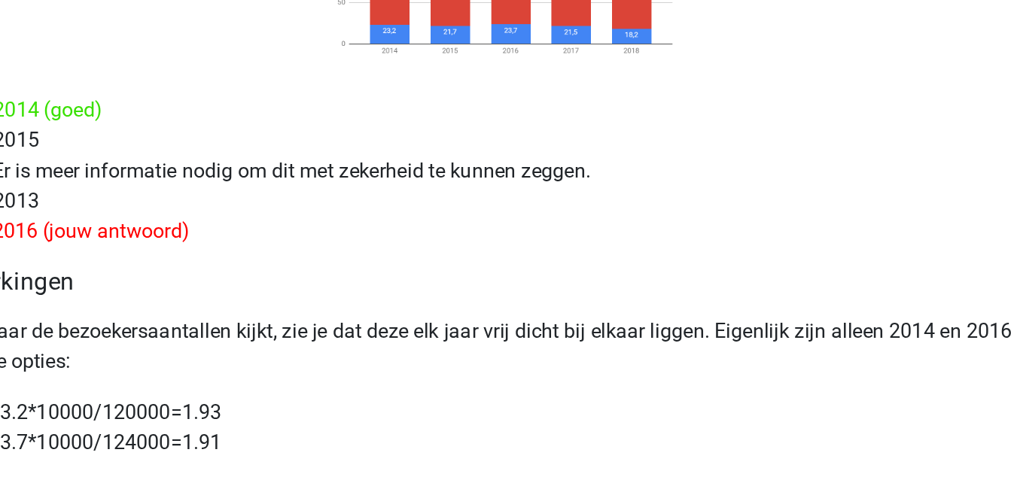
drag, startPoint x: 440, startPoint y: 267, endPoint x: 468, endPoint y: 286, distance: 34.2
click at [468, 286] on div "Uitwerkingen Als je naar de bezoekersaantallen kijkt, zie je dat deze elk jaar …" at bounding box center [505, 331] width 691 height 132
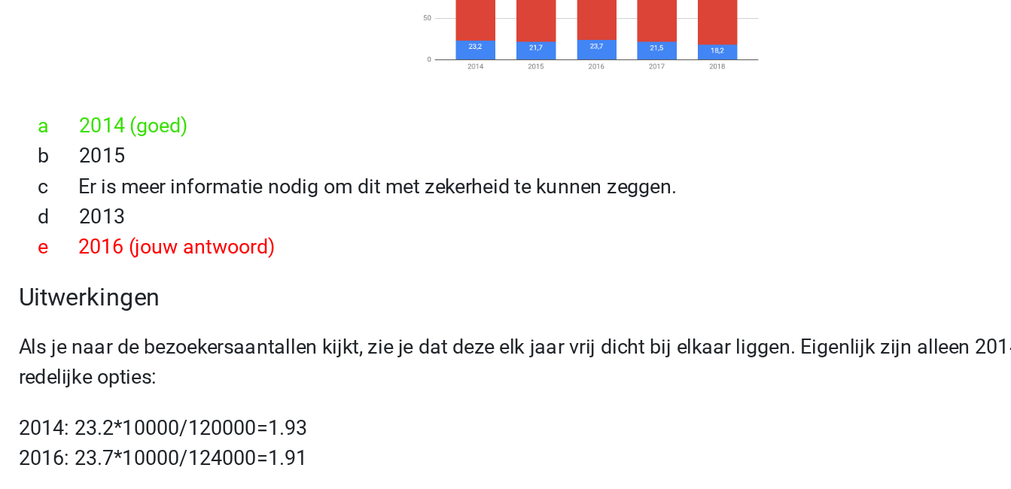
click at [589, 248] on div "e 2016 (jouw antwoord)" at bounding box center [505, 244] width 679 height 18
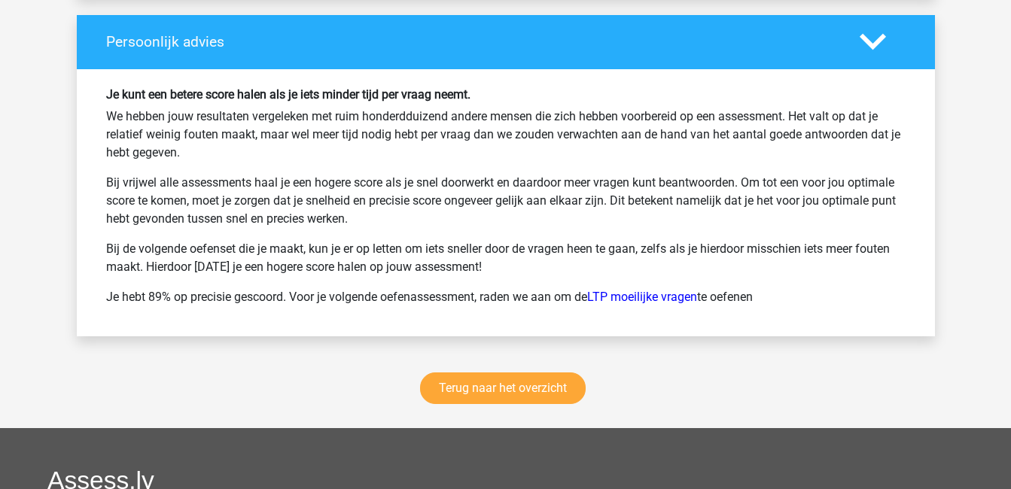
scroll to position [3045, 0]
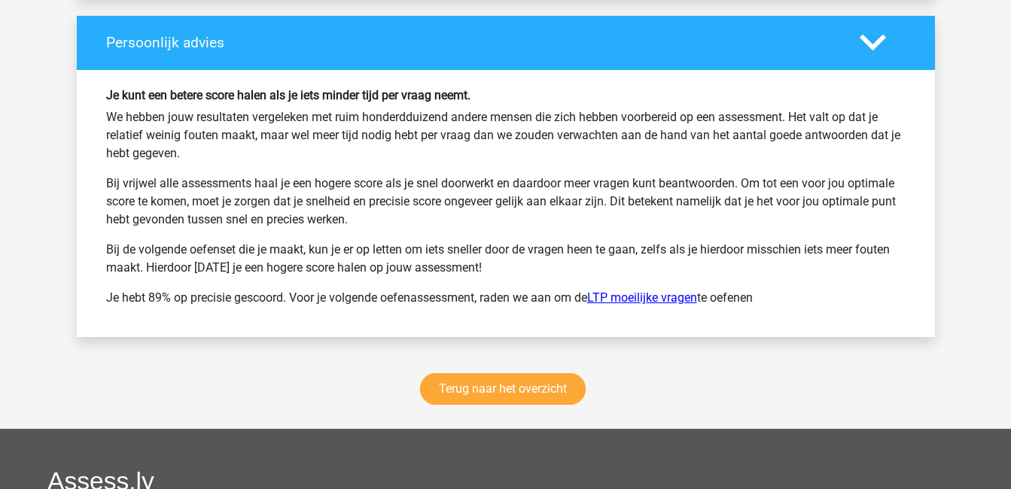
click at [632, 291] on link "LTP moeilijke vragen" at bounding box center [642, 298] width 110 height 14
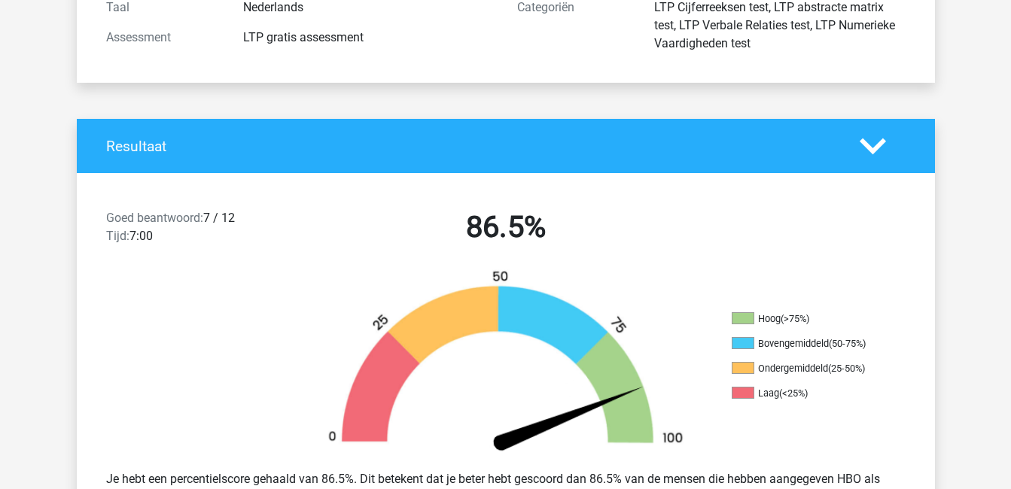
scroll to position [230, 0]
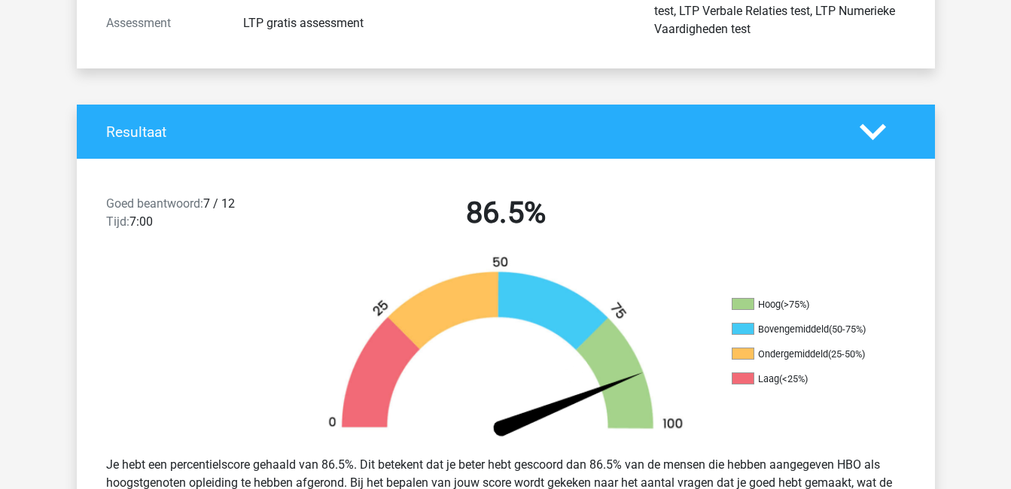
click at [879, 134] on icon at bounding box center [873, 132] width 26 height 26
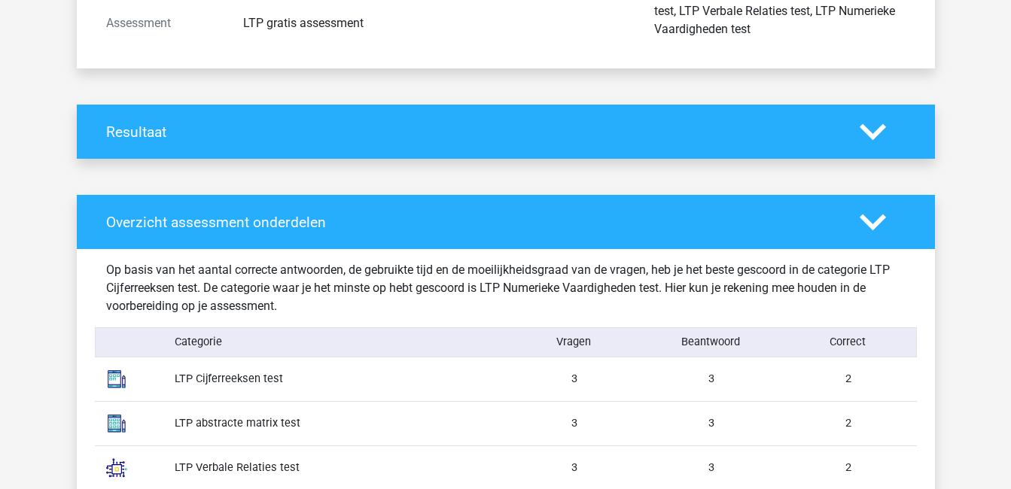
click at [884, 222] on icon at bounding box center [873, 222] width 26 height 26
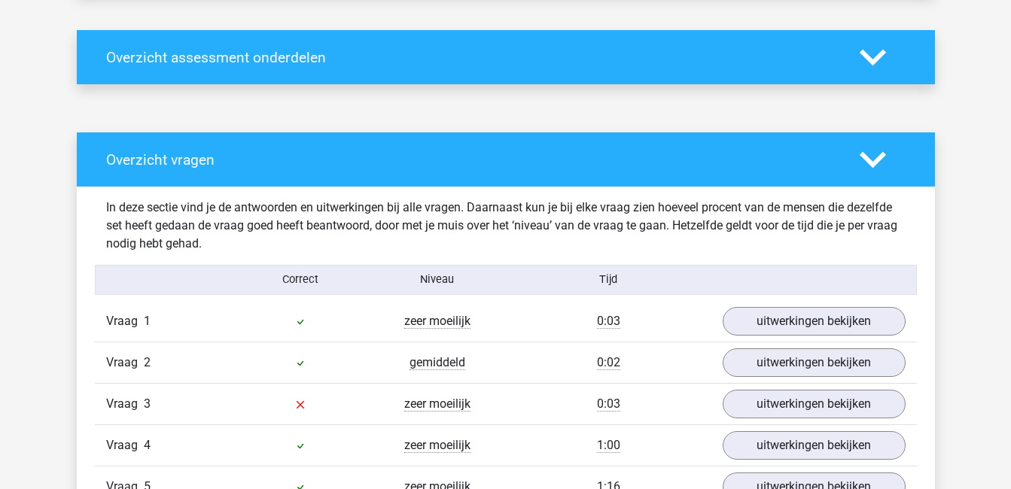
scroll to position [400, 0]
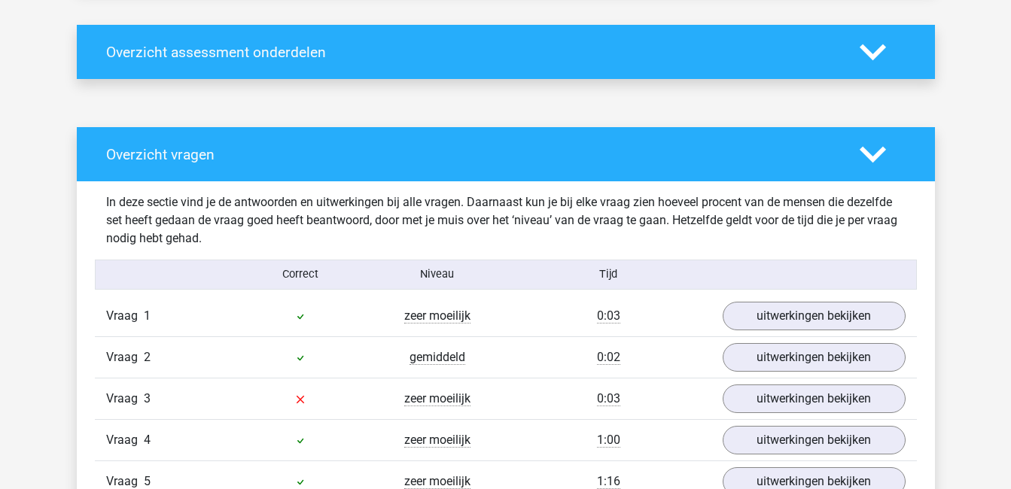
click at [873, 154] on icon at bounding box center [873, 155] width 26 height 26
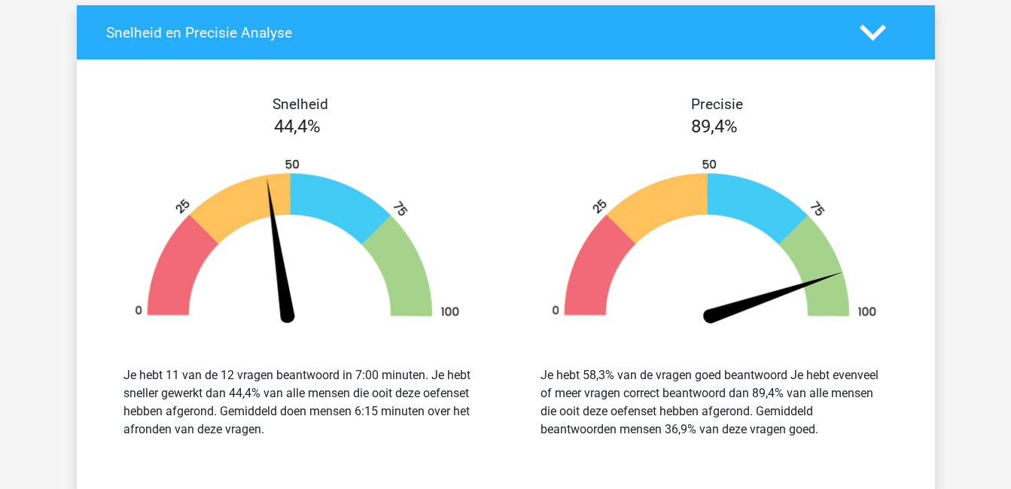
scroll to position [629, 0]
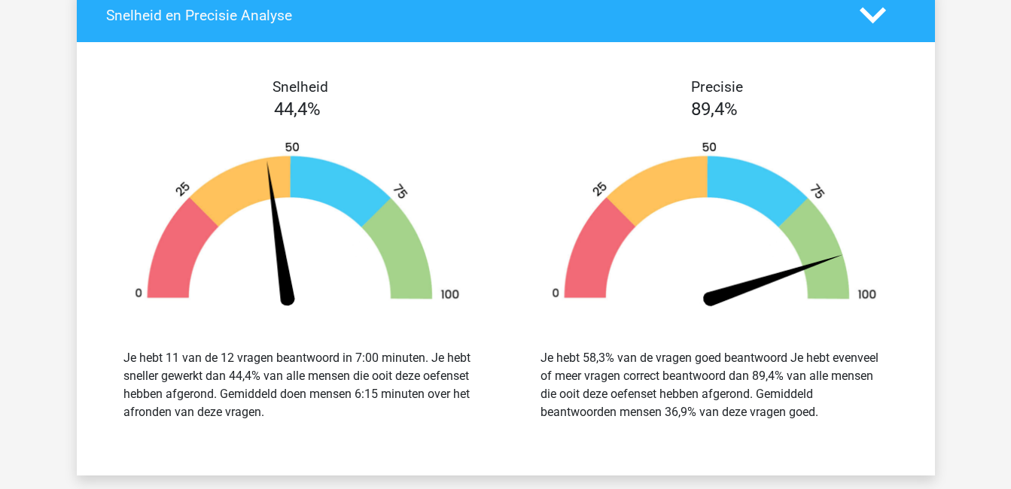
click at [870, 28] on icon at bounding box center [873, 15] width 26 height 26
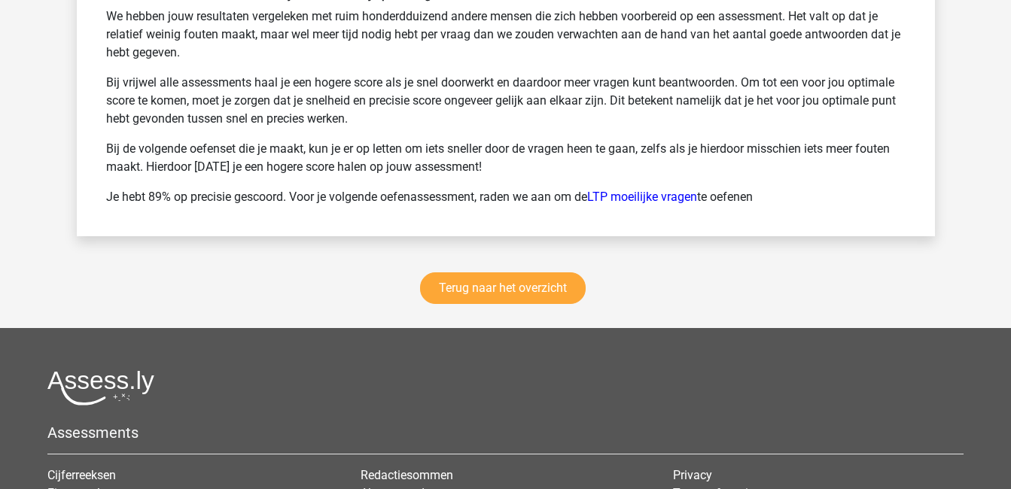
scroll to position [777, 0]
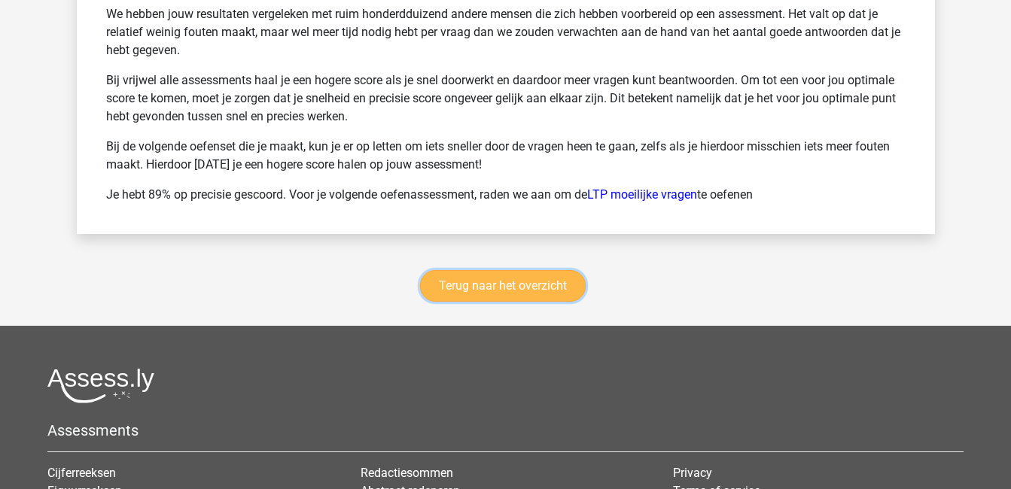
click at [536, 279] on link "Terug naar het overzicht" at bounding box center [503, 286] width 166 height 32
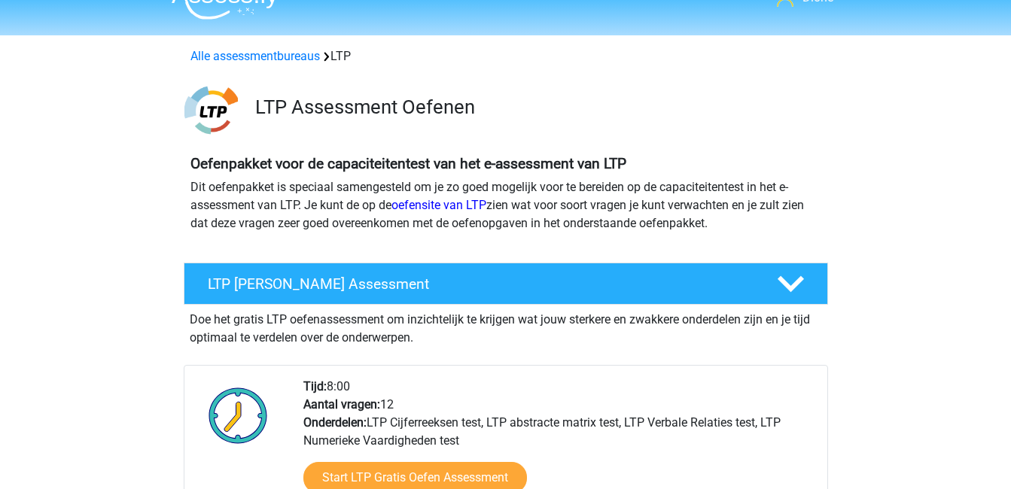
scroll to position [26, 0]
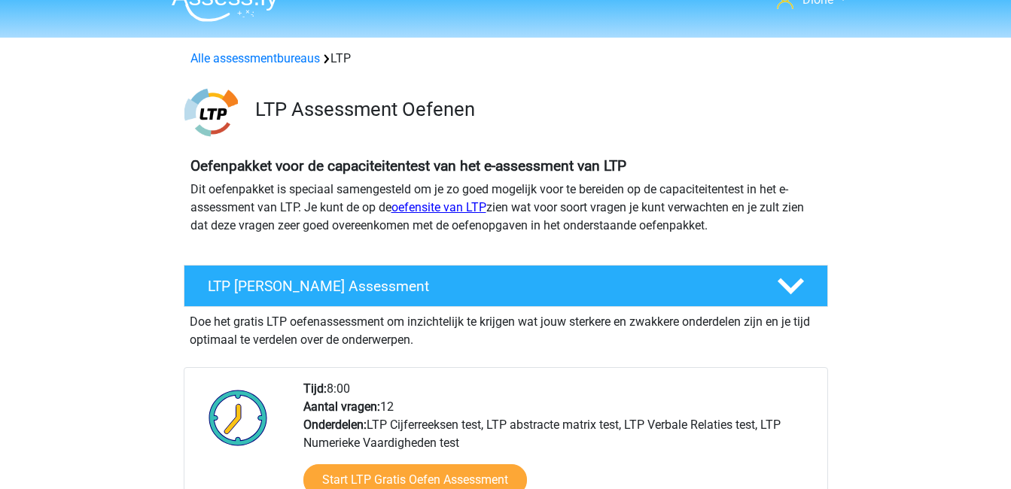
click at [457, 203] on link "oefensite van LTP" at bounding box center [438, 207] width 95 height 14
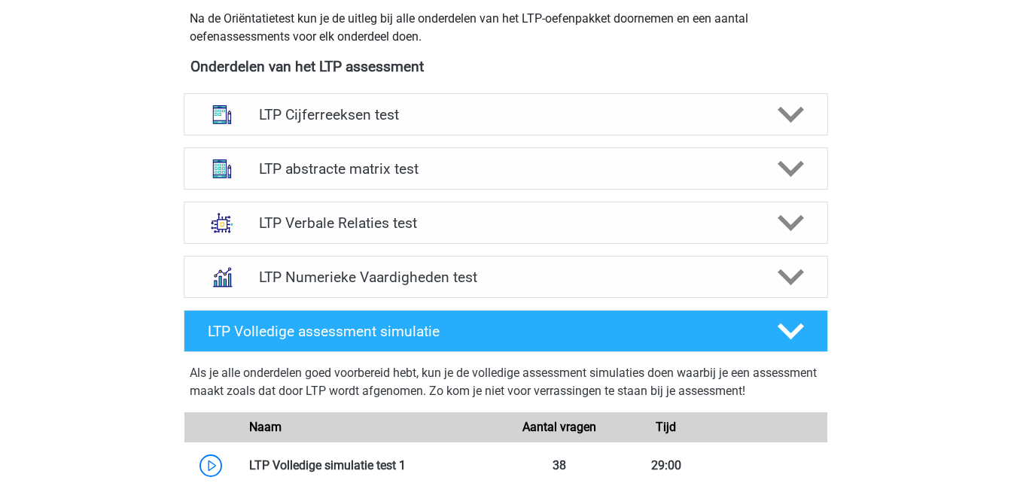
scroll to position [549, 0]
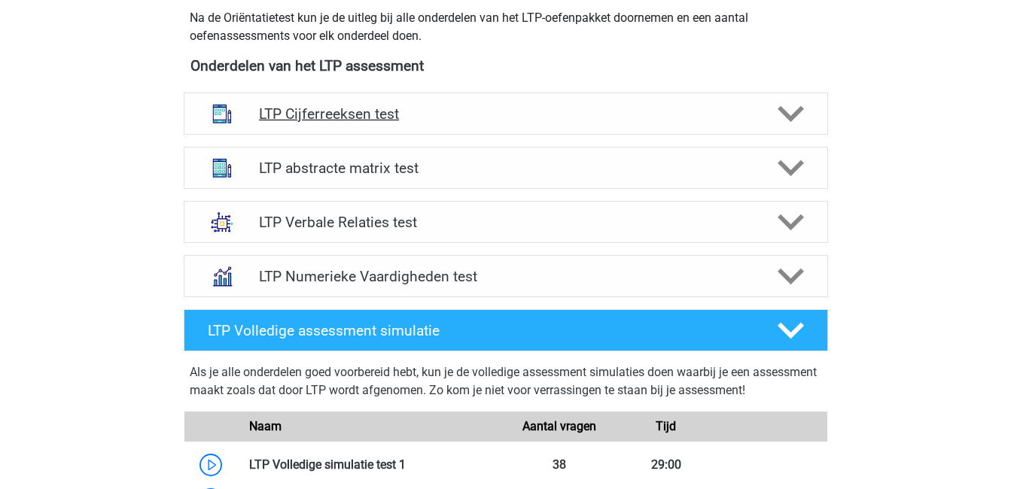
click at [784, 115] on polygon at bounding box center [791, 114] width 26 height 17
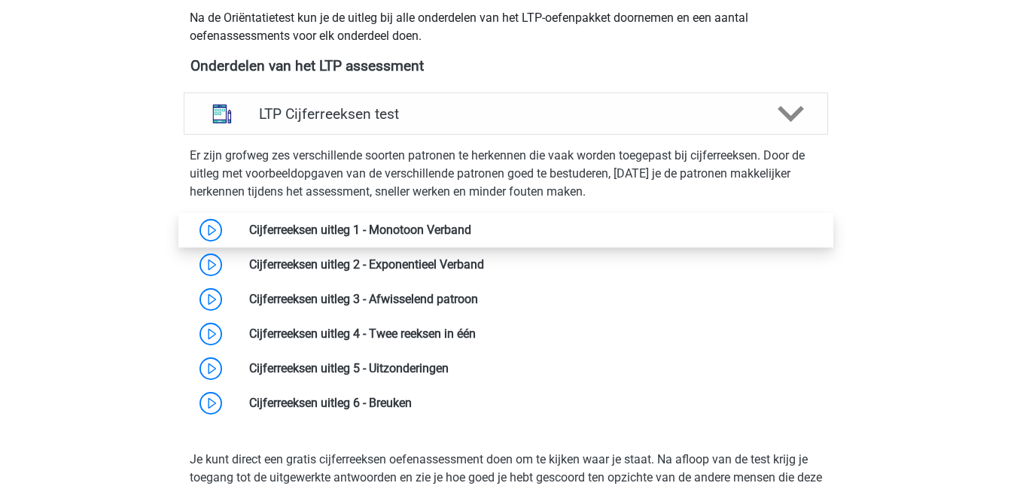
click at [471, 233] on link at bounding box center [471, 230] width 0 height 14
